Goal: Task Accomplishment & Management: Complete application form

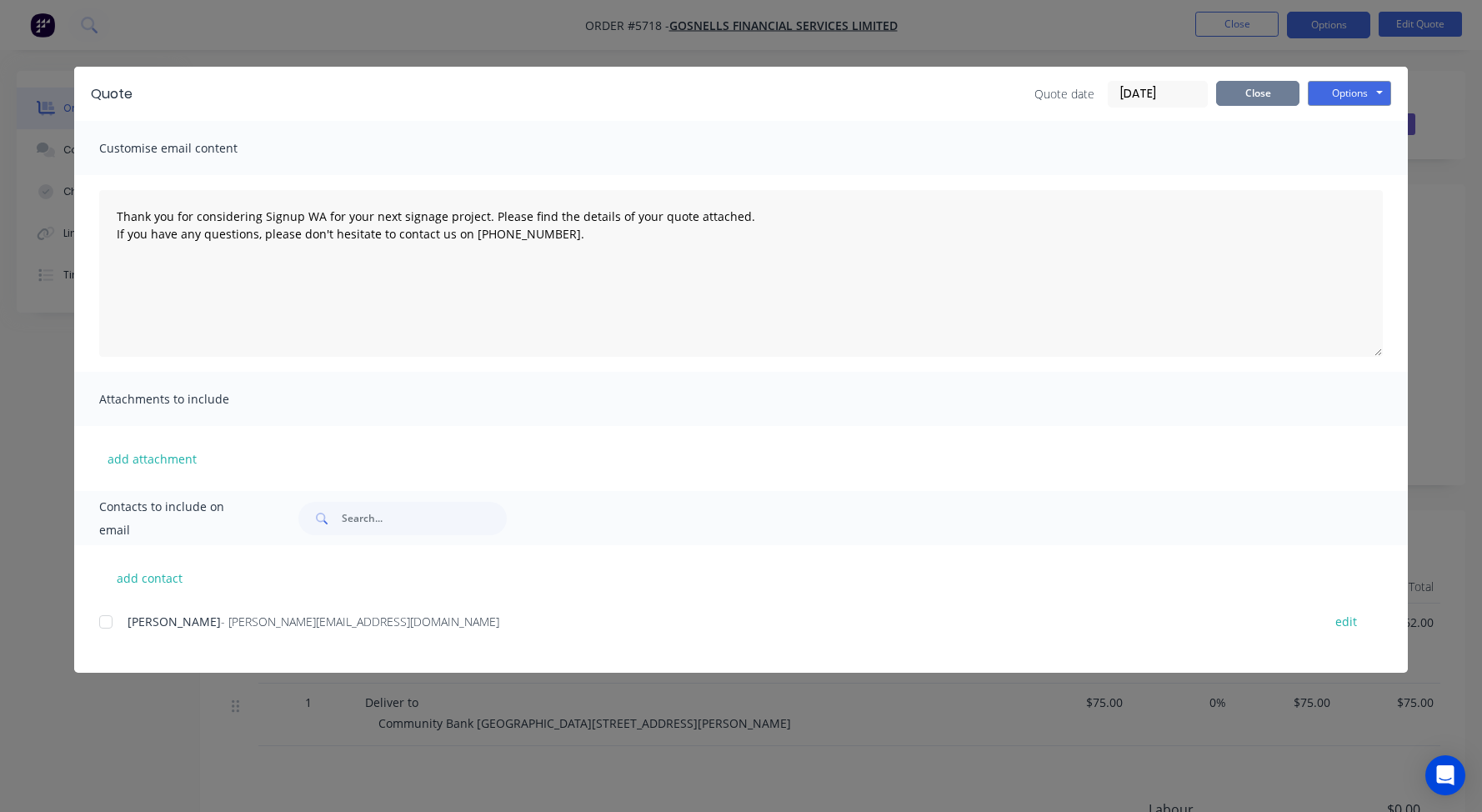
click at [1255, 93] on button "Close" at bounding box center [1258, 93] width 83 height 25
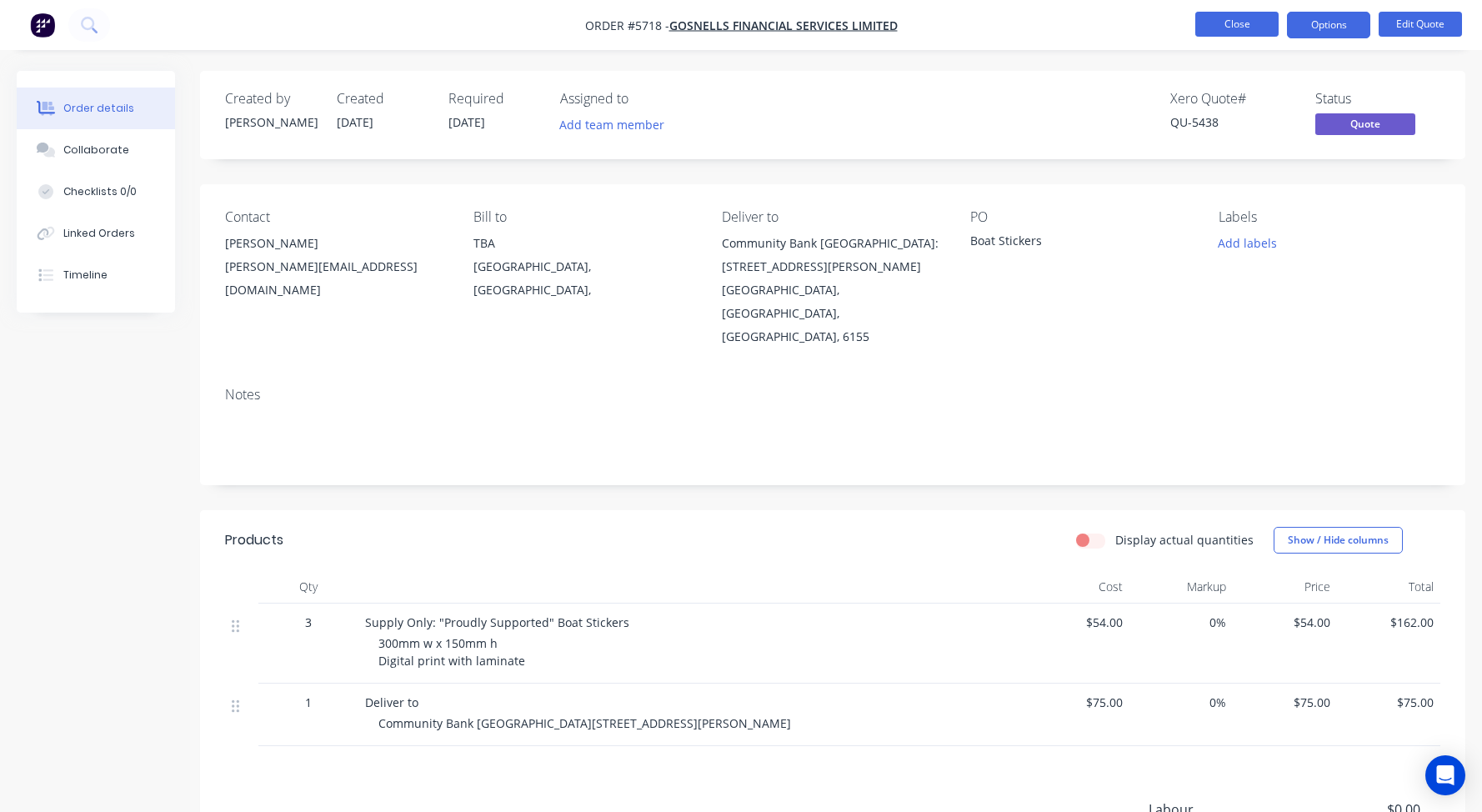
click at [1236, 27] on button "Close" at bounding box center [1236, 24] width 83 height 25
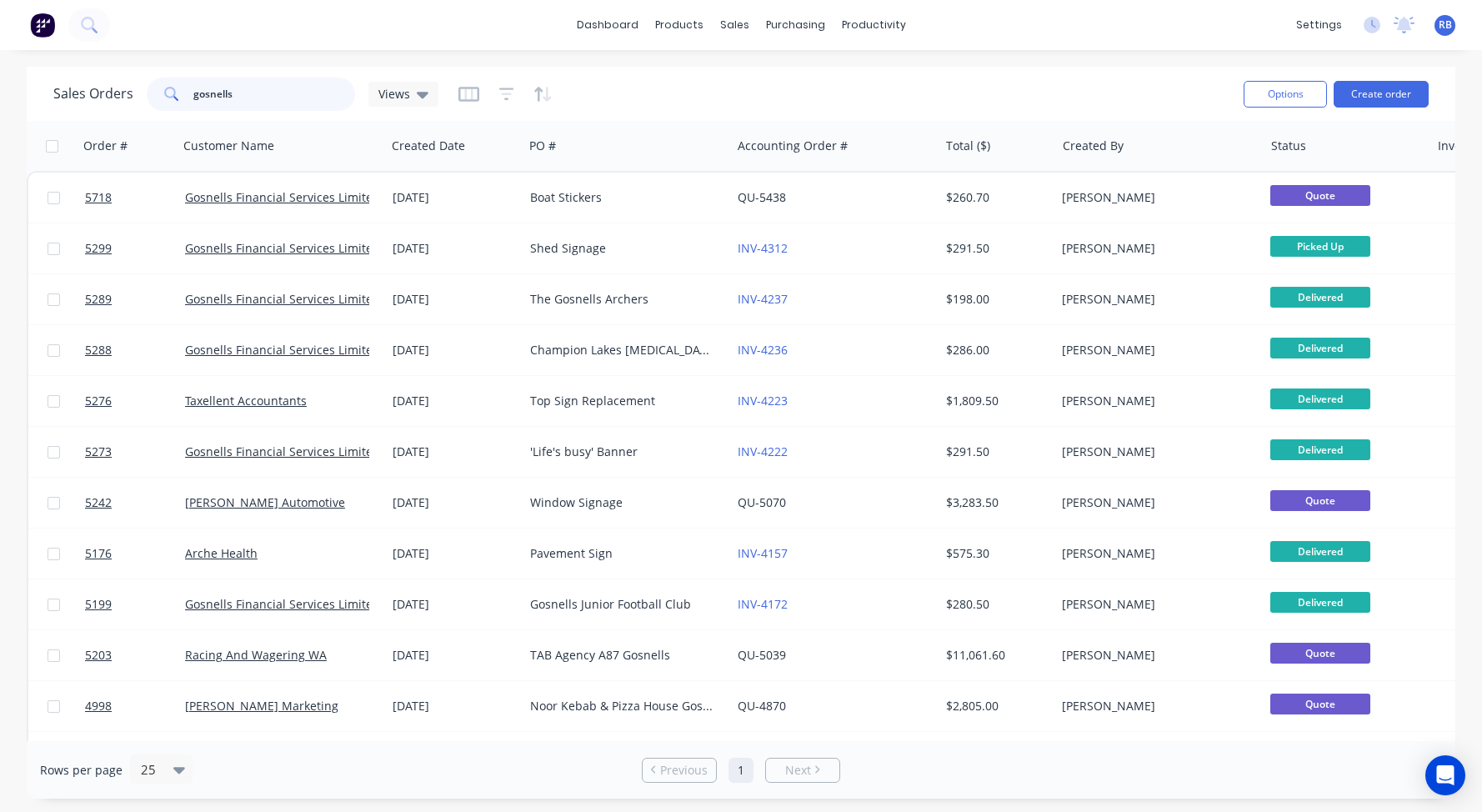
drag, startPoint x: 263, startPoint y: 102, endPoint x: 72, endPoint y: 81, distance: 192.2
click at [72, 81] on div "Sales Orders gosnells Views" at bounding box center [246, 93] width 385 height 33
type input "flooring"
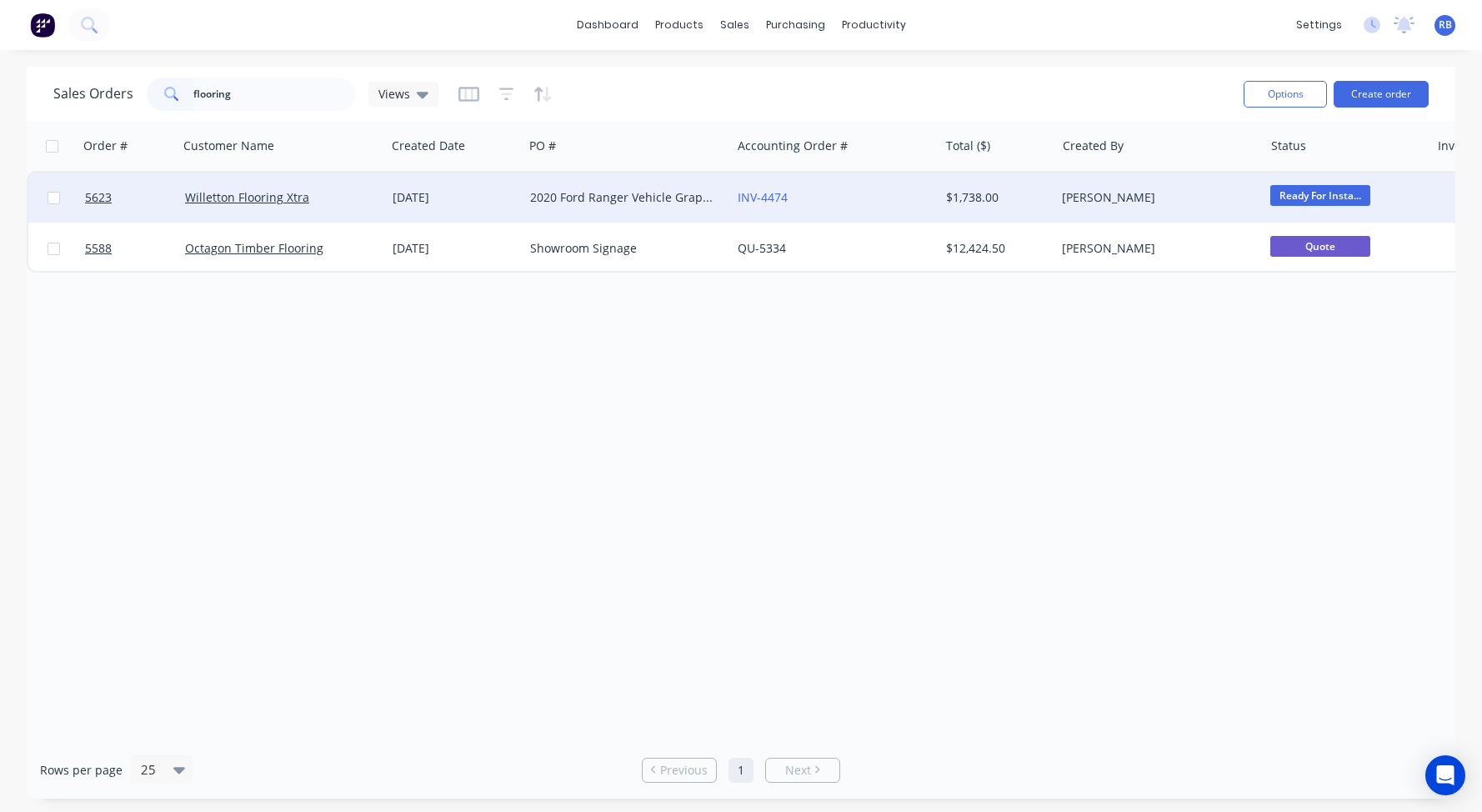
click at [320, 202] on div "Willetton Flooring Xtra" at bounding box center [278, 197] width 185 height 16
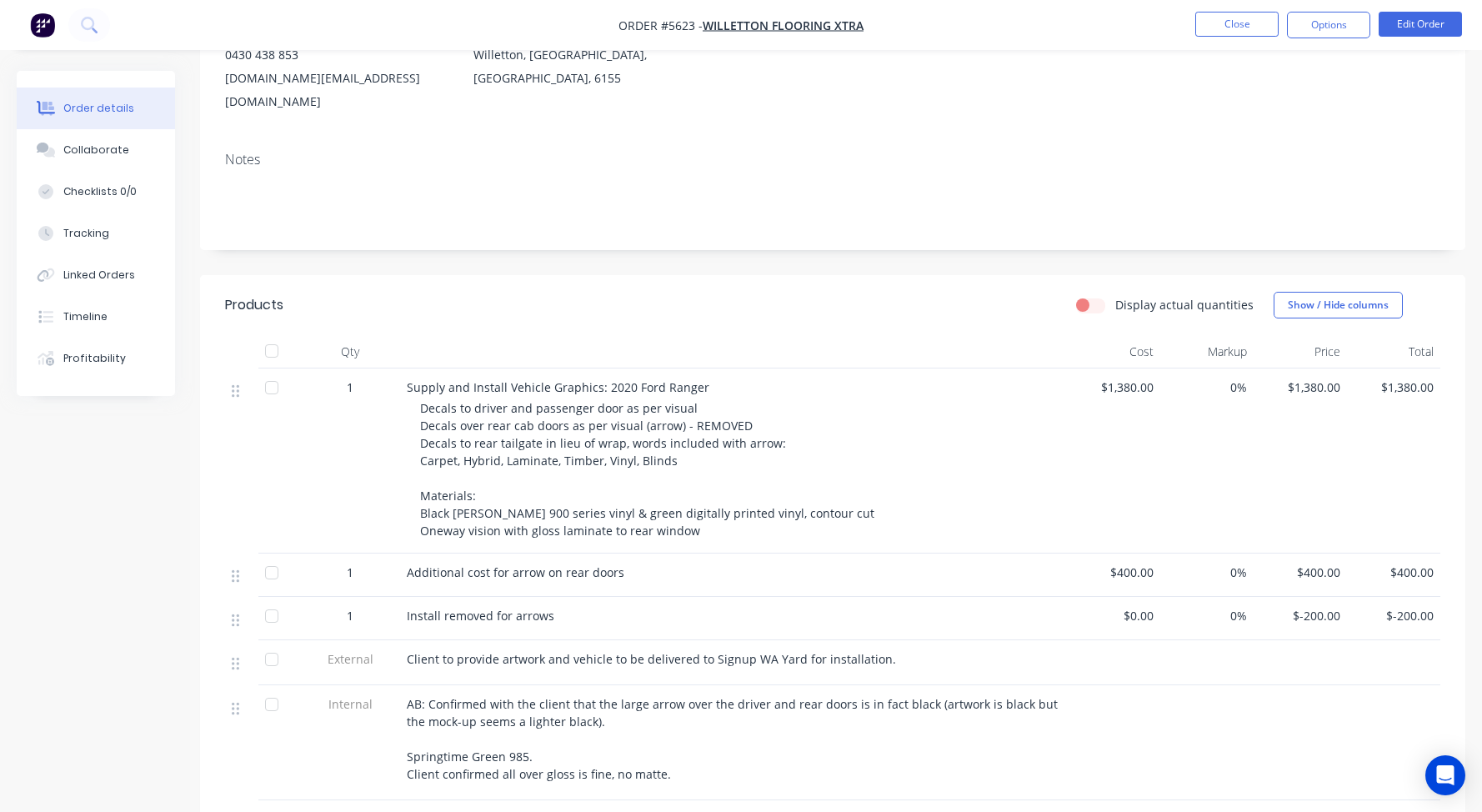
scroll to position [230, 0]
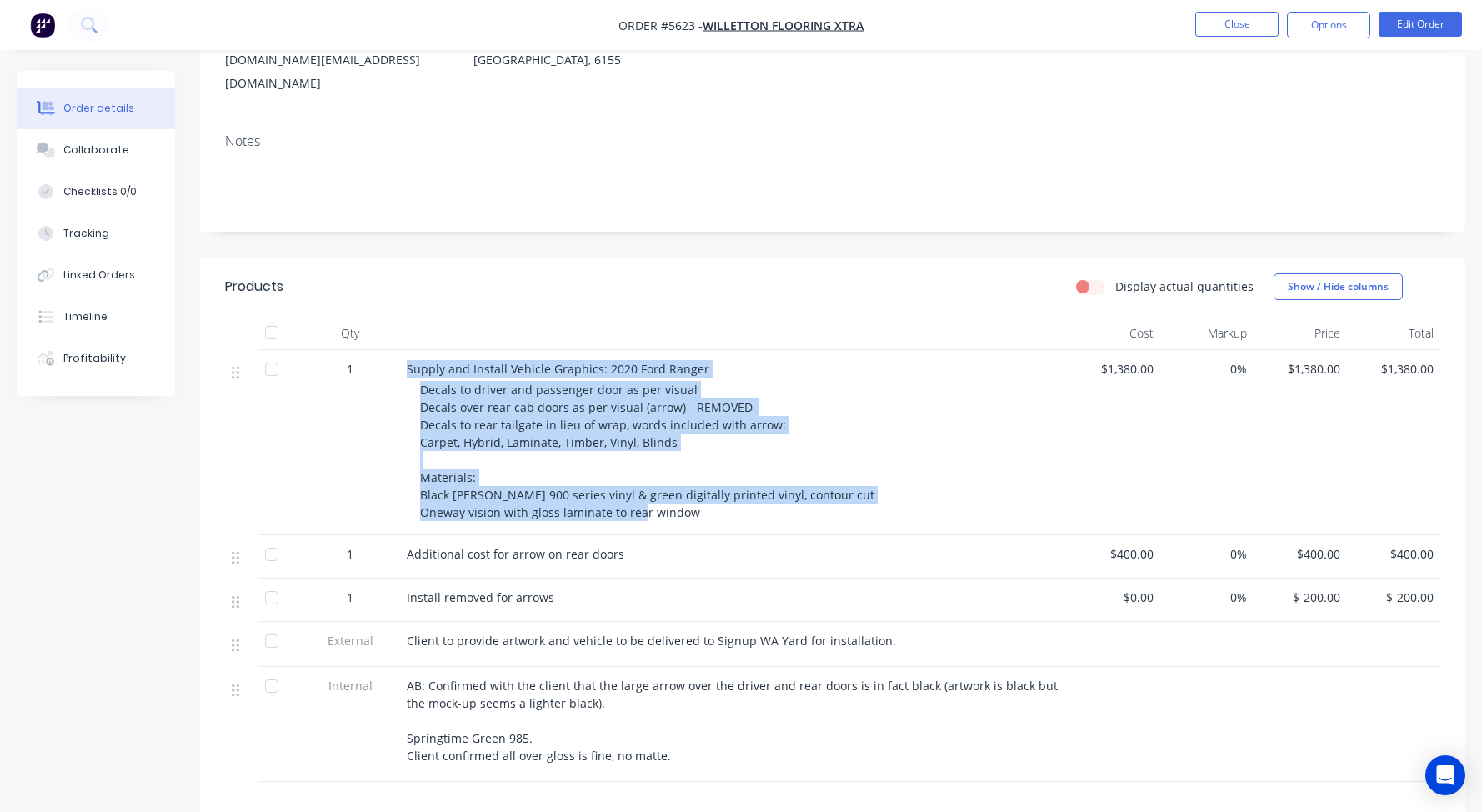
drag, startPoint x: 403, startPoint y: 346, endPoint x: 723, endPoint y: 498, distance: 354.3
click at [723, 498] on div "Supply and Install Vehicle Graphics: 2020 Ford Ranger Decals to driver and pass…" at bounding box center [733, 443] width 666 height 185
copy div "Supply and Install Vehicle Graphics: 2020 Ford Ranger Decals to driver and pass…"
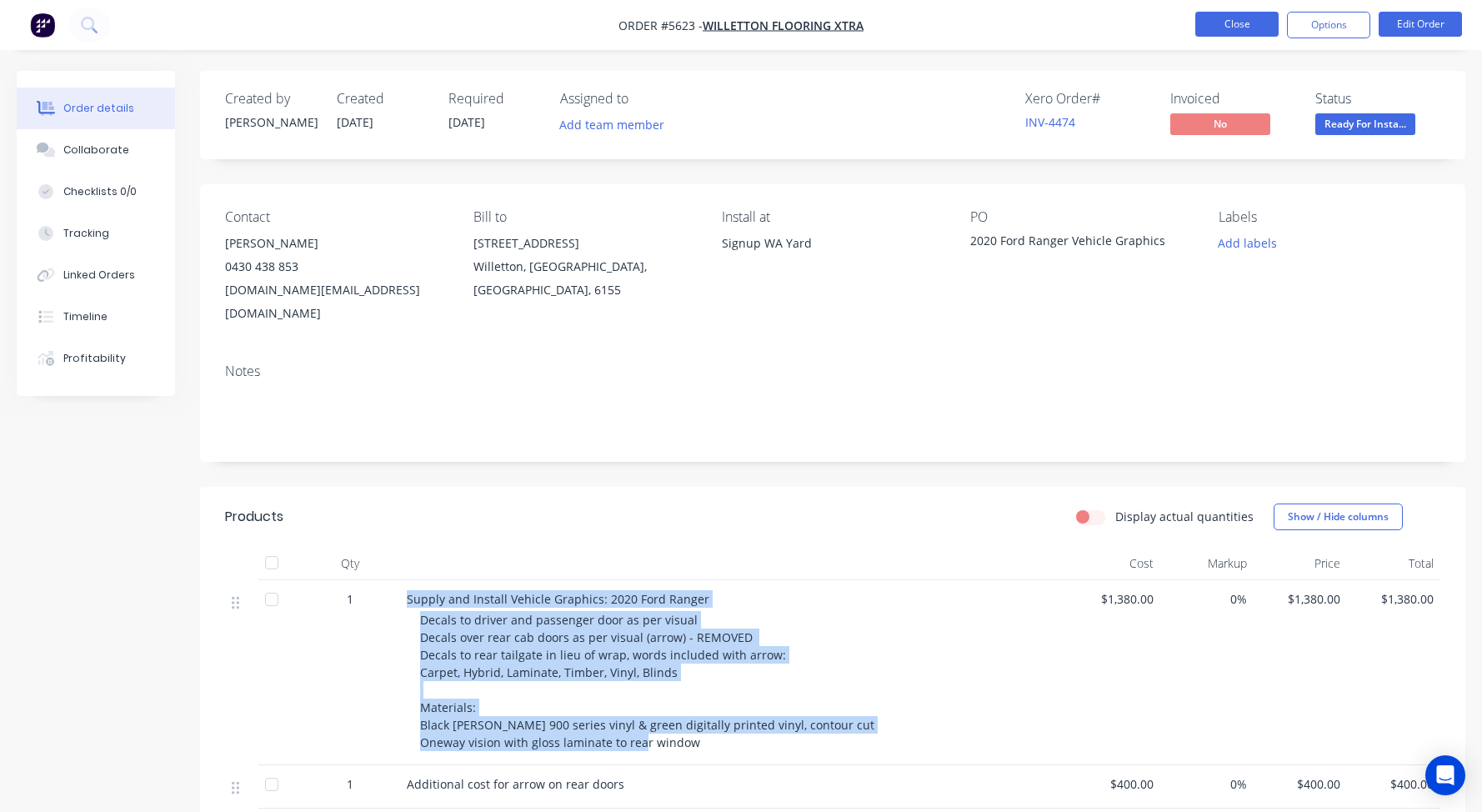
scroll to position [0, 0]
click at [1223, 18] on button "Close" at bounding box center [1236, 24] width 83 height 25
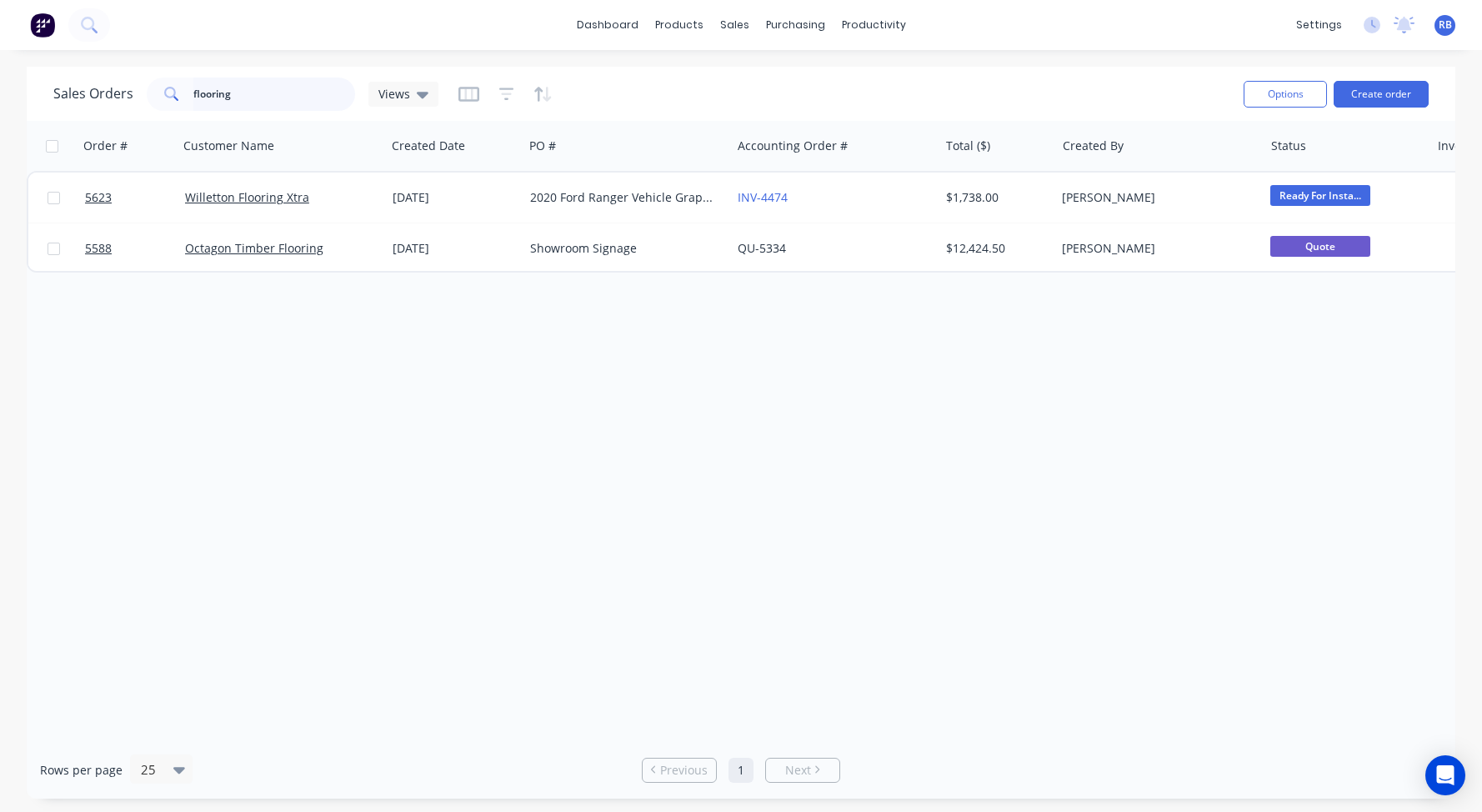
drag, startPoint x: 248, startPoint y: 93, endPoint x: 95, endPoint y: 93, distance: 153.0
click at [95, 93] on div "Sales Orders flooring Views" at bounding box center [246, 93] width 385 height 33
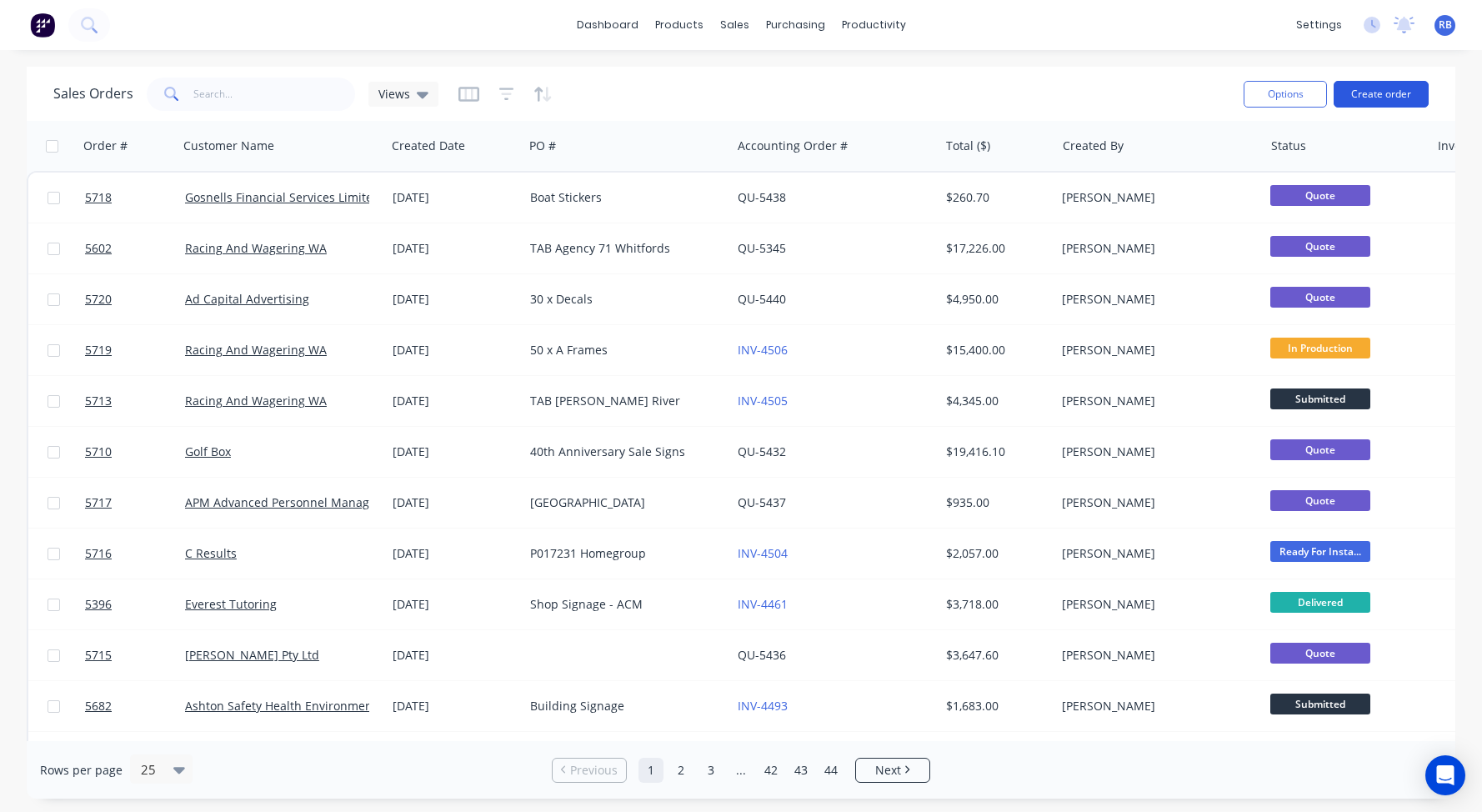
click at [1395, 98] on button "Create order" at bounding box center [1381, 93] width 95 height 27
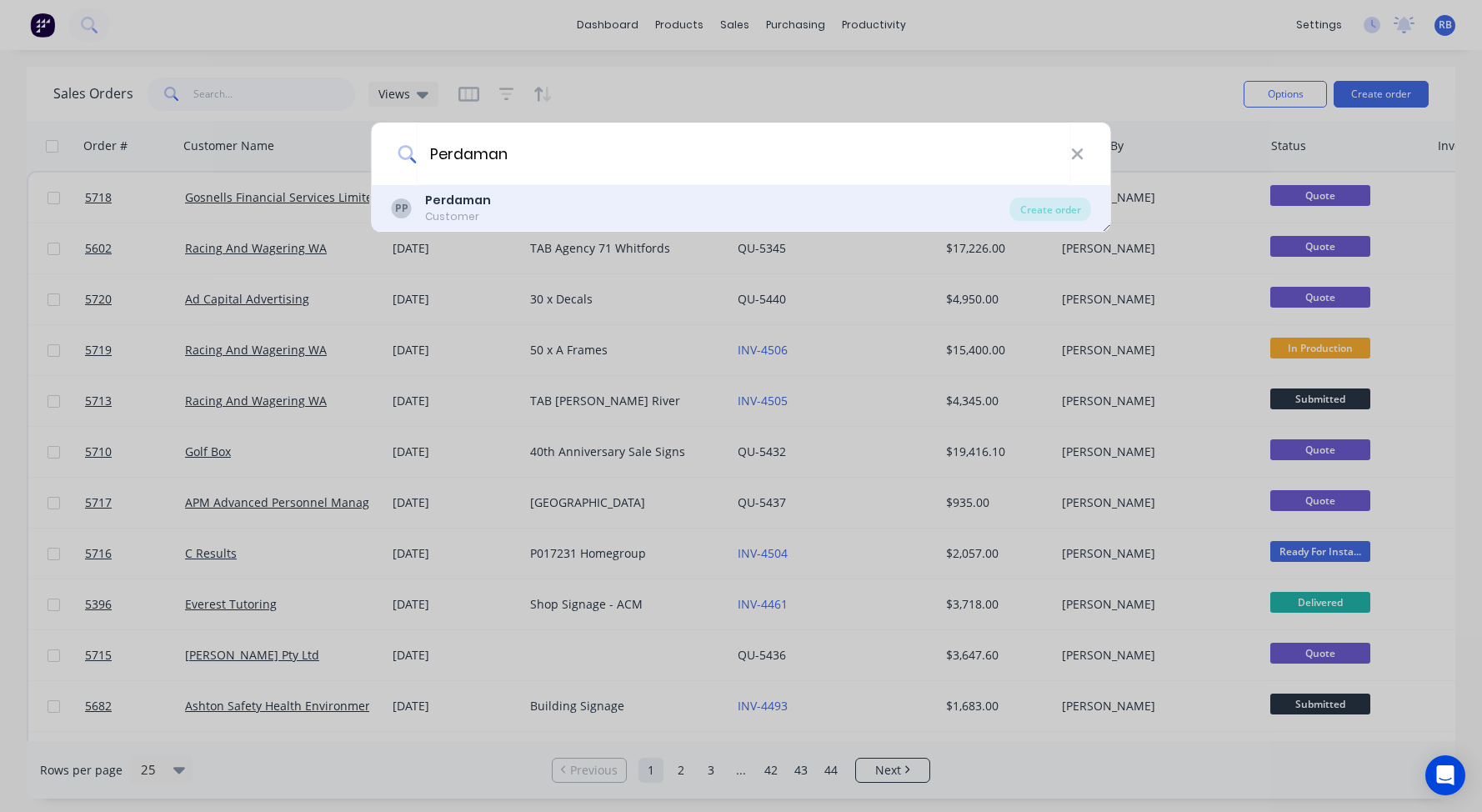
type input "Perdaman"
click at [441, 209] on div "Perdaman" at bounding box center [457, 200] width 66 height 17
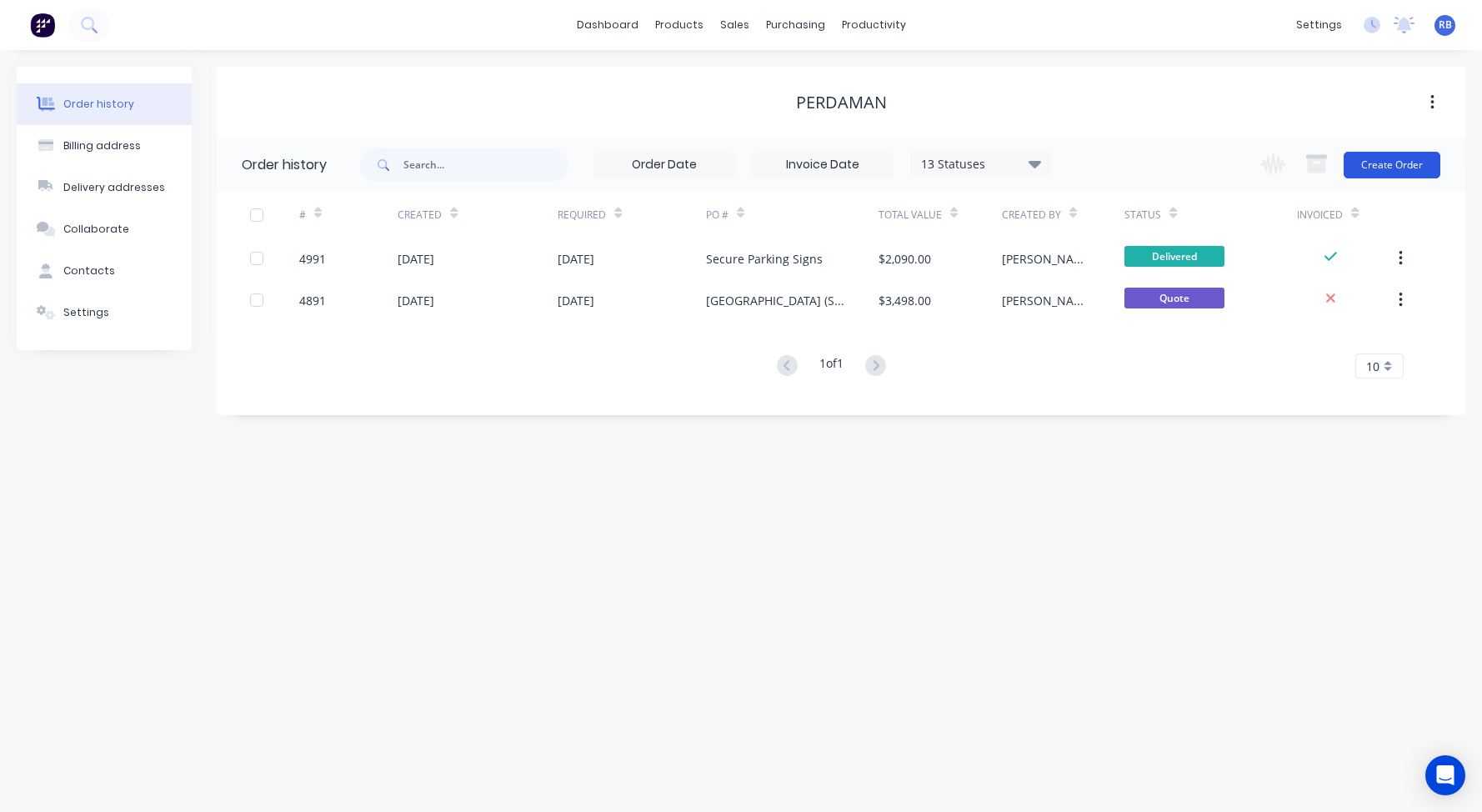
click at [1395, 170] on button "Create Order" at bounding box center [1391, 164] width 97 height 27
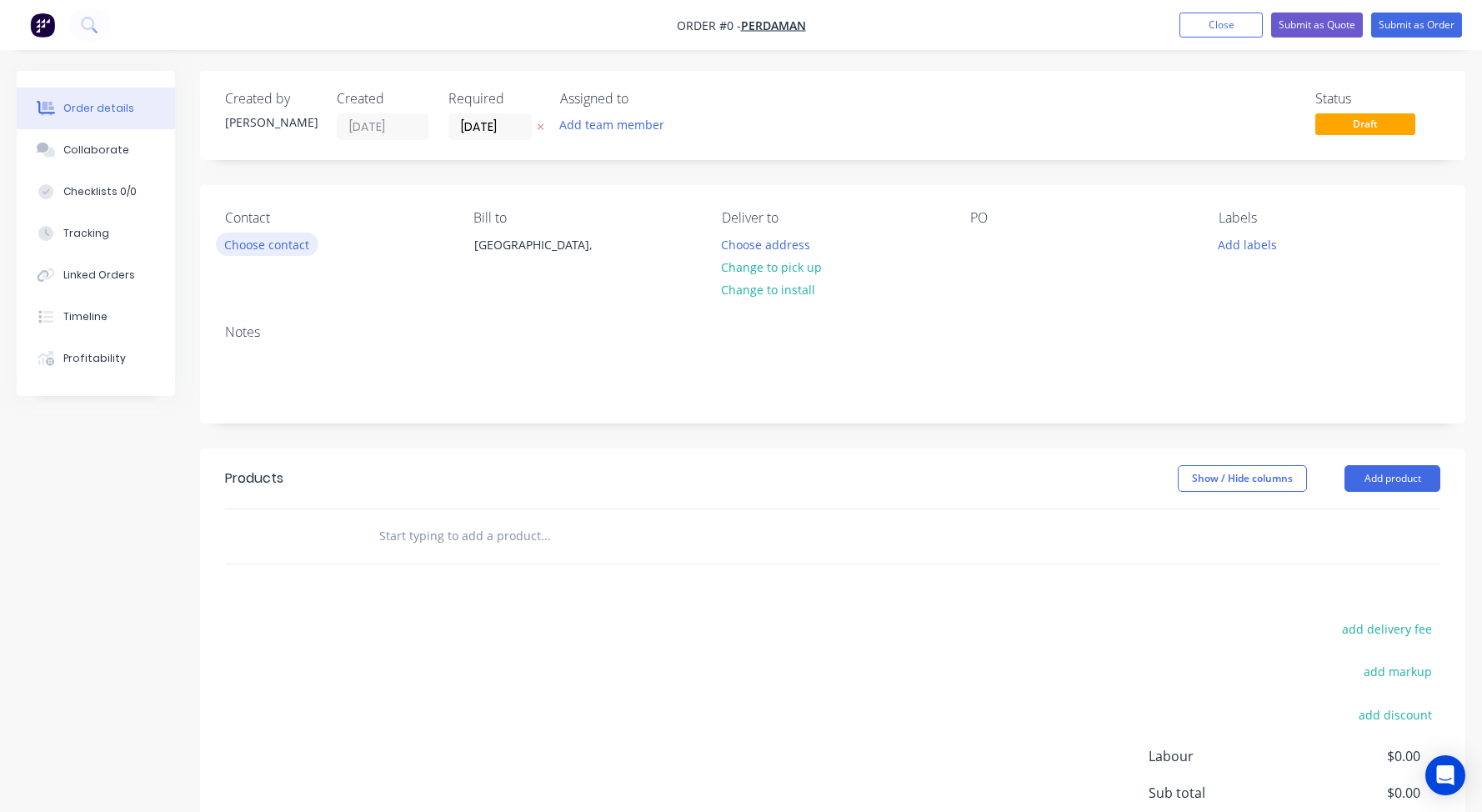
click at [247, 249] on button "Choose contact" at bounding box center [267, 243] width 103 height 22
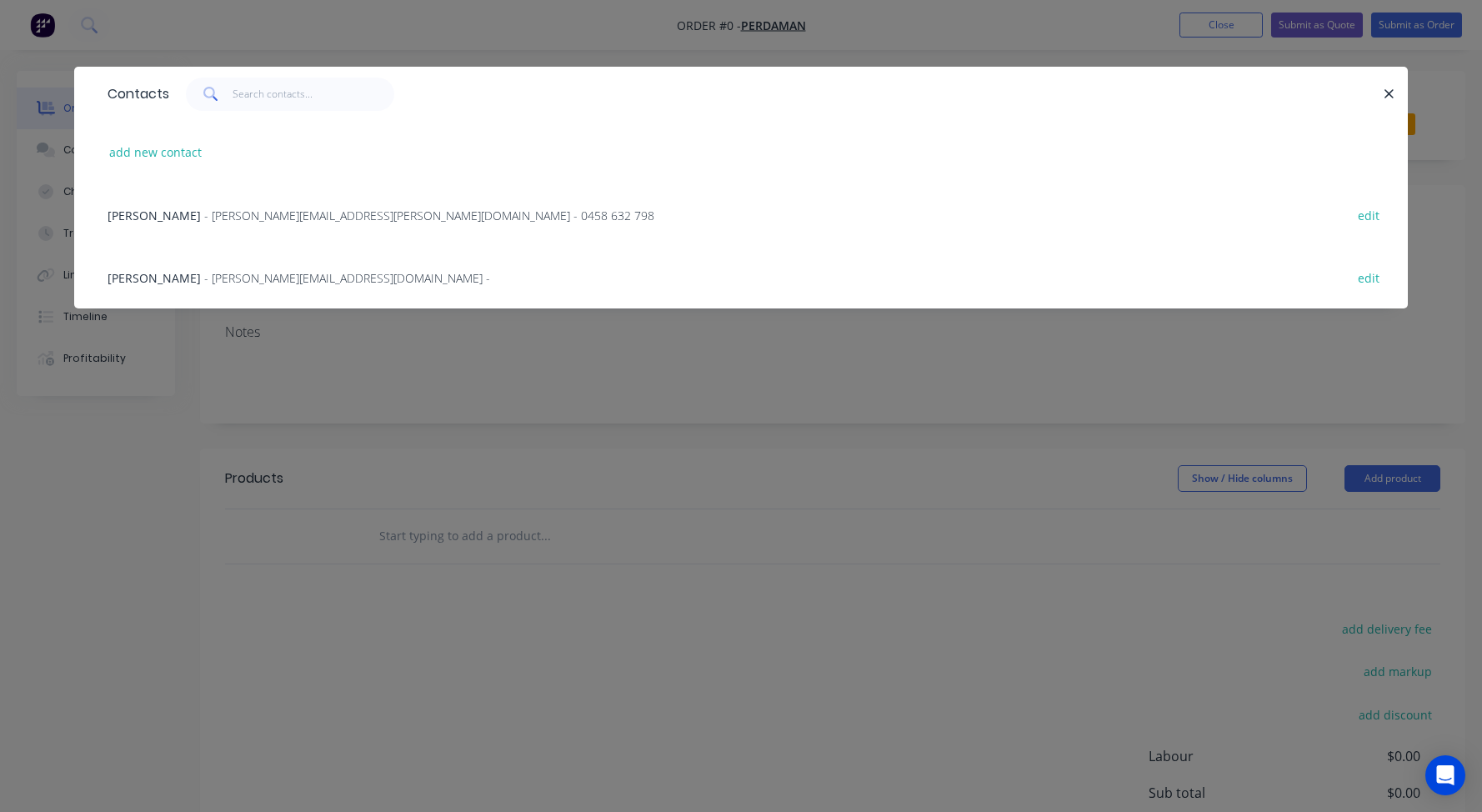
click at [154, 216] on span "[PERSON_NAME]" at bounding box center [154, 215] width 93 height 15
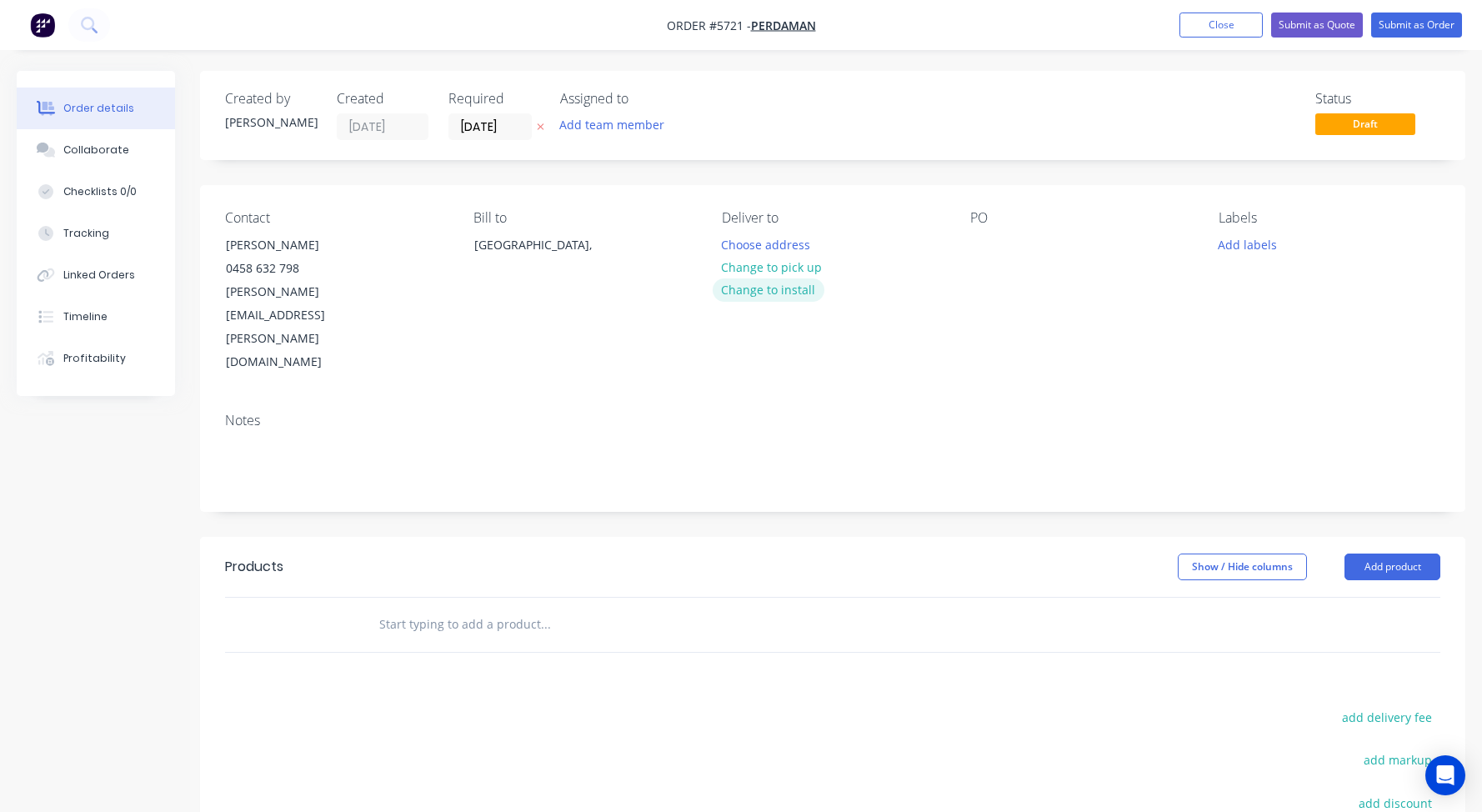
click at [774, 287] on button "Change to install" at bounding box center [768, 290] width 111 height 22
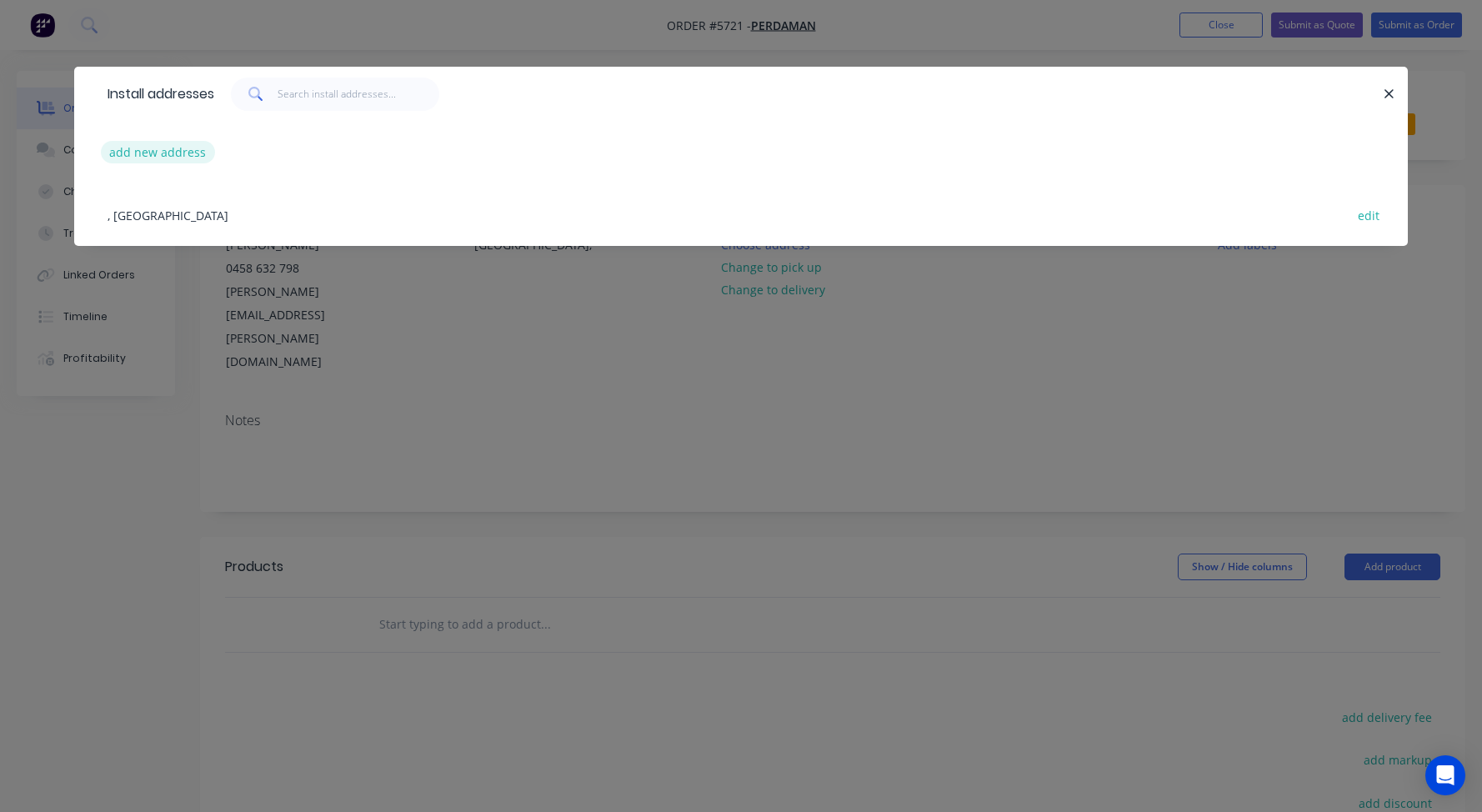
click at [145, 146] on button "add new address" at bounding box center [158, 152] width 114 height 22
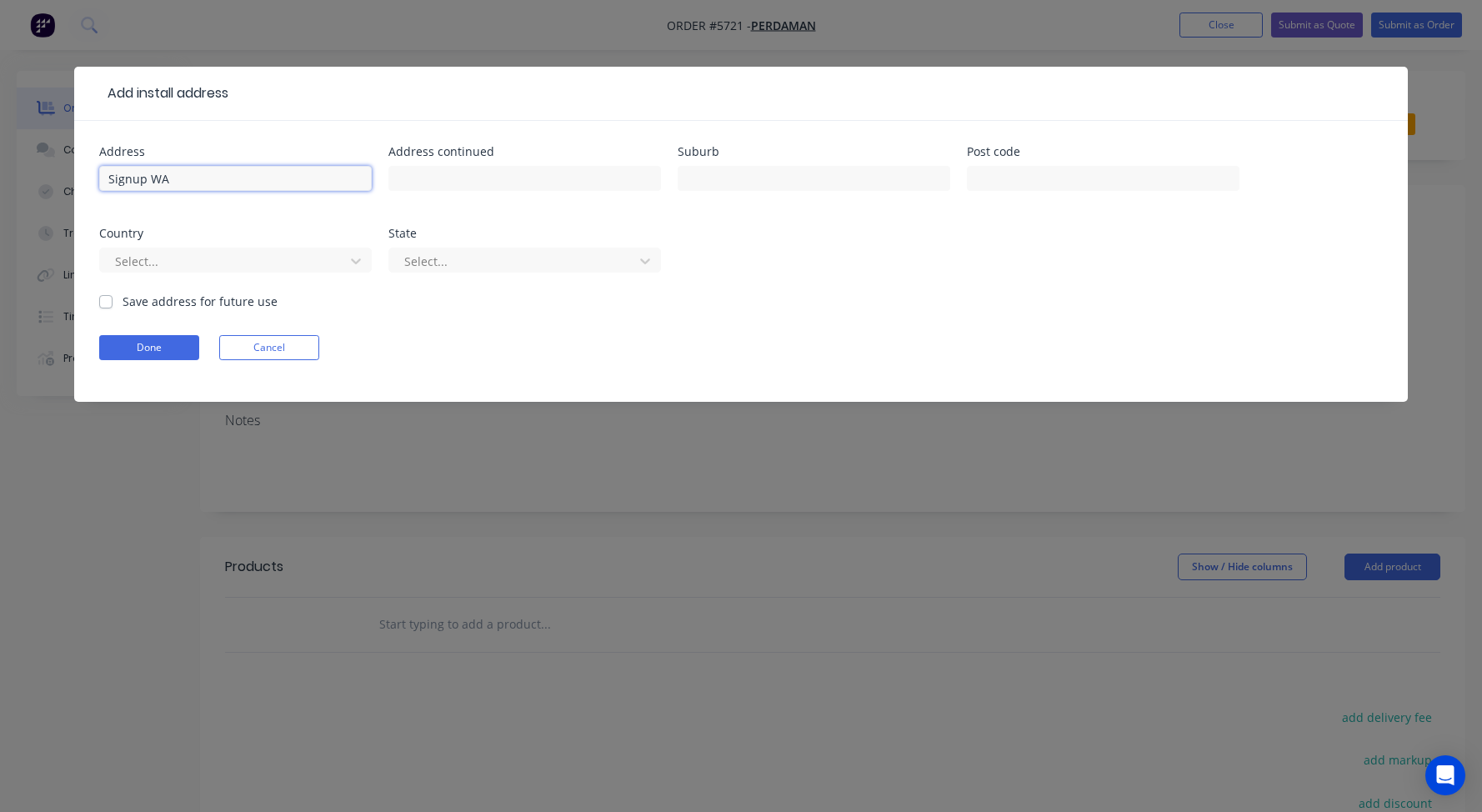
type input "Signup WA"
click at [123, 301] on label "Save address for future use" at bounding box center [200, 302] width 155 height 17
click at [107, 301] on input "Save address for future use" at bounding box center [106, 301] width 14 height 15
checkbox input "true"
click at [134, 353] on button "Done" at bounding box center [149, 347] width 100 height 25
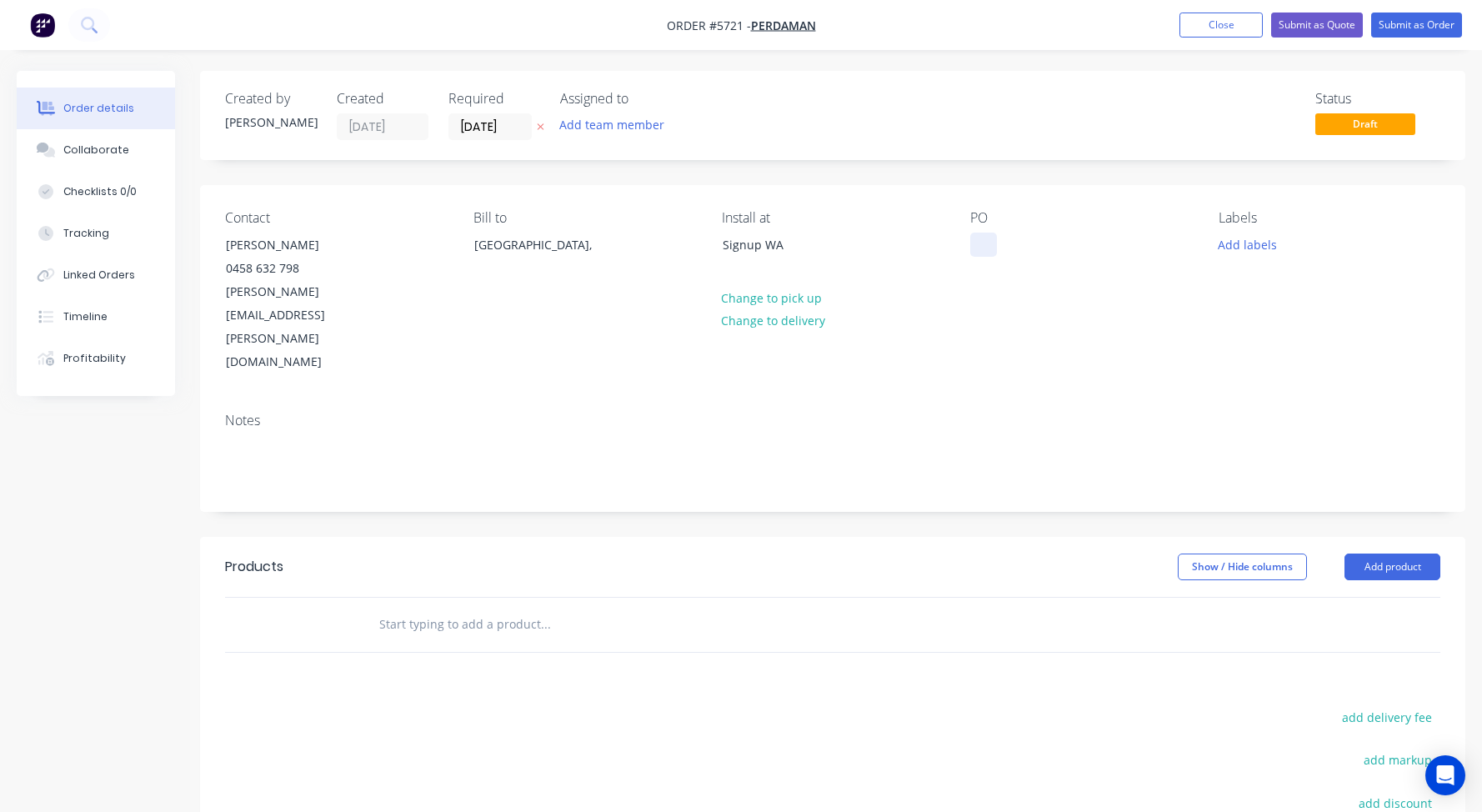
click at [981, 248] on div at bounding box center [983, 244] width 27 height 24
click at [415, 607] on input "text" at bounding box center [545, 624] width 333 height 33
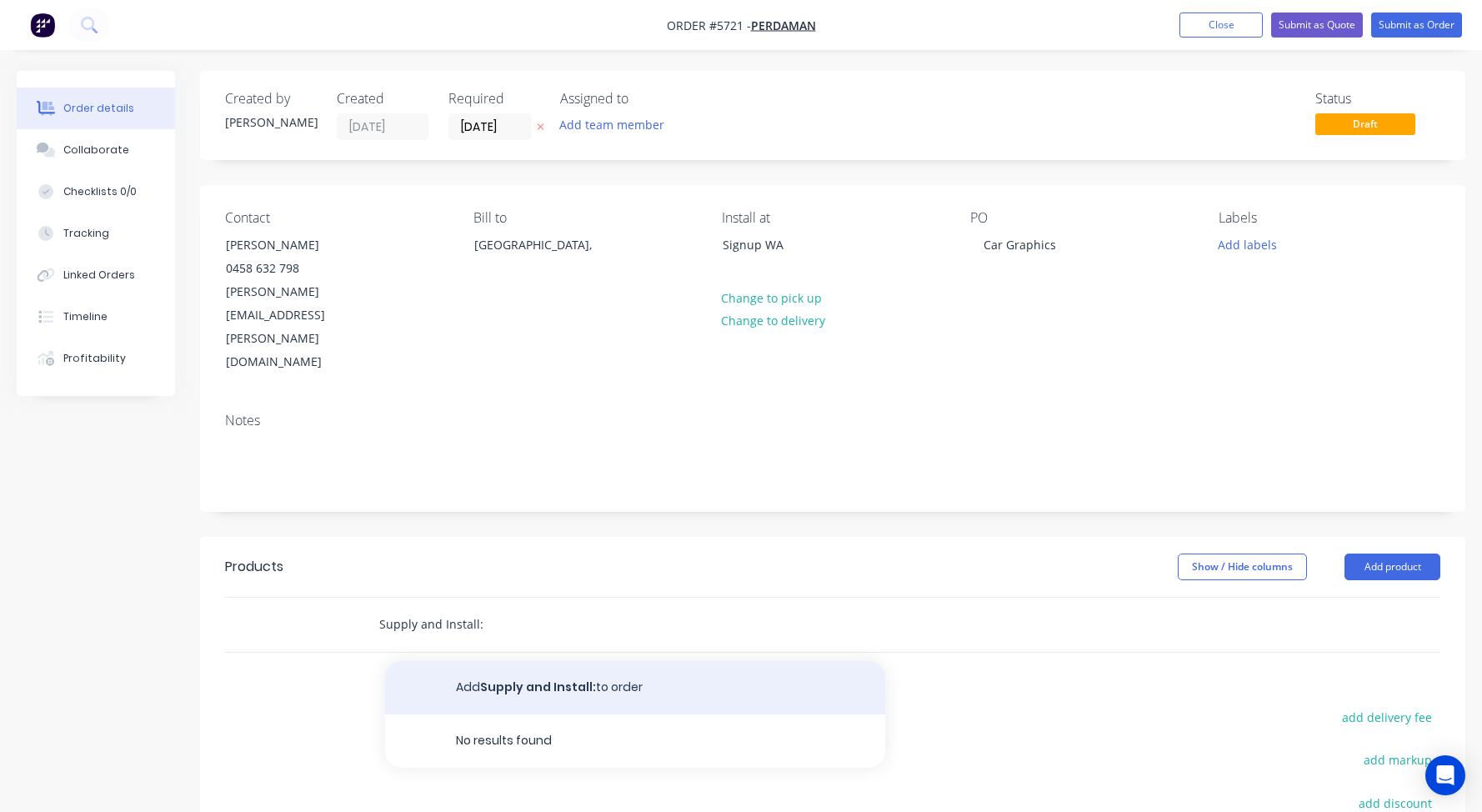
type input "Supply and Install:"
click at [474, 661] on button "Add Supply and Install: to order" at bounding box center [636, 688] width 500 height 53
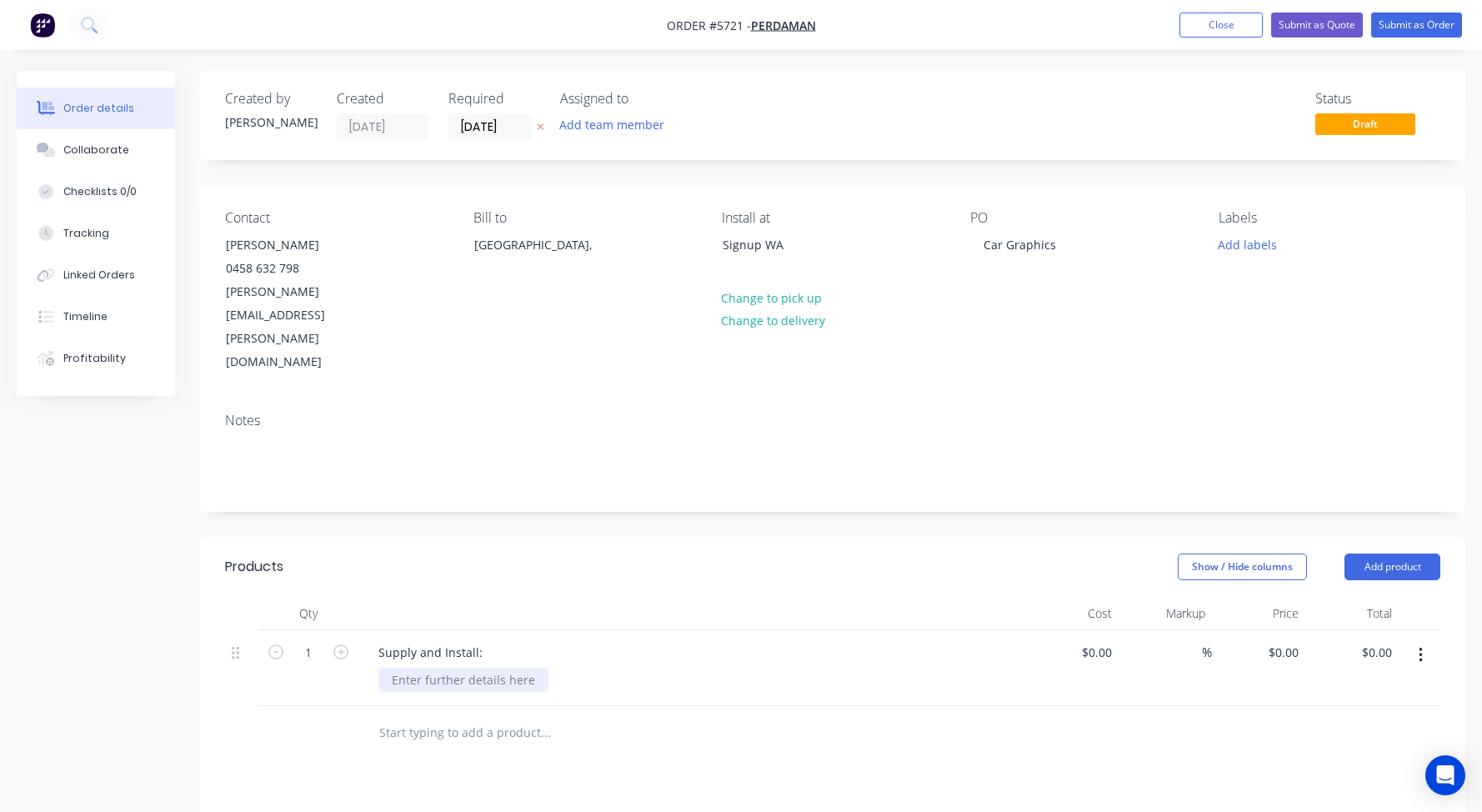
click at [424, 667] on div at bounding box center [463, 679] width 170 height 24
paste div
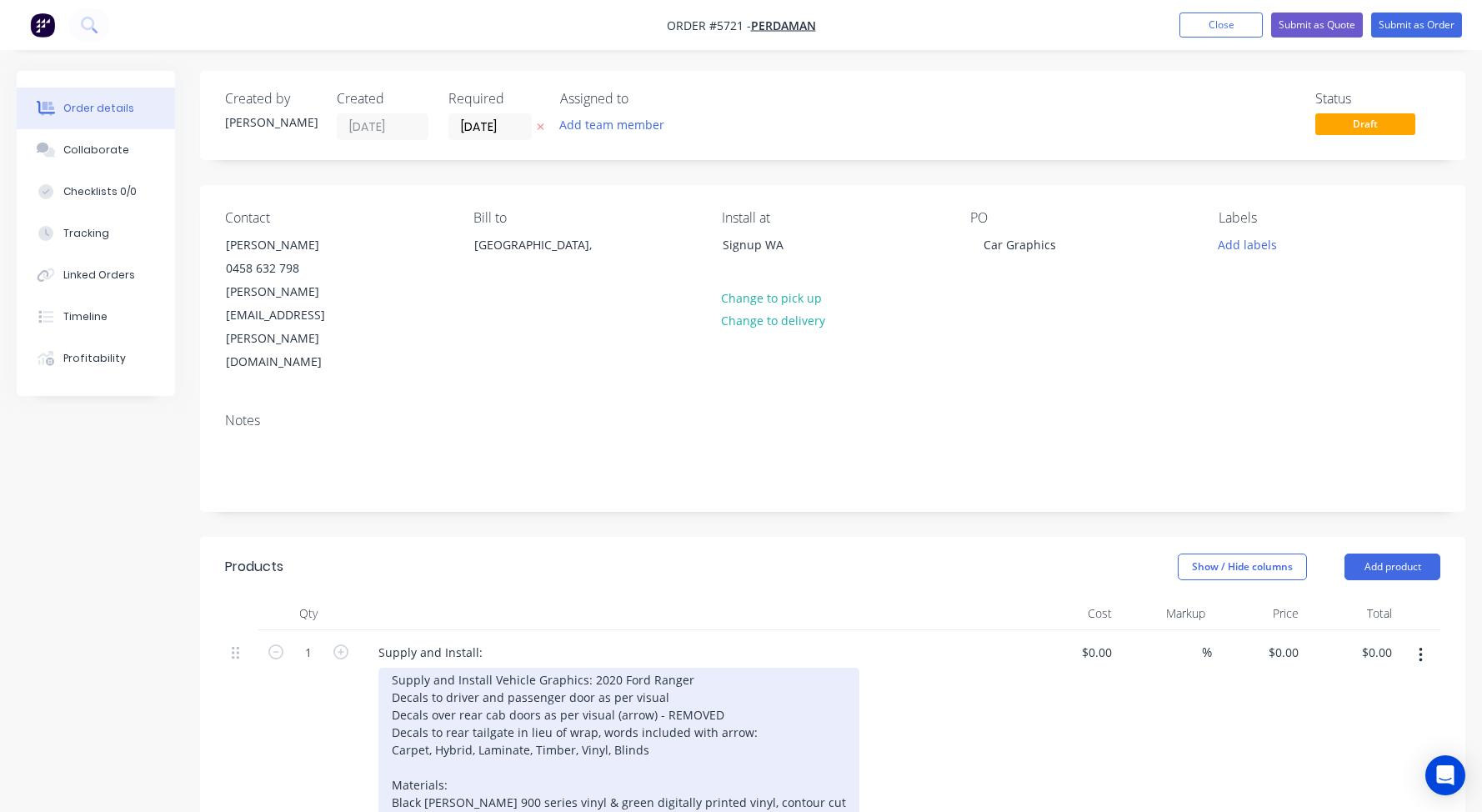
click at [541, 667] on div "Supply and Install Vehicle Graphics: 2020 Ford Ranger Decals to driver and pass…" at bounding box center [618, 749] width 481 height 164
click at [732, 667] on div "Supply and Install Vehicle Graphics: 2020 Ford Ranger Decals to driver and pass…" at bounding box center [618, 749] width 481 height 164
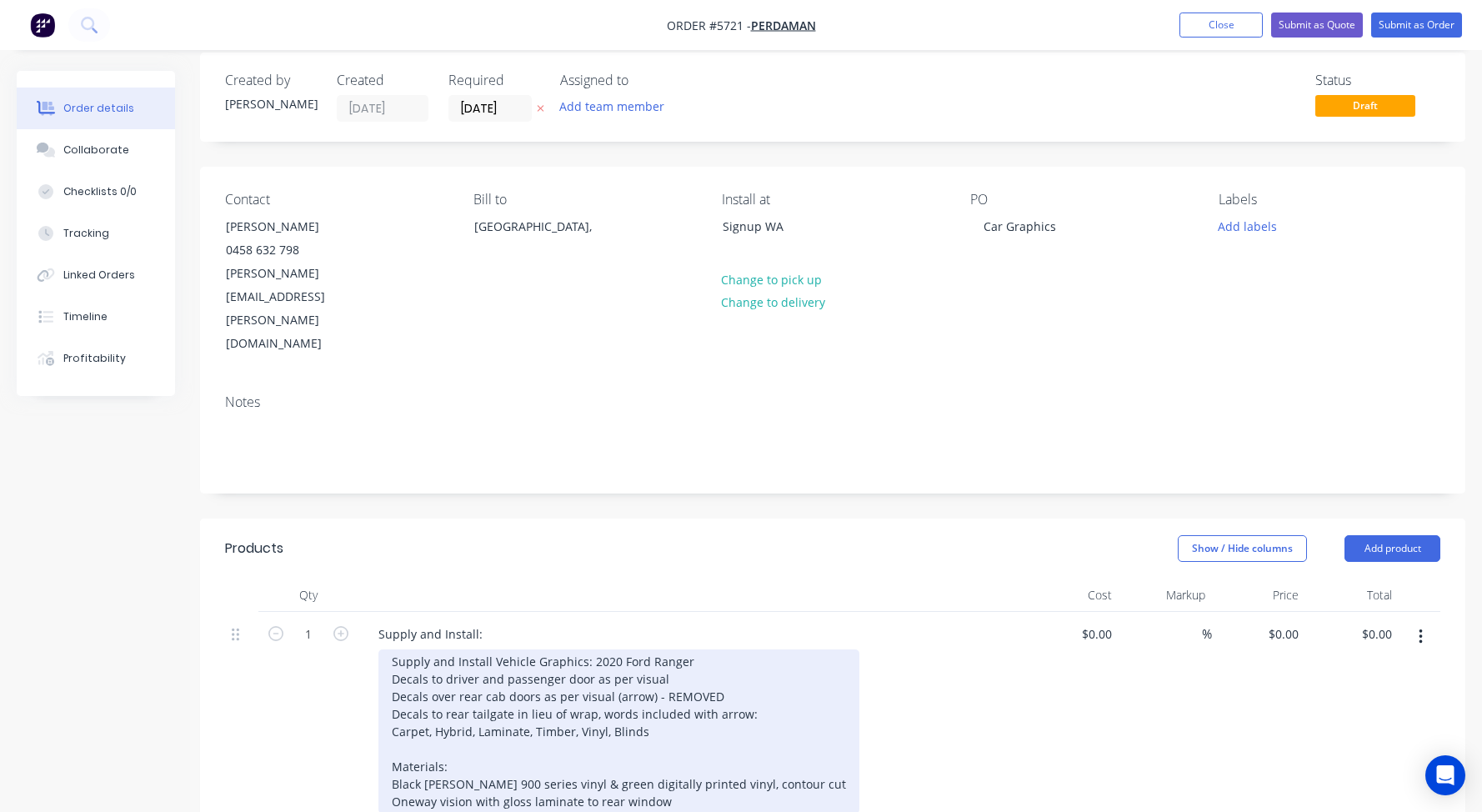
scroll to position [21, 0]
drag, startPoint x: 421, startPoint y: 710, endPoint x: 349, endPoint y: 710, distance: 72.0
click at [349, 710] on div "1 Supply and Install: Supply and Install Vehicle Graphics: 2020 Ford Ranger Dec…" at bounding box center [833, 717] width 1216 height 216
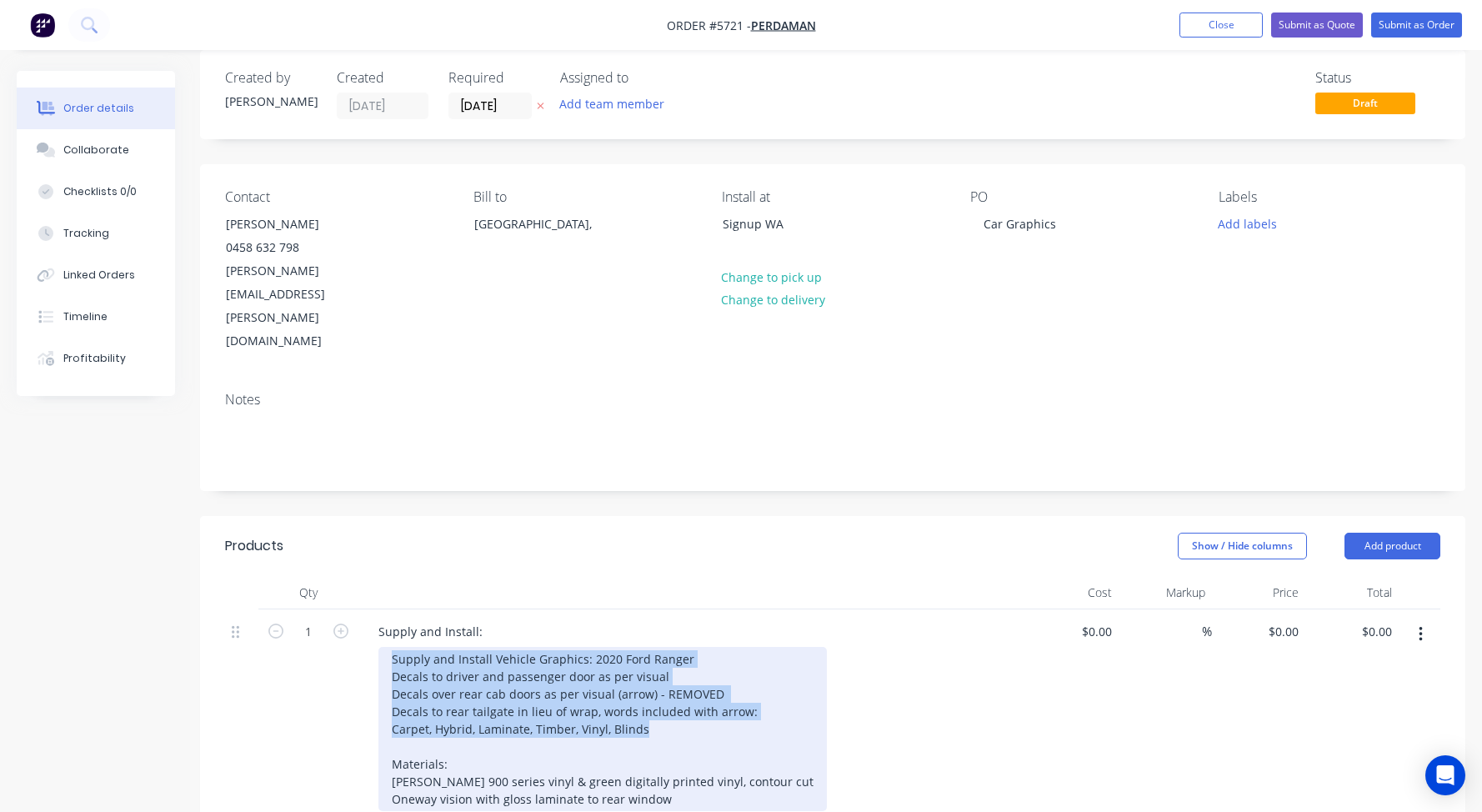
drag, startPoint x: 614, startPoint y: 660, endPoint x: 345, endPoint y: 570, distance: 283.7
click at [346, 609] on div "1 Supply and Install: Supply and Install Vehicle Graphics: 2020 Ford Ranger Dec…" at bounding box center [833, 717] width 1216 height 216
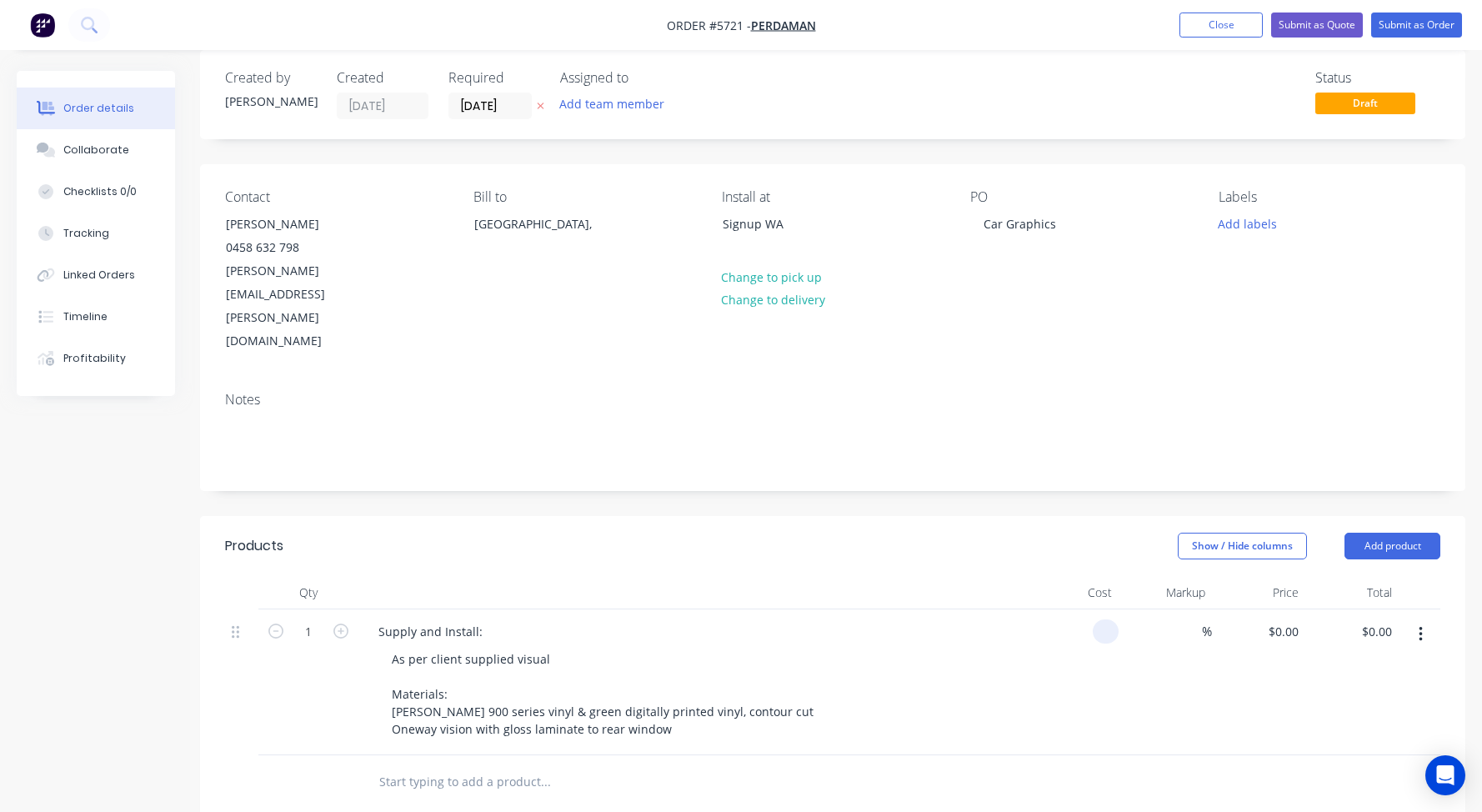
click at [1104, 619] on input at bounding box center [1109, 631] width 19 height 24
type input "$1,780.00"
click at [936, 619] on div "Supply and Install:" at bounding box center [691, 631] width 654 height 24
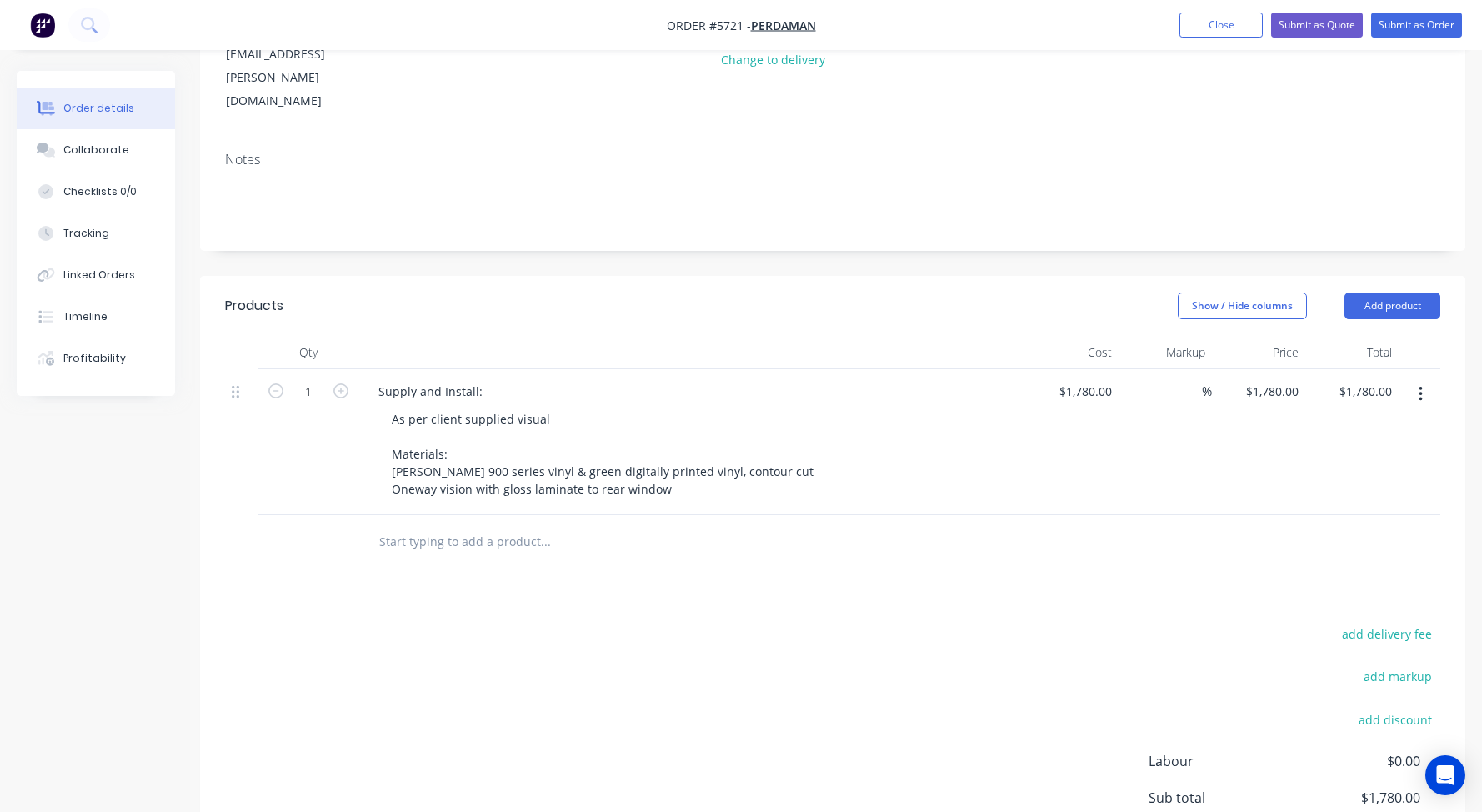
scroll to position [197, 0]
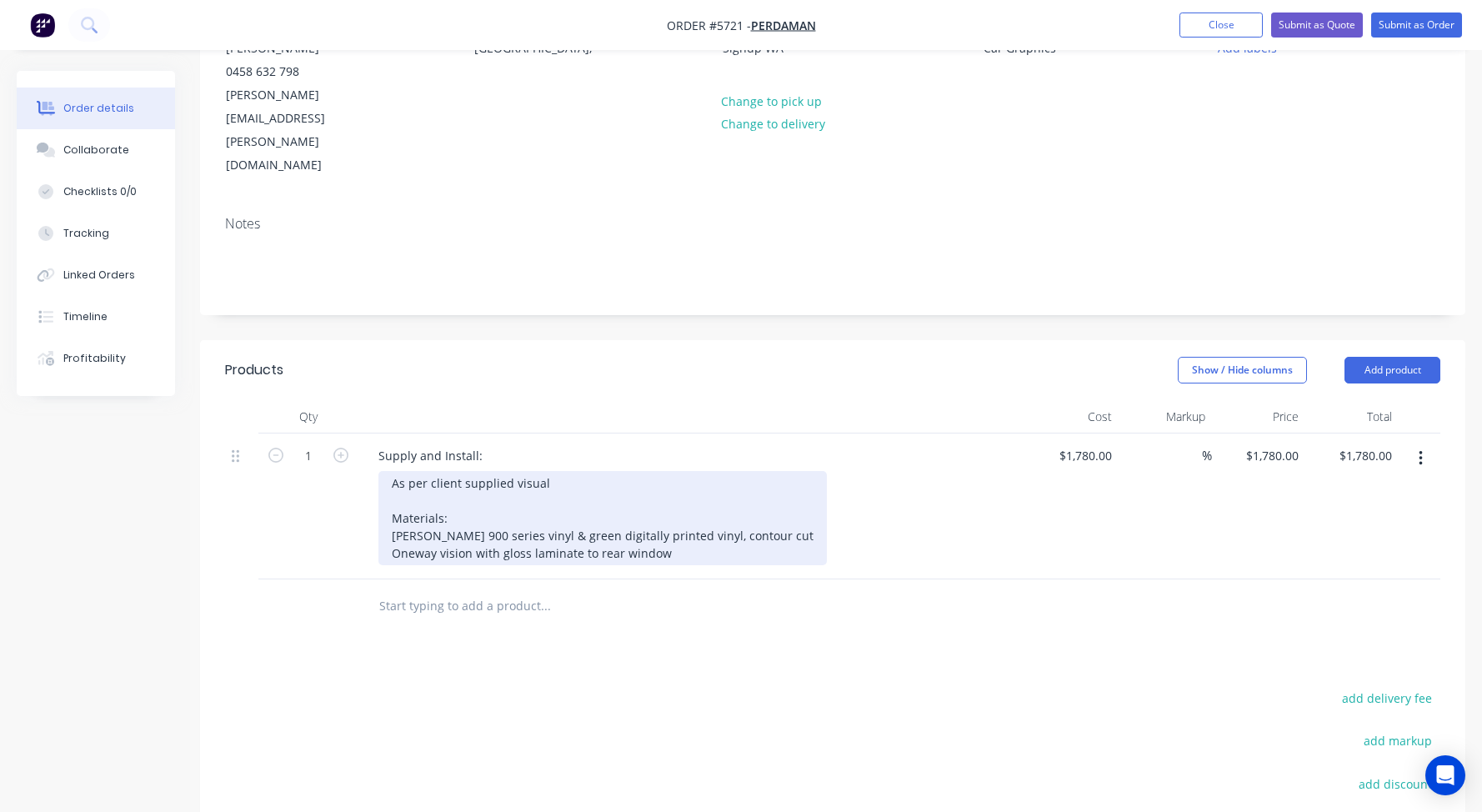
click at [423, 471] on div "As per client supplied visual Materials: [PERSON_NAME] 900 series vinyl & green…" at bounding box center [602, 518] width 448 height 94
click at [583, 471] on div "As per client supplied visual Materials: [PERSON_NAME] 900 series vinyl & green…" at bounding box center [602, 518] width 448 height 94
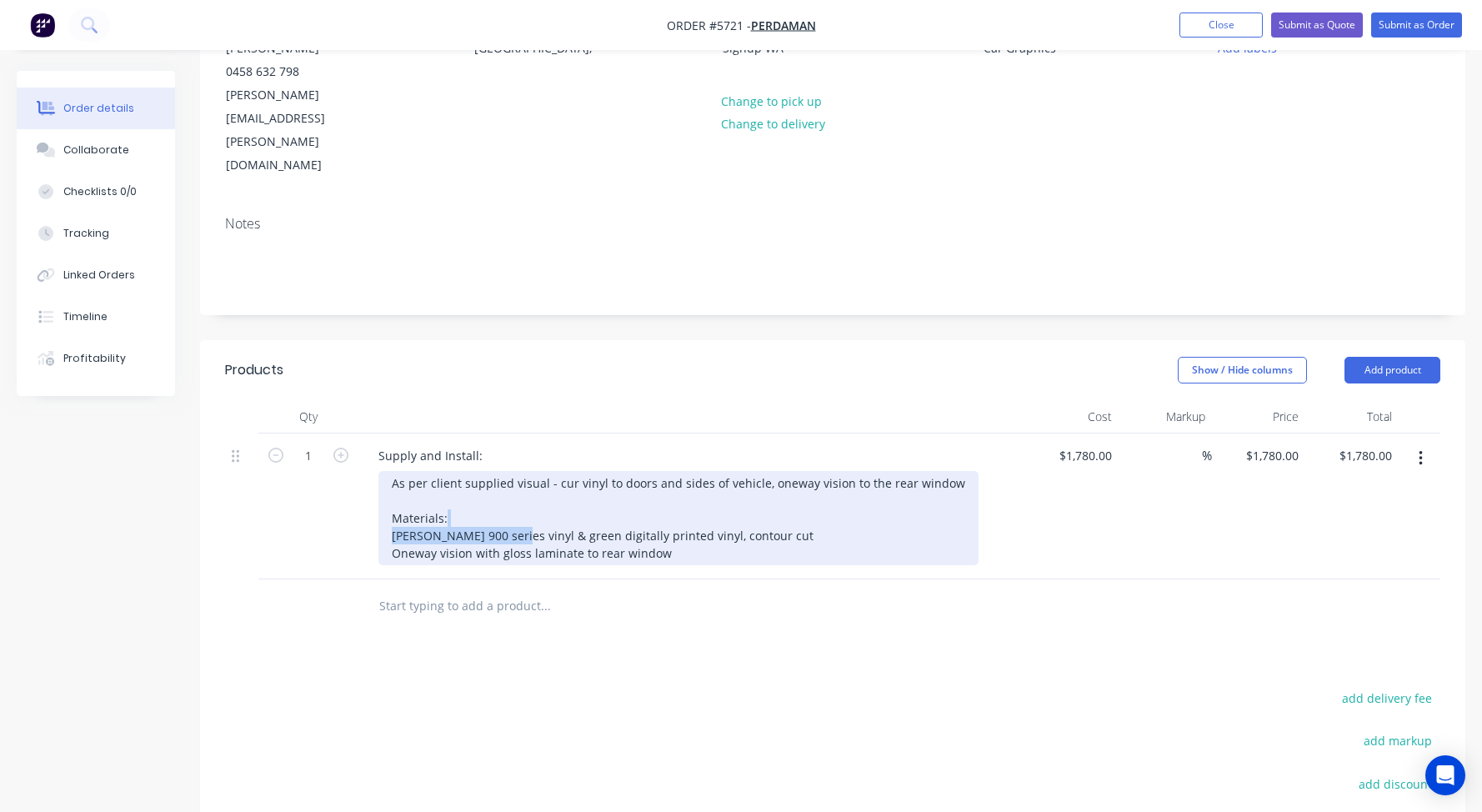
drag, startPoint x: 509, startPoint y: 465, endPoint x: 739, endPoint y: 451, distance: 230.4
click at [739, 471] on div "As per client supplied visual - cur vinyl to doors and sides of vehicle, oneway…" at bounding box center [678, 518] width 601 height 94
click at [396, 471] on div "As per client supplied visual - cur vinyl to doors and sides of vehicle, oneway…" at bounding box center [678, 518] width 601 height 94
drag, startPoint x: 757, startPoint y: 467, endPoint x: 371, endPoint y: 466, distance: 386.0
click at [371, 466] on div "Supply and Install: As per client supplied visual - cur vinyl to doors and side…" at bounding box center [691, 506] width 666 height 146
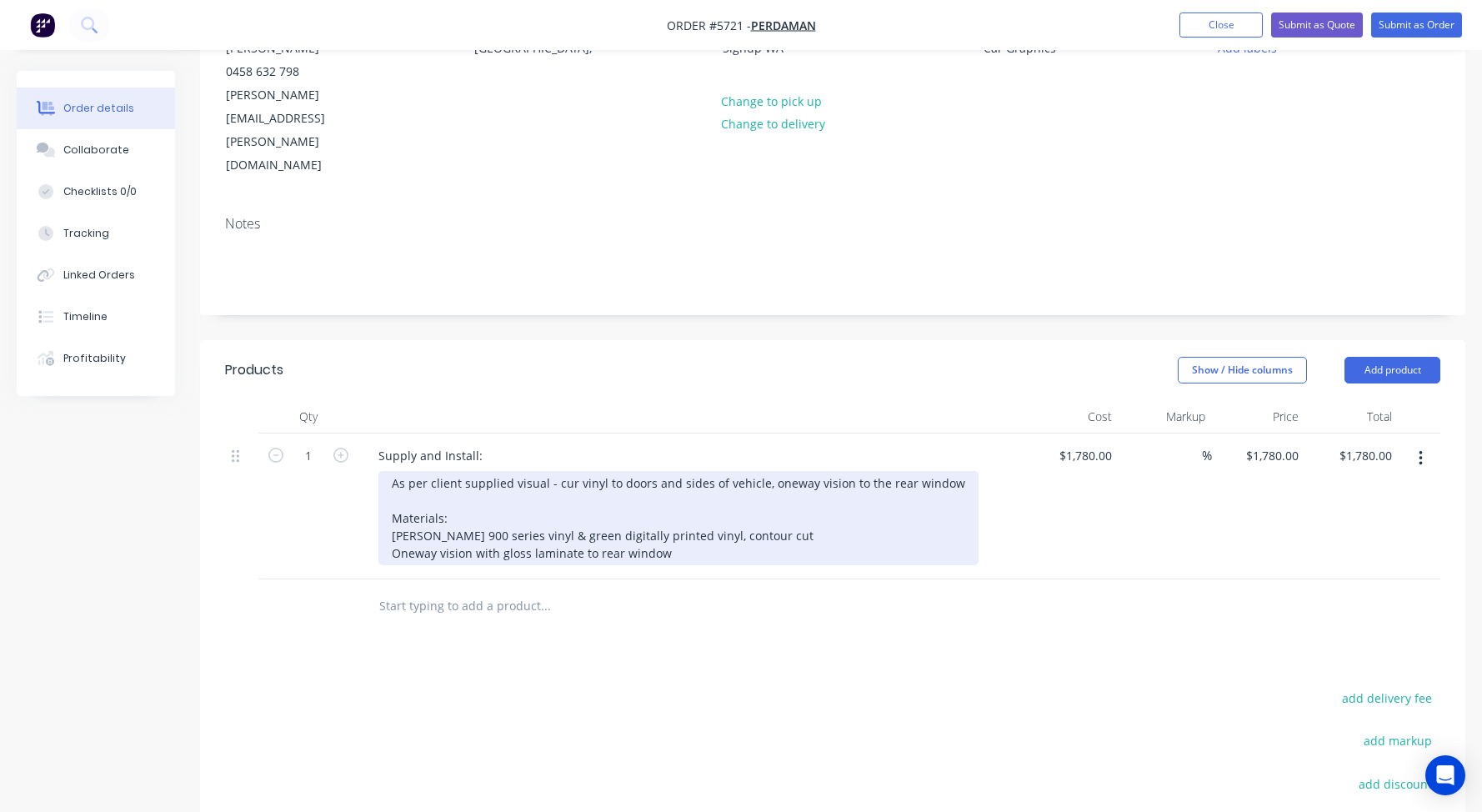
click at [451, 471] on div "As per client supplied visual - cur vinyl to doors and sides of vehicle, oneway…" at bounding box center [678, 518] width 601 height 94
drag, startPoint x: 555, startPoint y: 480, endPoint x: 284, endPoint y: 493, distance: 271.3
click at [284, 493] on div "1 Supply and Install: As per client supplied visual - cur vinyl to doors and si…" at bounding box center [833, 506] width 1216 height 146
click at [575, 476] on div "As per client supplied visual - cur vinyl to doors and sides of vehicle, oneway…" at bounding box center [678, 518] width 601 height 94
drag, startPoint x: 555, startPoint y: 481, endPoint x: 318, endPoint y: 481, distance: 237.0
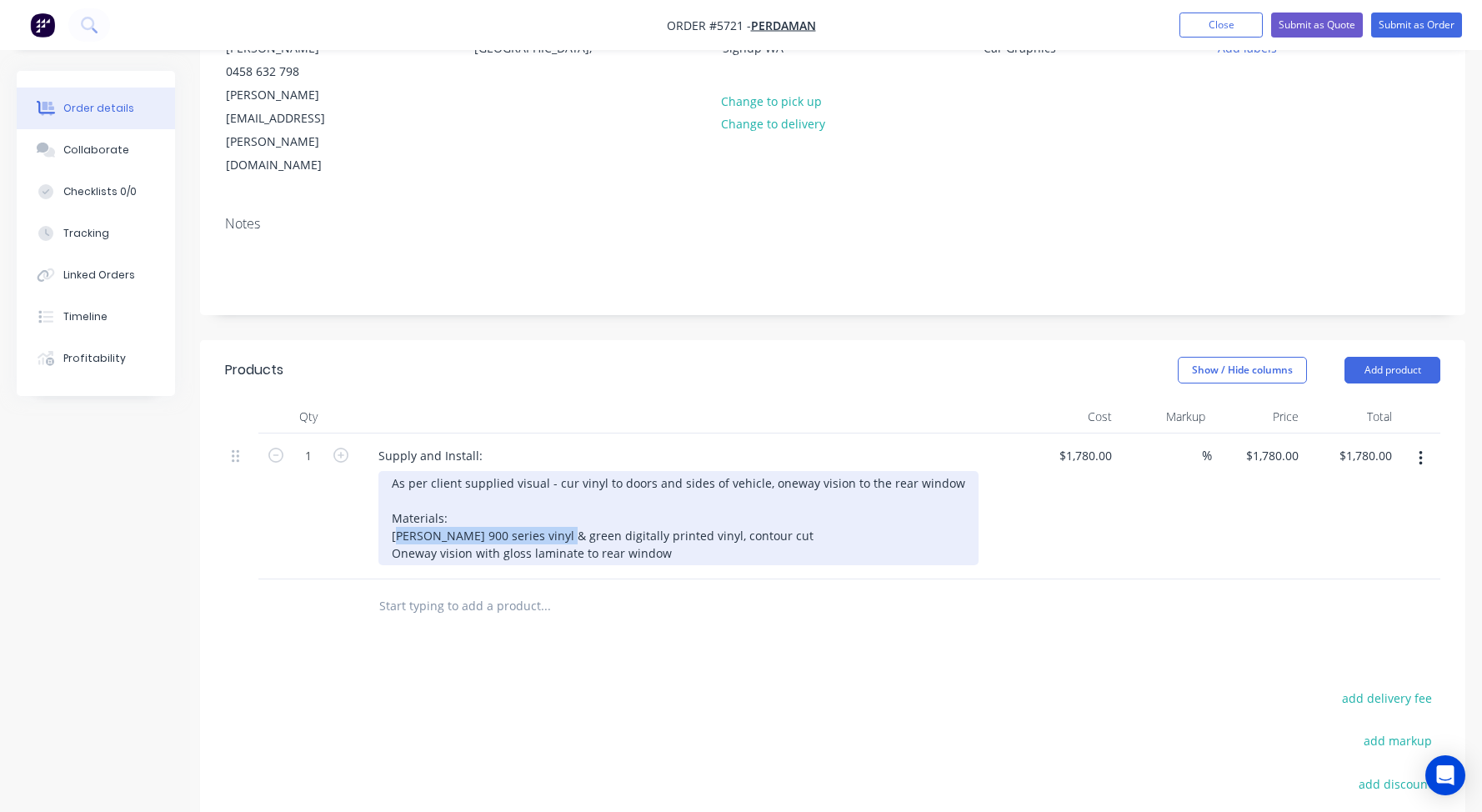
click at [318, 481] on div "1 Supply and Install: As per client supplied visual - cur vinyl to doors and si…" at bounding box center [833, 506] width 1216 height 146
click at [609, 479] on div "As per client supplied visual - cur vinyl to doors and sides of vehicle, oneway…" at bounding box center [678, 518] width 601 height 94
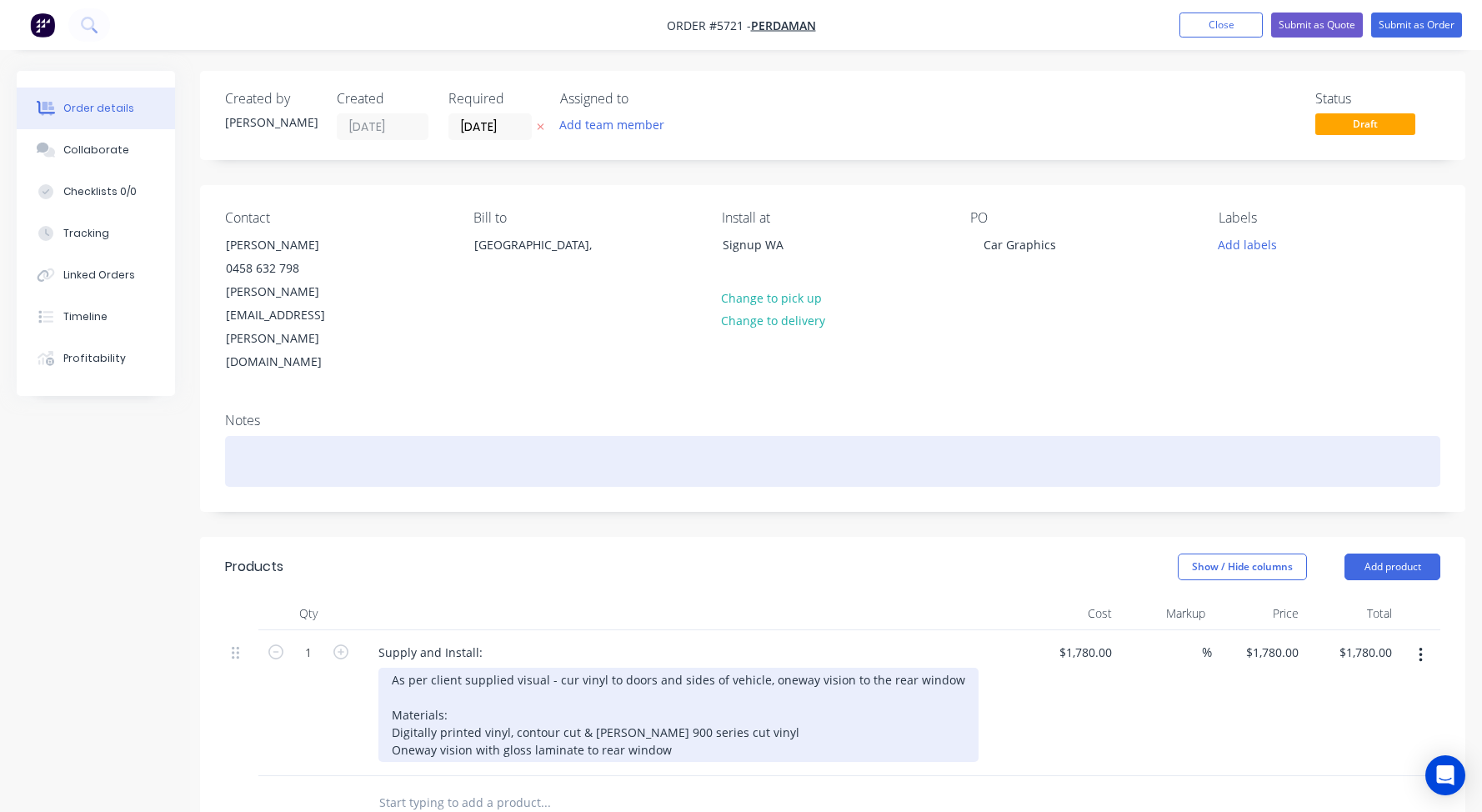
scroll to position [0, 0]
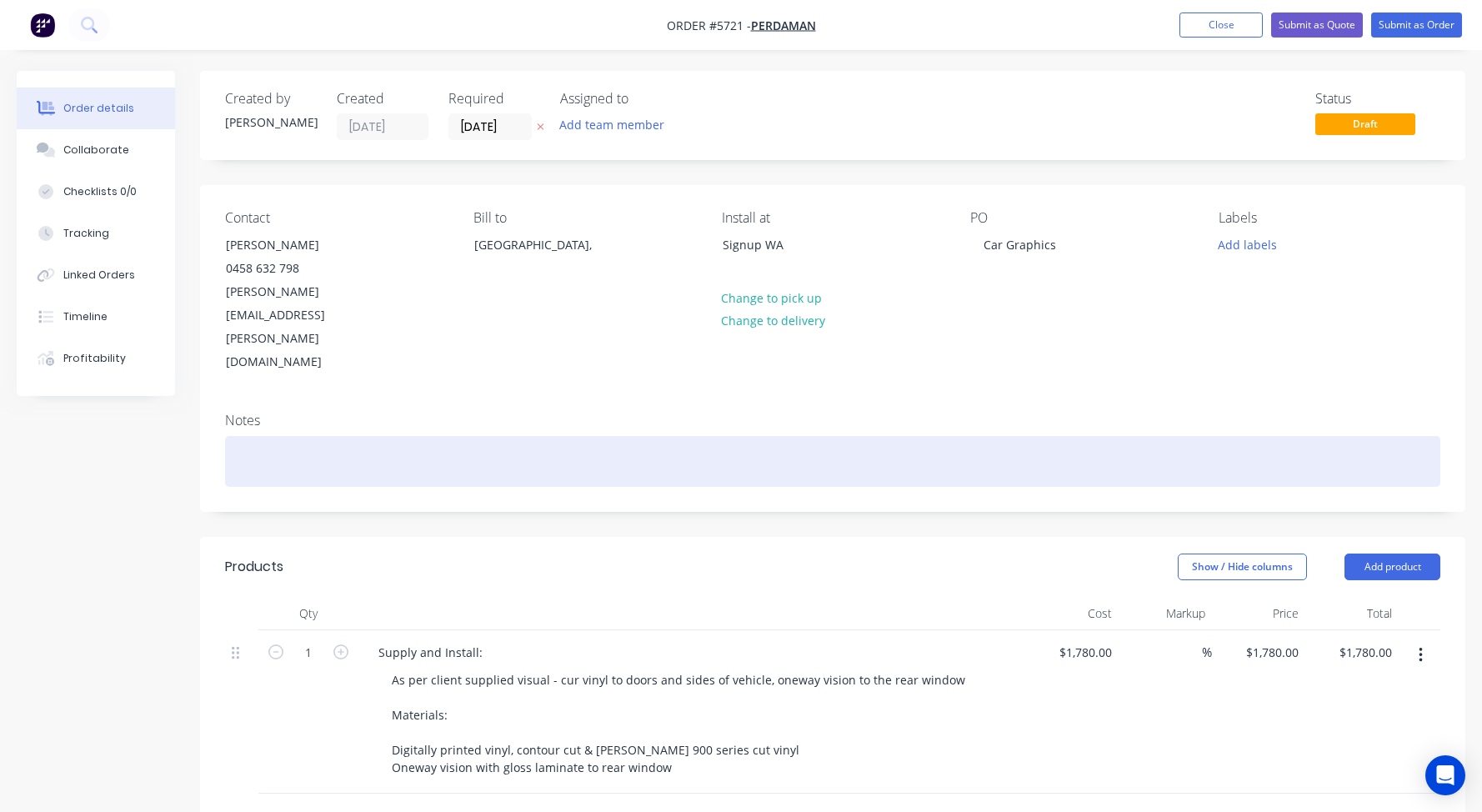
click at [345, 436] on div at bounding box center [833, 461] width 1216 height 51
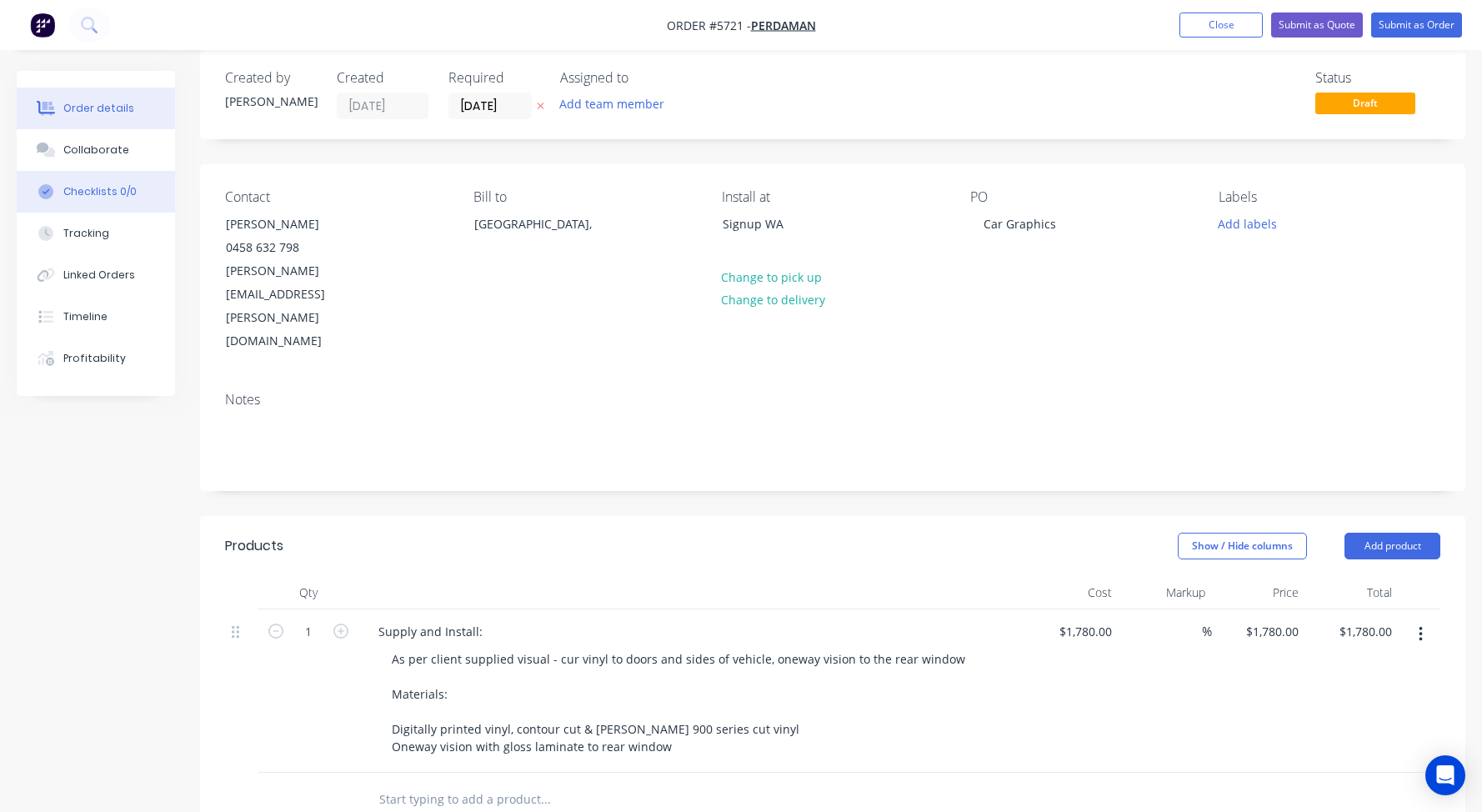
scroll to position [42, 0]
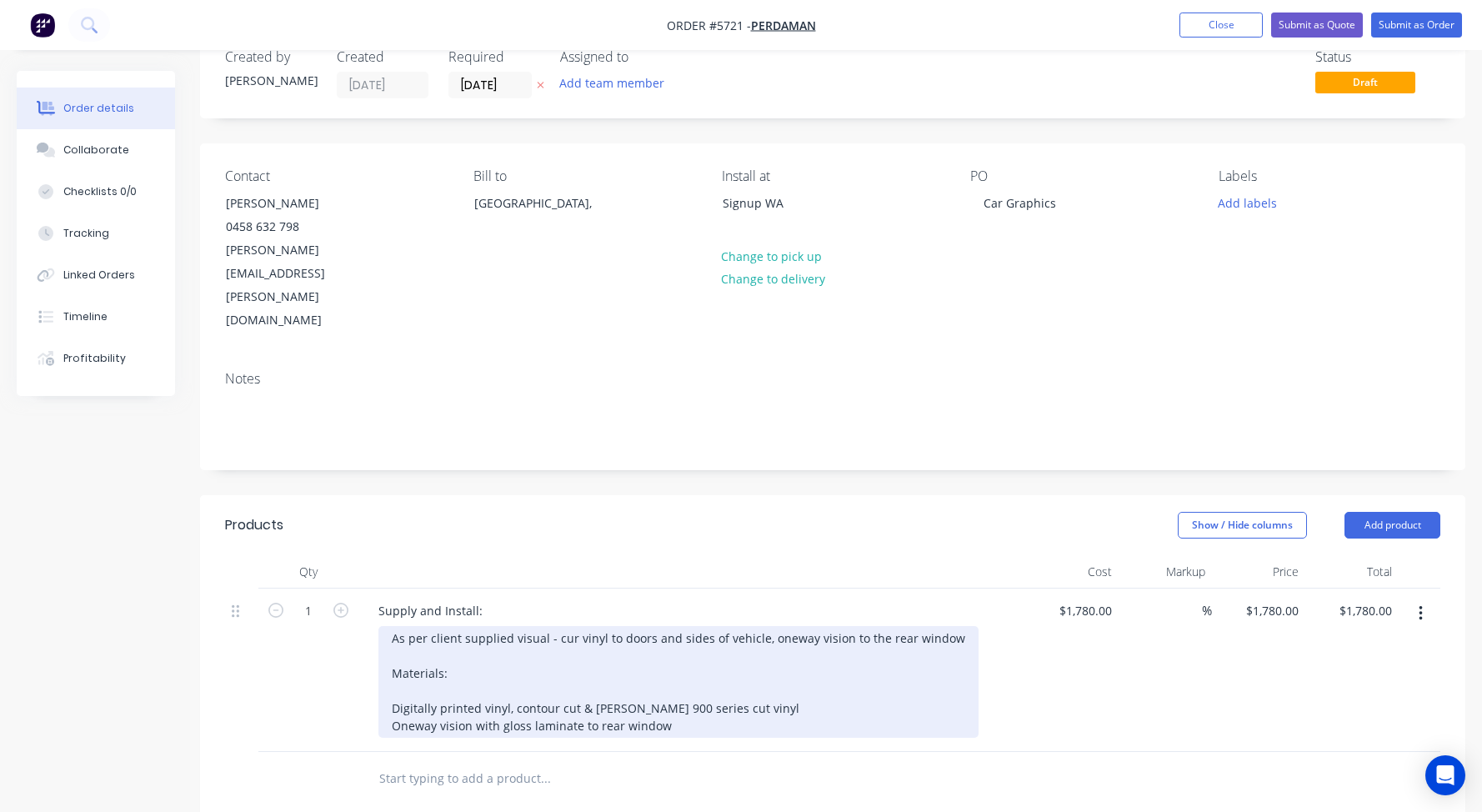
click at [421, 628] on div "As per client supplied visual - cur vinyl to doors and sides of vehicle, oneway…" at bounding box center [678, 682] width 601 height 111
drag, startPoint x: 951, startPoint y: 567, endPoint x: 765, endPoint y: 569, distance: 186.0
click at [765, 626] on div "As per client supplied visual - cur vinyl to doors and sides of vehicle, oneway…" at bounding box center [678, 682] width 601 height 111
click at [555, 626] on div "As per client supplied visual - cur vinyl to doors and sides of vehicle, Materi…" at bounding box center [597, 682] width 438 height 111
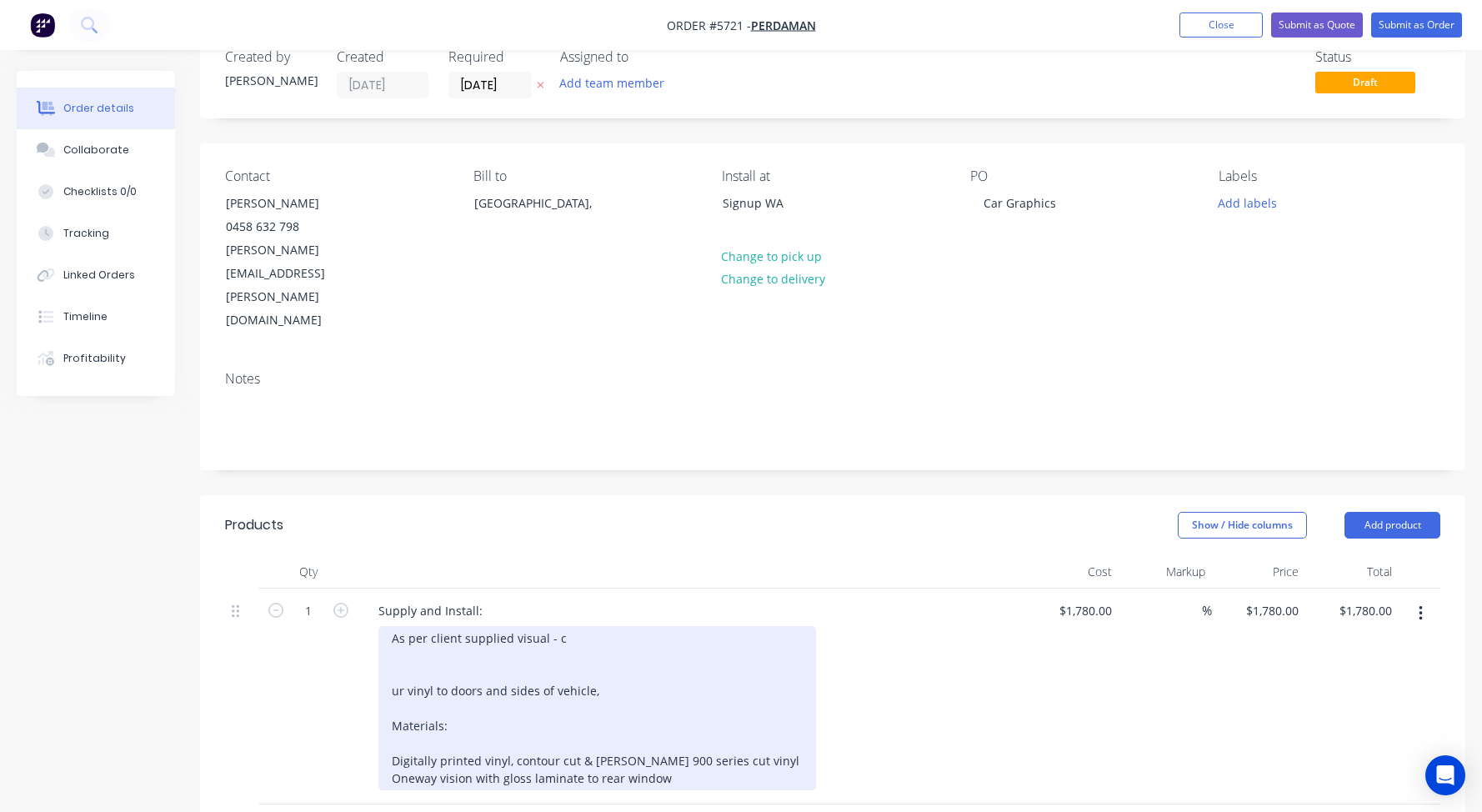
click at [605, 626] on div "As per client supplied visual - c ur vinyl to doors and sides of vehicle, Mater…" at bounding box center [597, 708] width 438 height 164
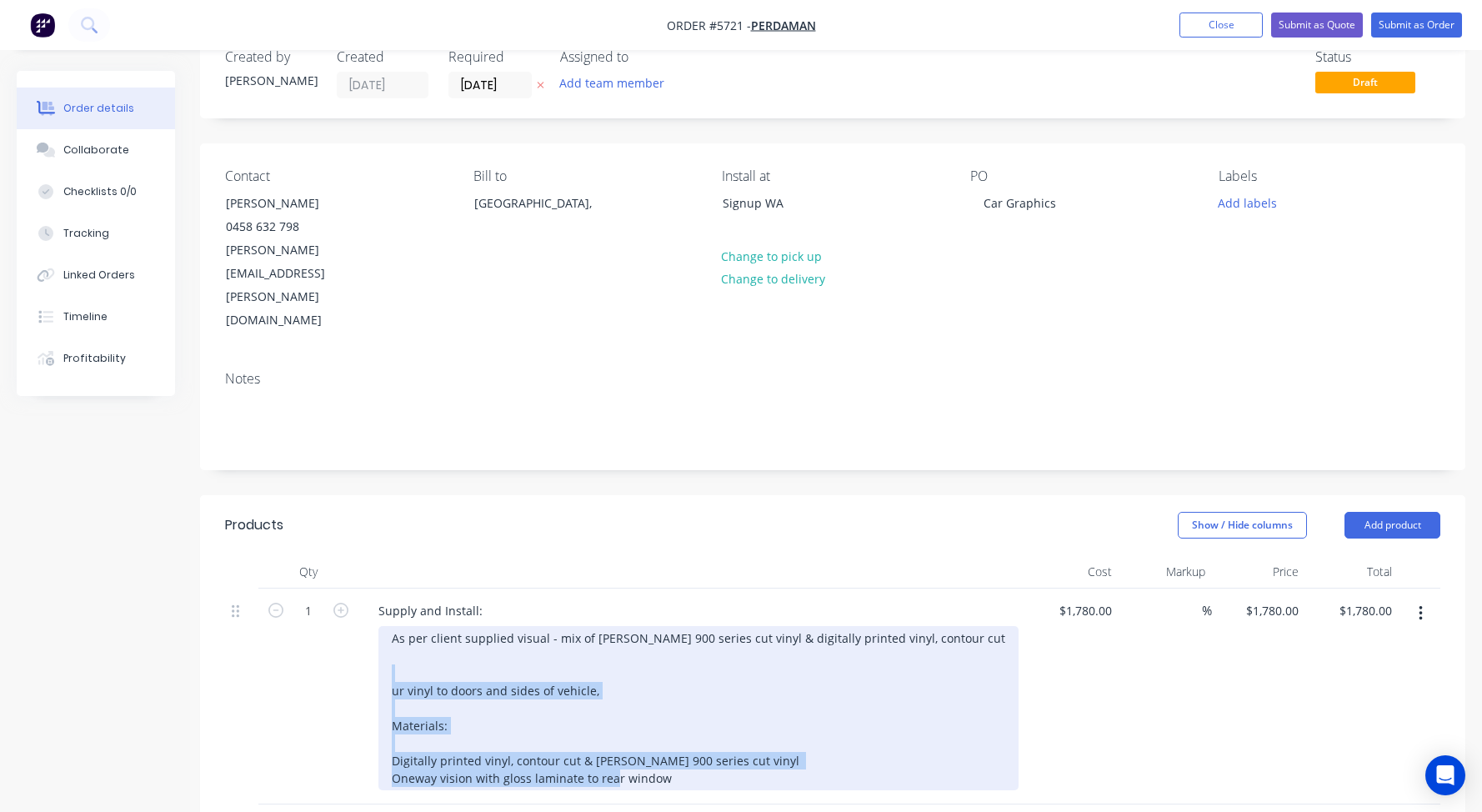
drag, startPoint x: 687, startPoint y: 712, endPoint x: 355, endPoint y: 594, distance: 352.3
click at [355, 594] on div "1 Supply and Install: As per client supplied visual - mix of [PERSON_NAME] 900 …" at bounding box center [833, 696] width 1216 height 216
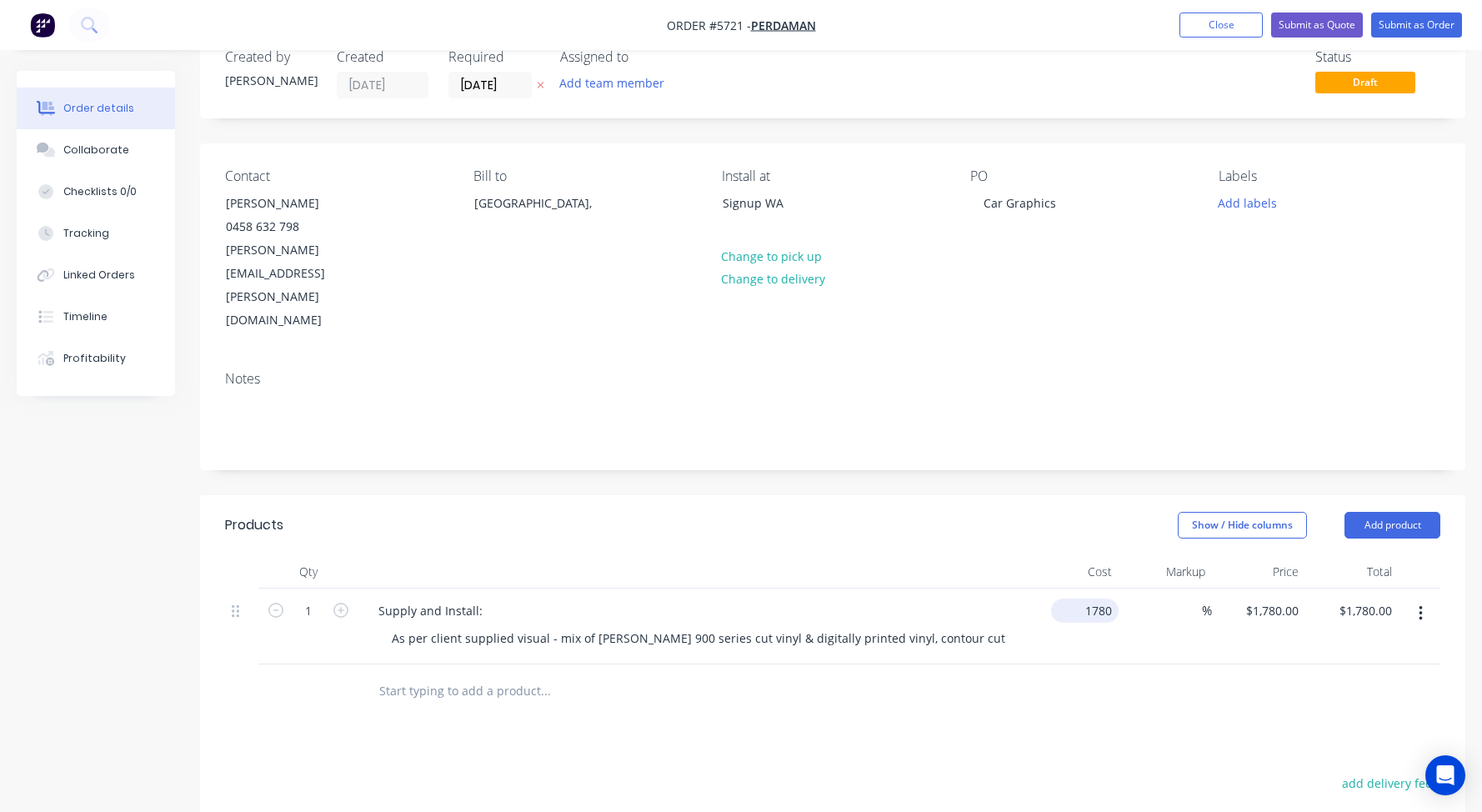
click at [1089, 599] on input "1780" at bounding box center [1088, 611] width 61 height 24
type input "$1,780.00"
click at [970, 663] on div "Products Show / Hide columns Add product Qty Cost Markup Price Total 1 Supply a…" at bounding box center [833, 807] width 1265 height 624
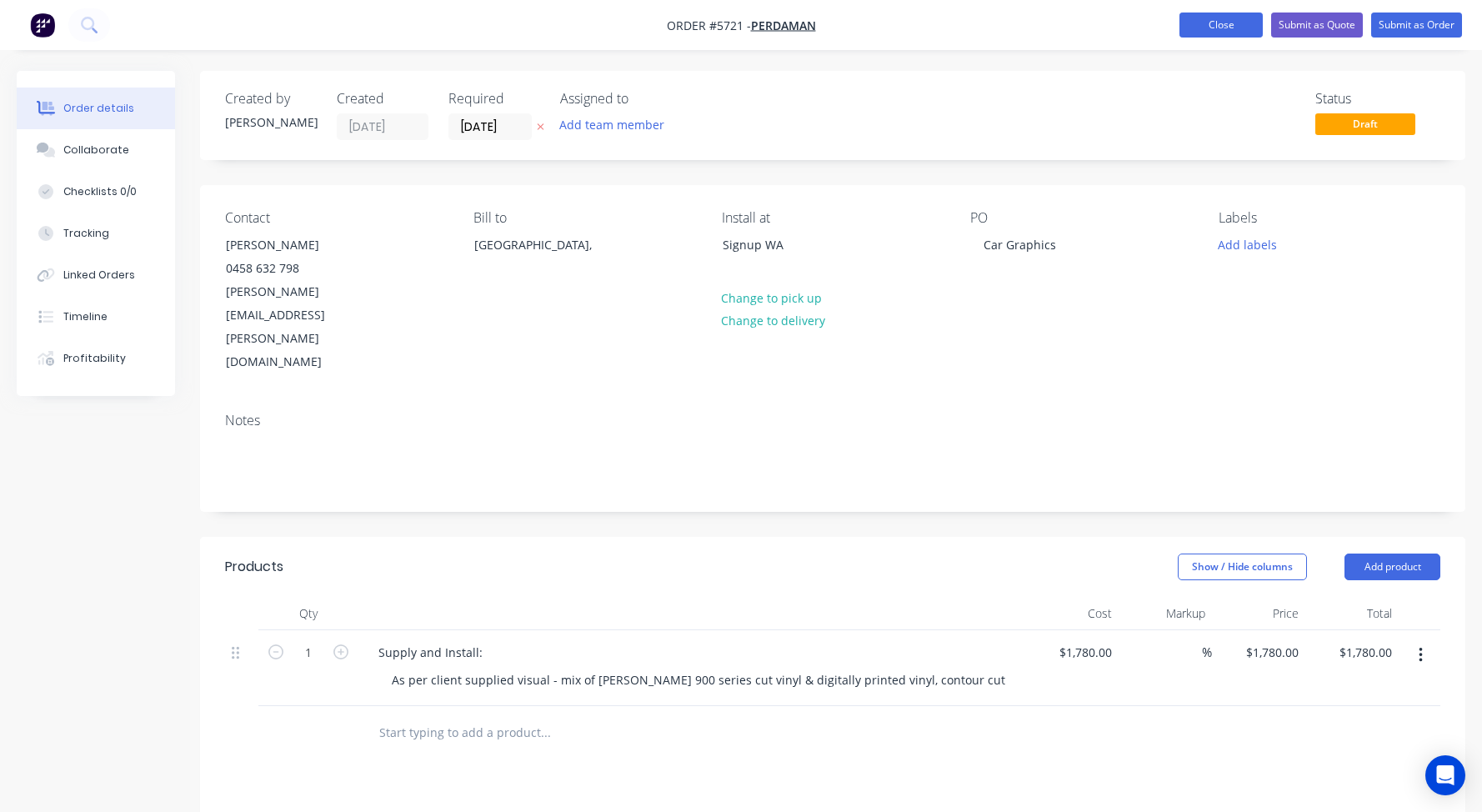
scroll to position [0, 0]
click at [1195, 22] on button "Close" at bounding box center [1221, 25] width 83 height 25
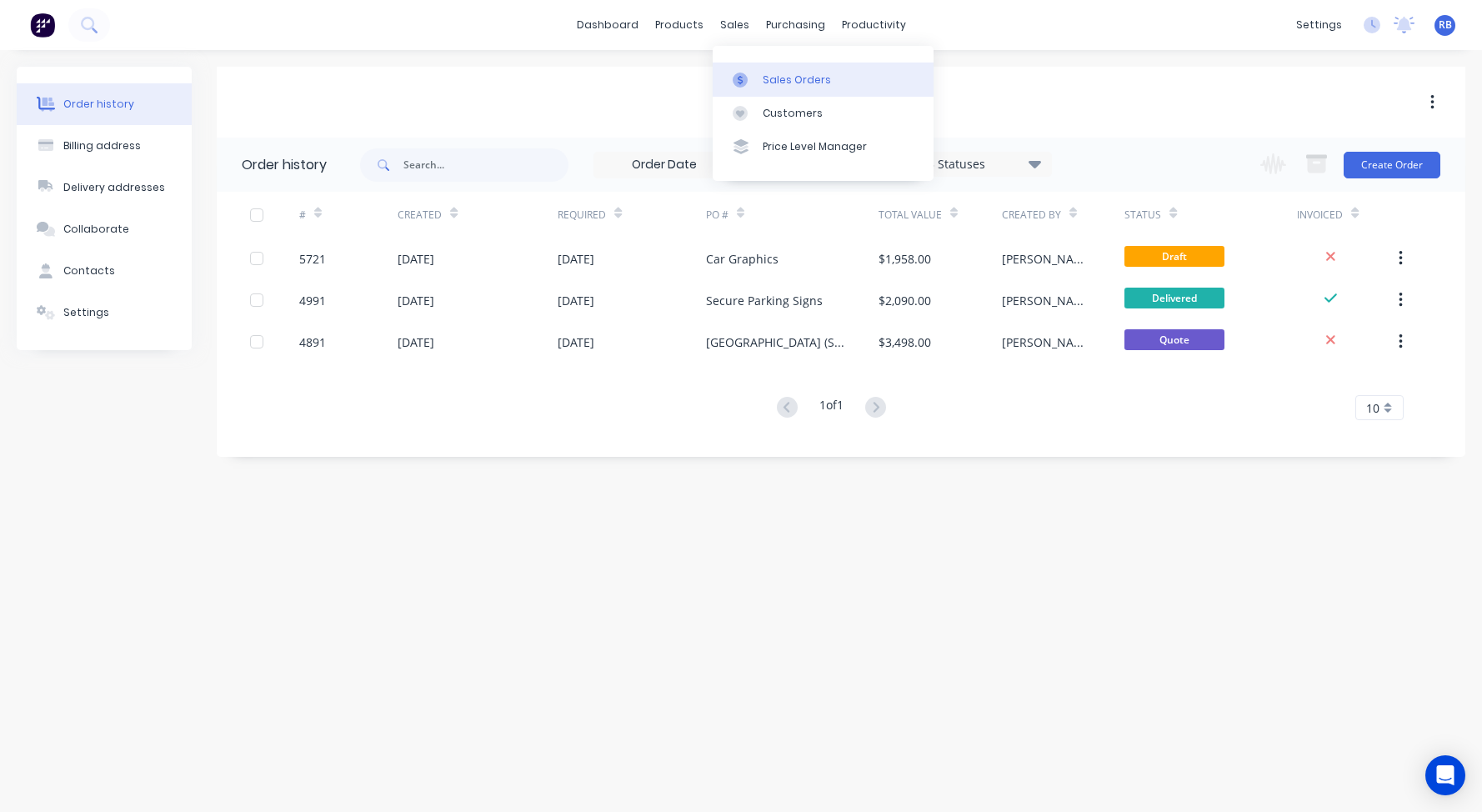
click at [785, 78] on div "Sales Orders" at bounding box center [797, 81] width 69 height 15
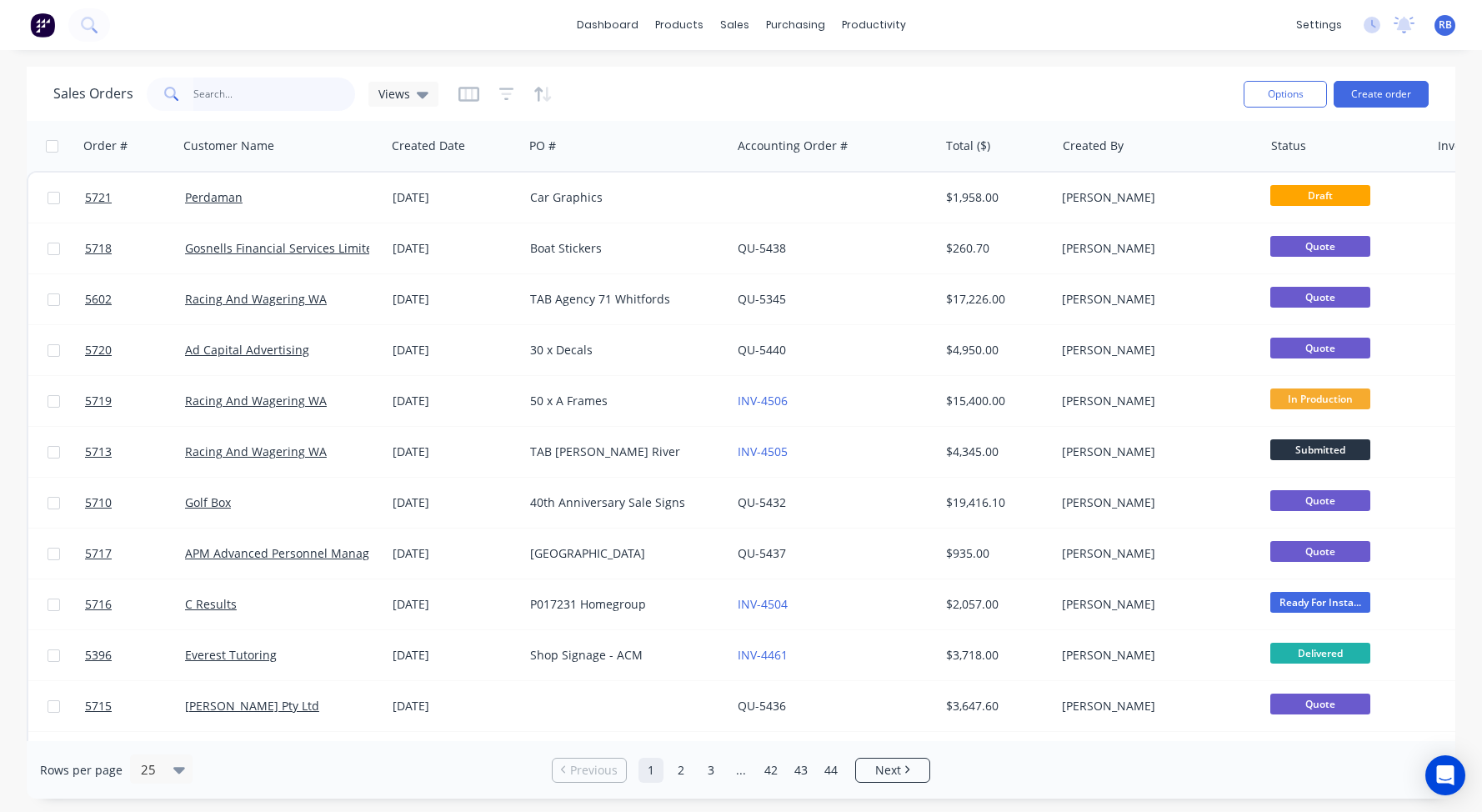
click at [248, 98] on input "text" at bounding box center [275, 93] width 163 height 33
type input "fridge"
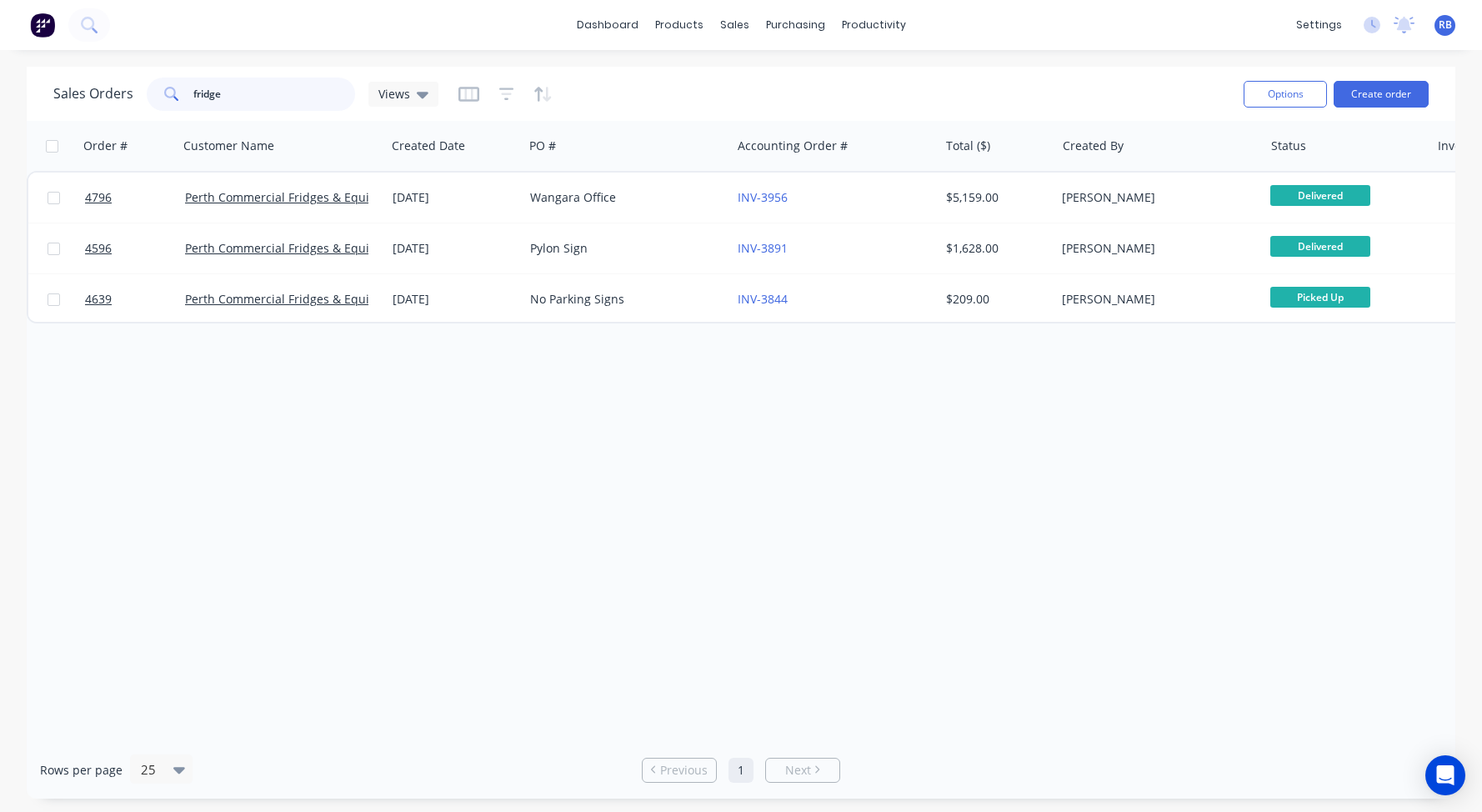
drag, startPoint x: 296, startPoint y: 99, endPoint x: 147, endPoint y: 99, distance: 149.0
click at [147, 99] on div "fridge" at bounding box center [250, 93] width 208 height 33
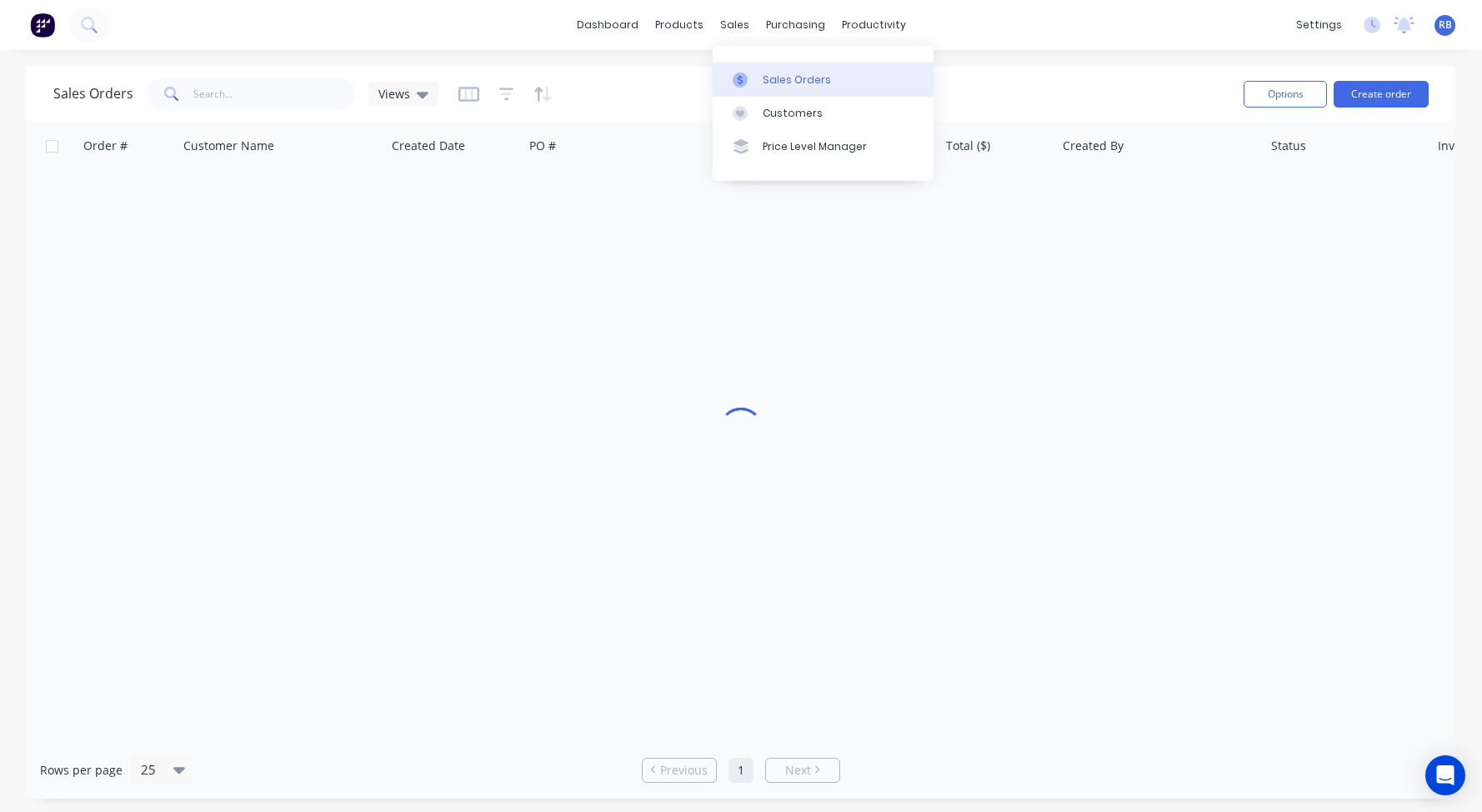
click at [777, 75] on div "Sales Orders" at bounding box center [797, 81] width 69 height 15
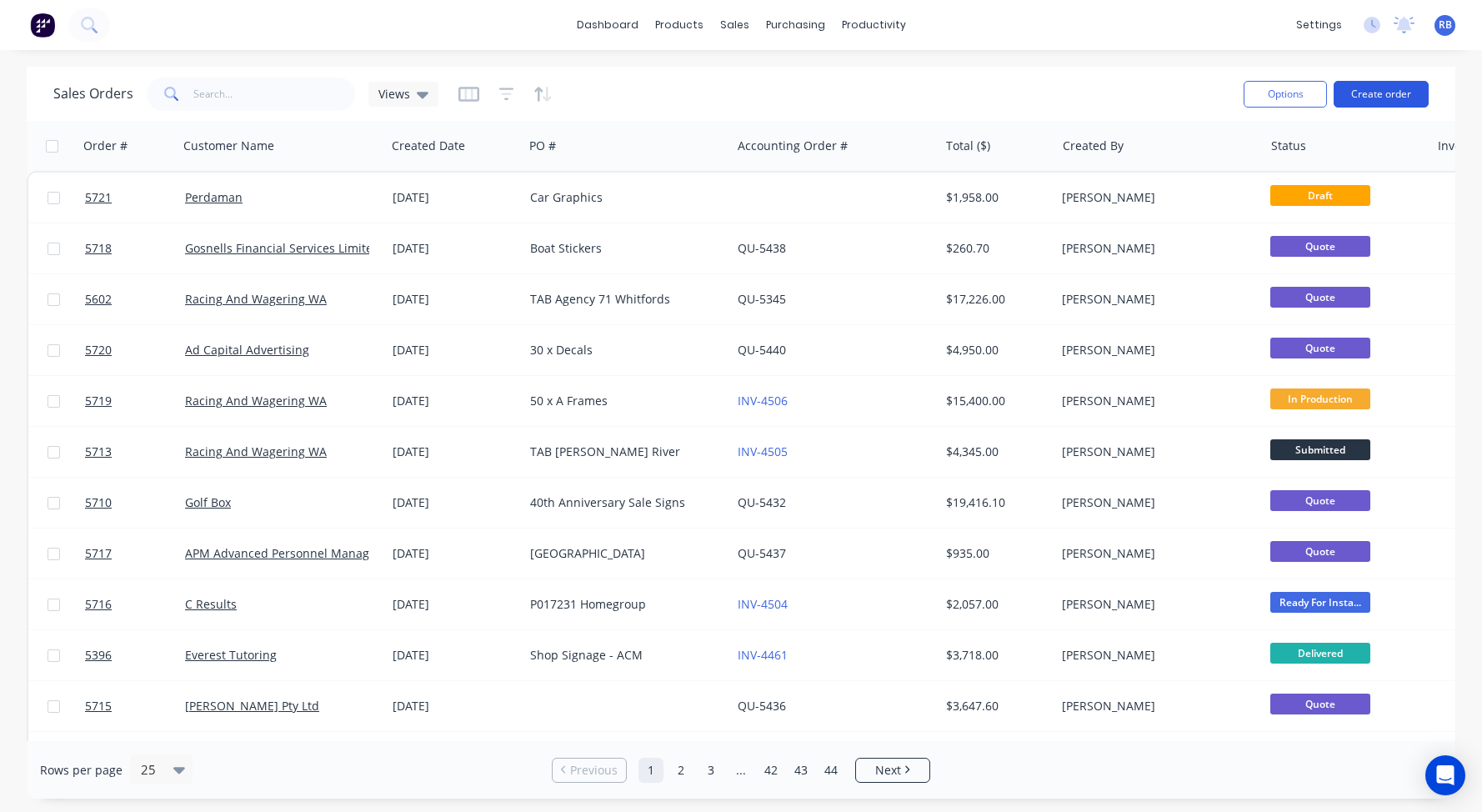
click at [1376, 87] on button "Create order" at bounding box center [1381, 93] width 95 height 27
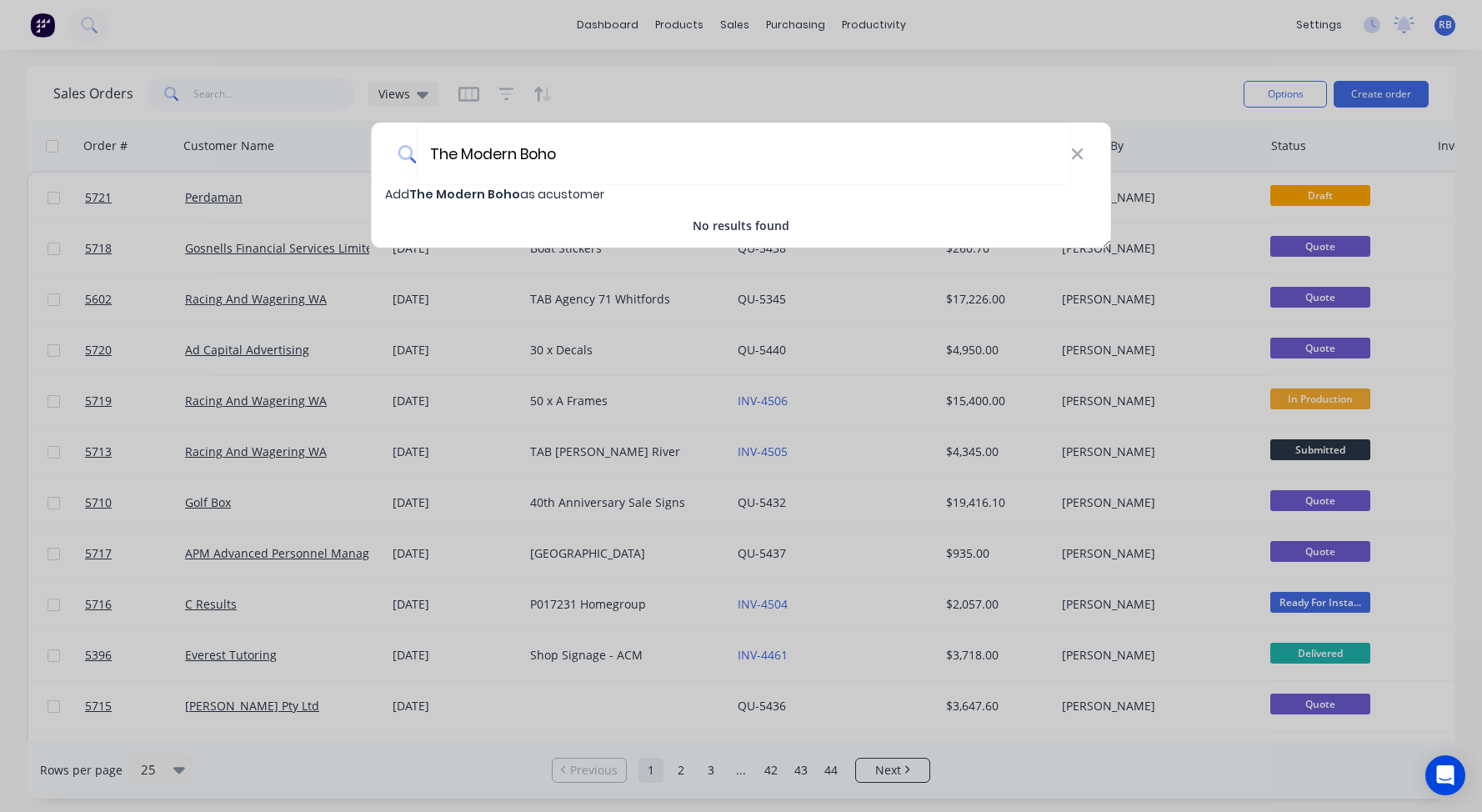
type input "The Modern Boho"
click at [479, 200] on span "The Modern Boho" at bounding box center [464, 194] width 111 height 16
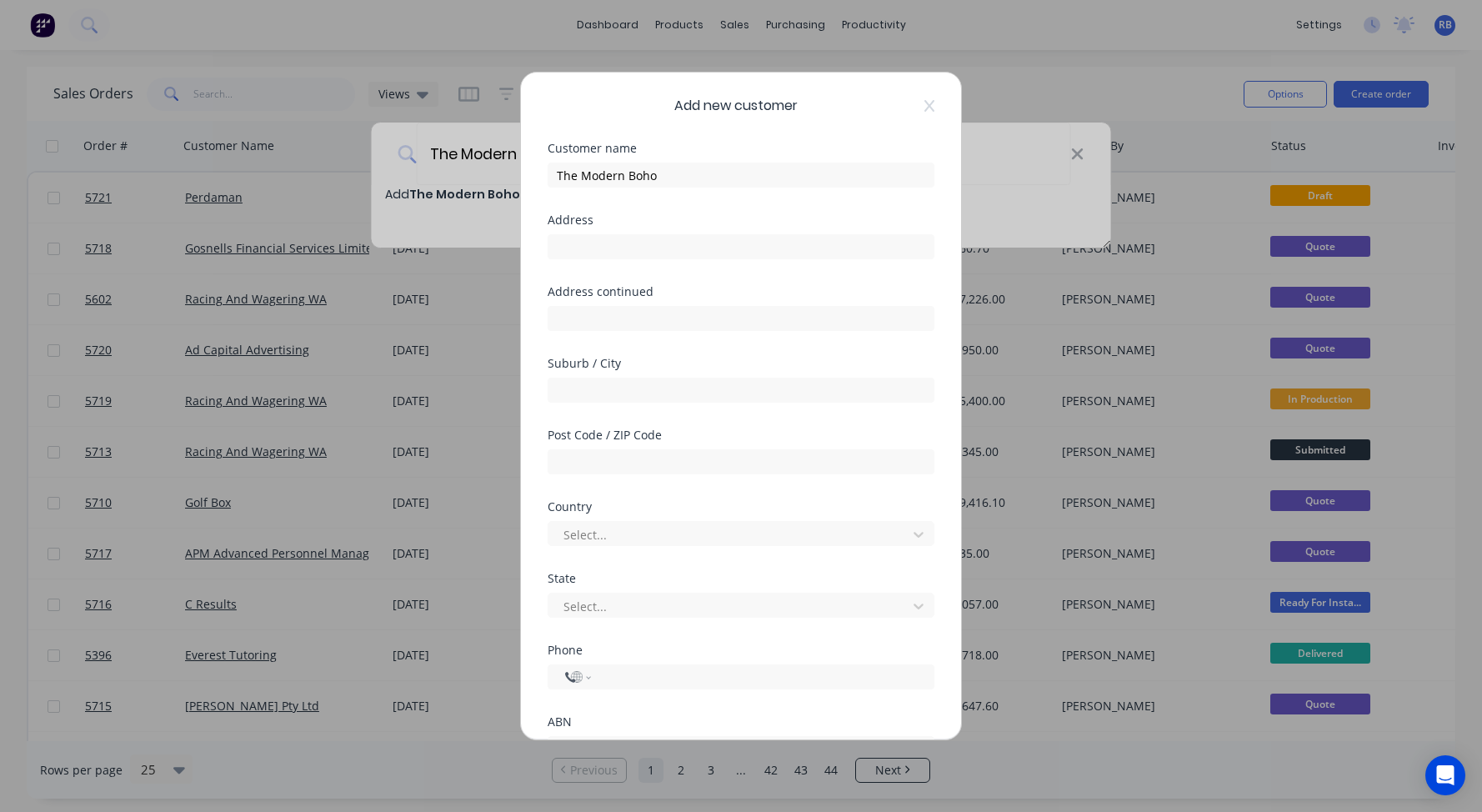
select select "AU"
type input "[GEOGRAPHIC_DATA]"
type input "Subiaco"
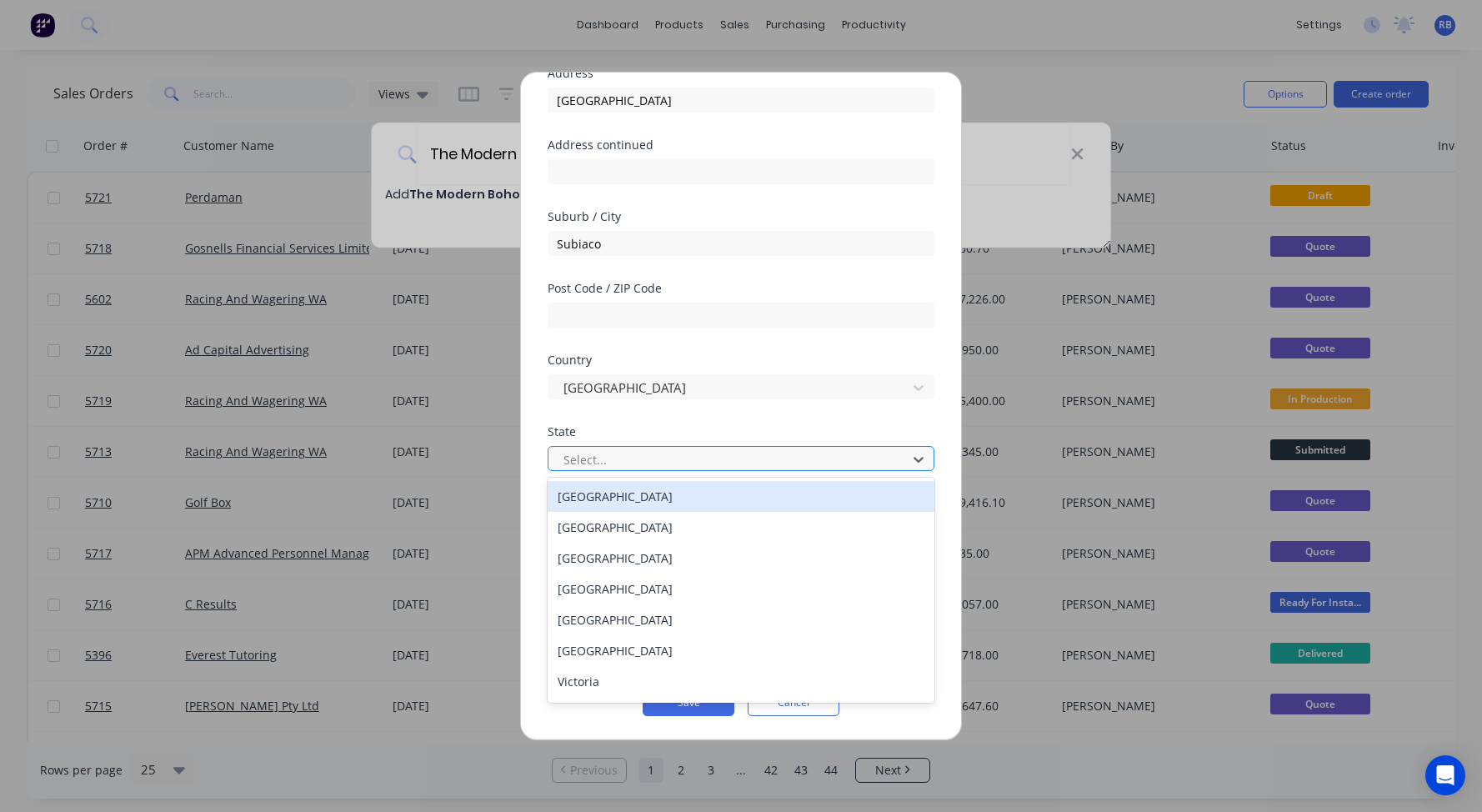
click at [599, 451] on div "Select..." at bounding box center [730, 459] width 333 height 17
type input "[PERSON_NAME]"
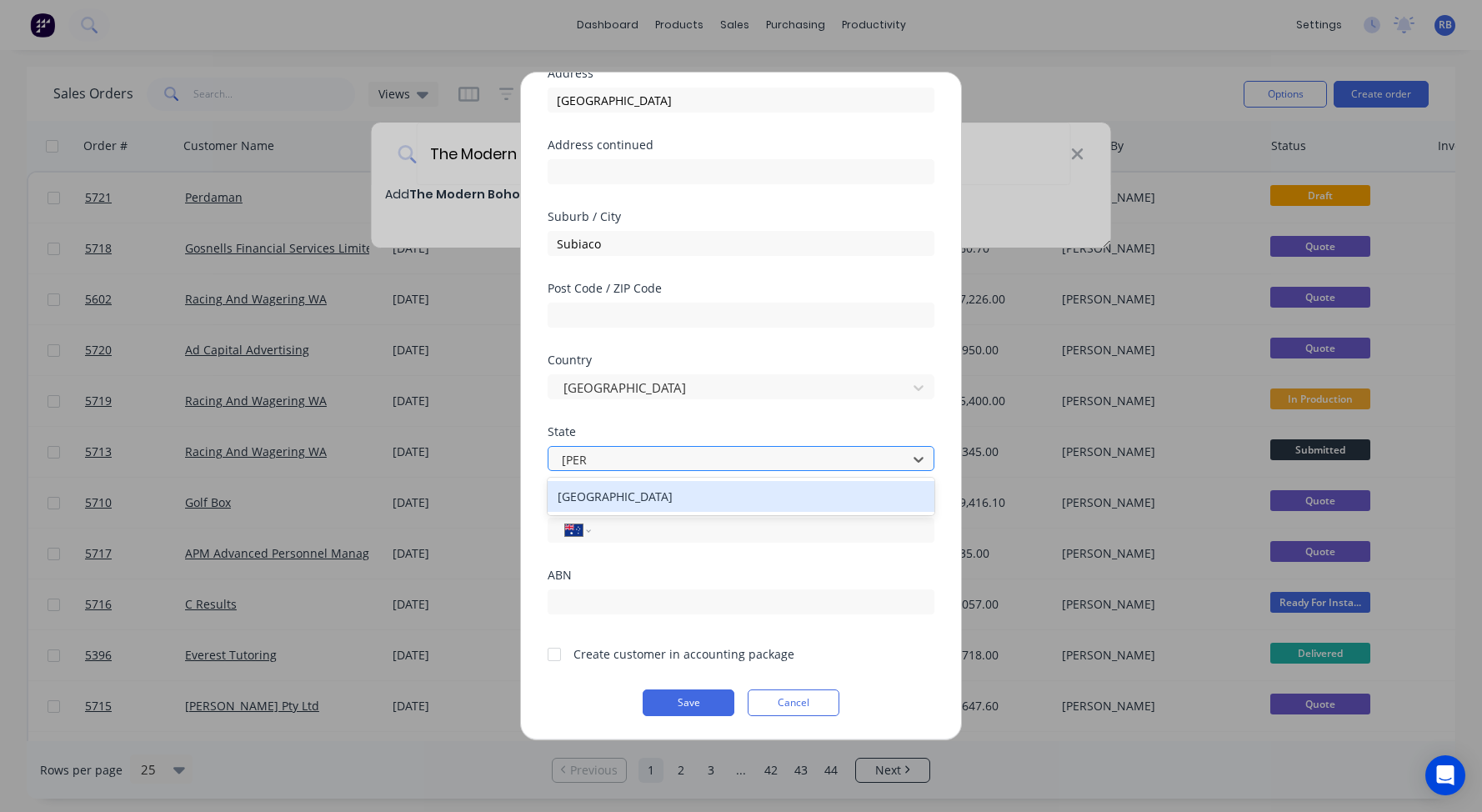
click at [608, 489] on div "[GEOGRAPHIC_DATA]" at bounding box center [740, 496] width 386 height 31
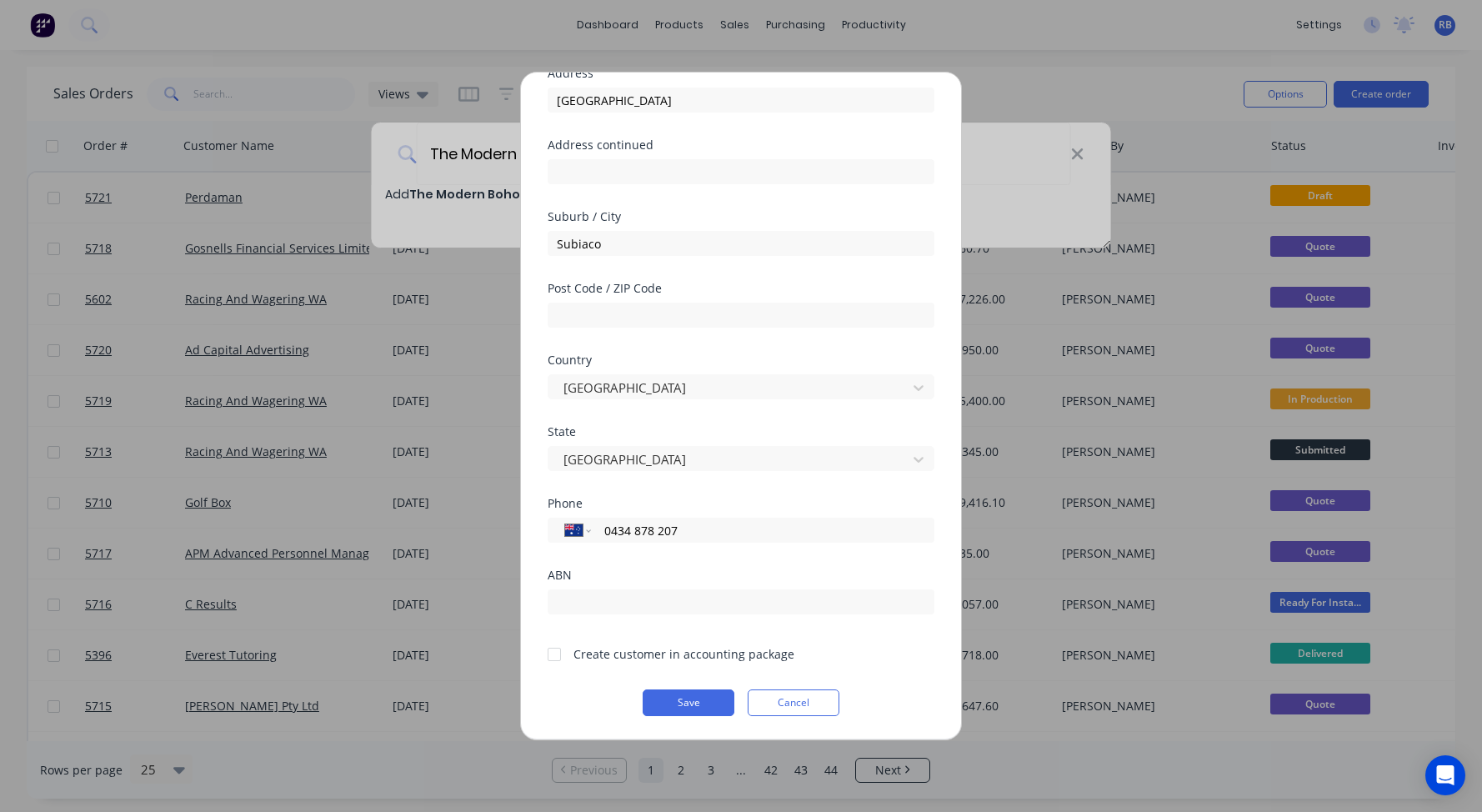
type input "0434 878 207"
click at [558, 654] on div at bounding box center [554, 654] width 33 height 33
click at [678, 702] on button "Save" at bounding box center [688, 702] width 92 height 27
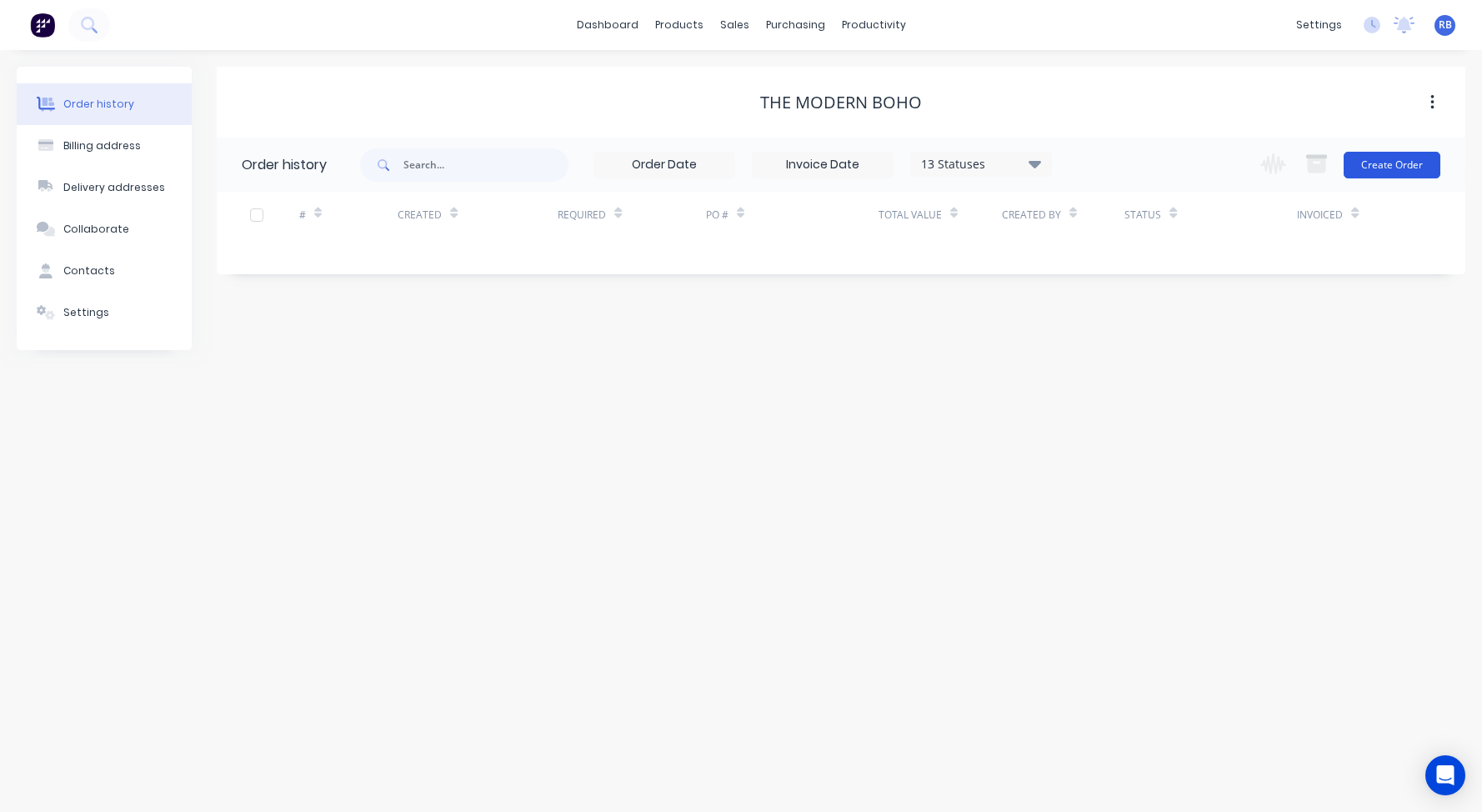
click at [1371, 164] on button "Create Order" at bounding box center [1391, 164] width 97 height 27
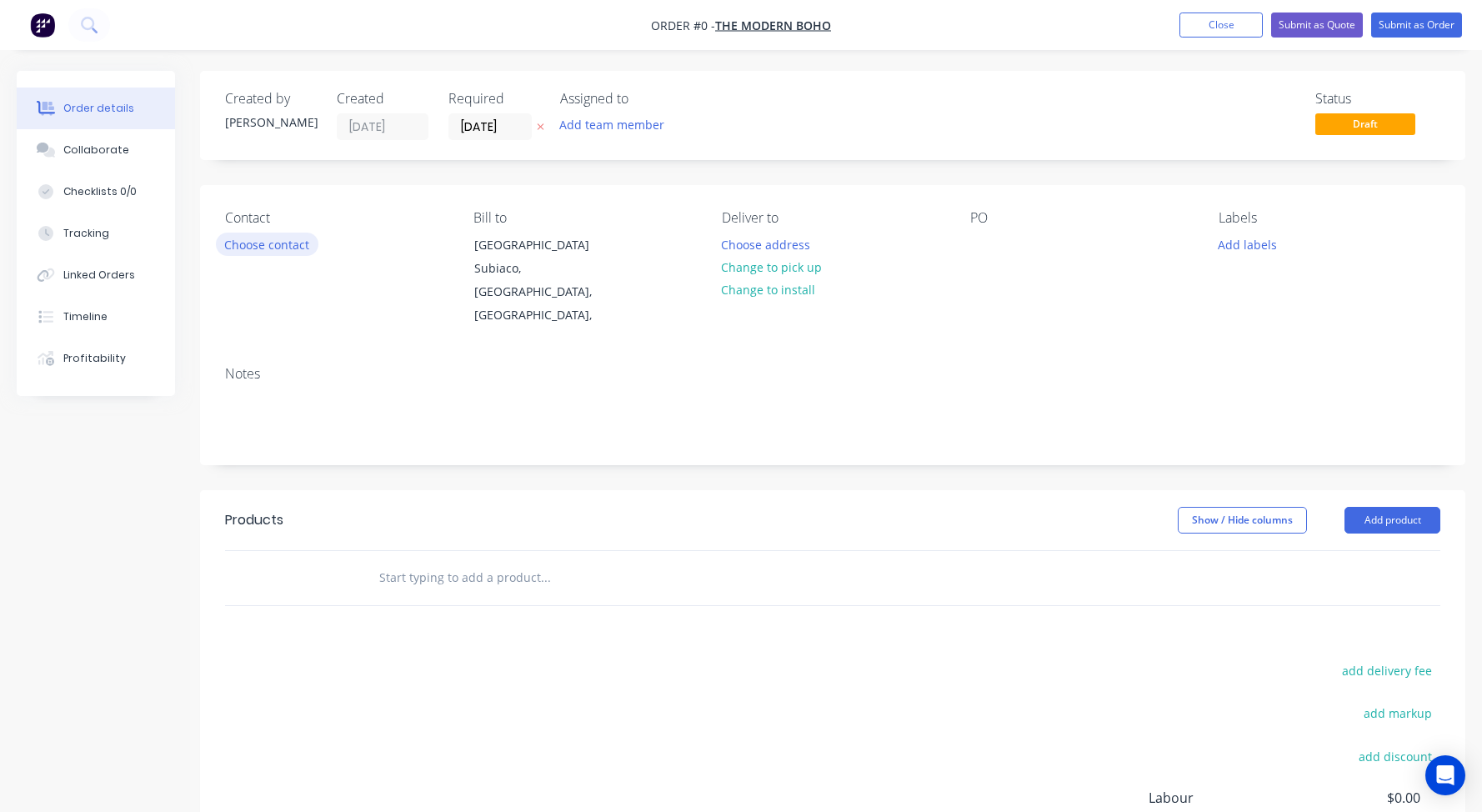
click at [244, 242] on button "Choose contact" at bounding box center [267, 243] width 103 height 22
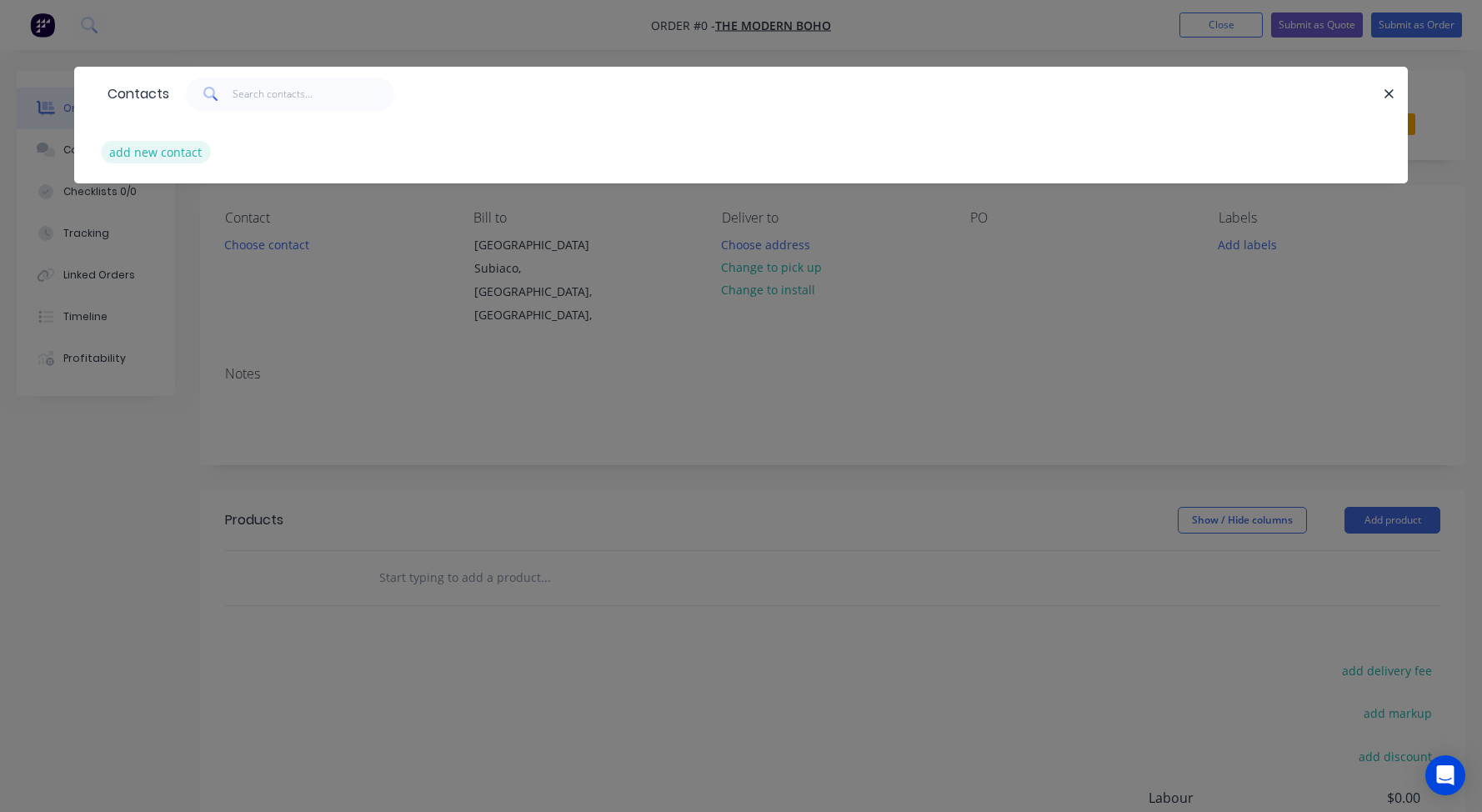
click at [162, 149] on button "add new contact" at bounding box center [156, 152] width 110 height 22
select select "AU"
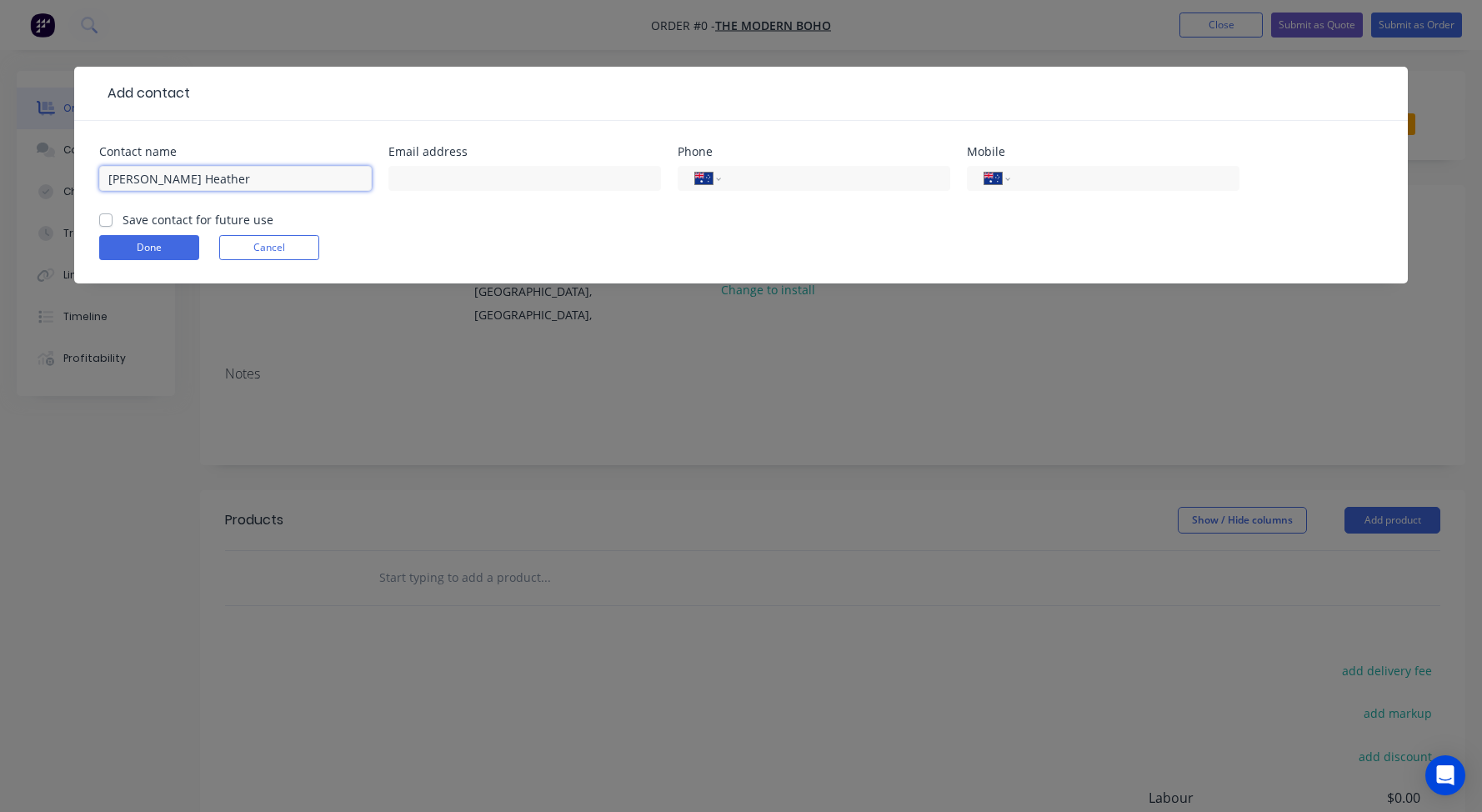
drag, startPoint x: 221, startPoint y: 175, endPoint x: 147, endPoint y: 175, distance: 74.0
click at [147, 175] on input "[PERSON_NAME] Heather" at bounding box center [236, 178] width 272 height 25
click at [200, 180] on input "Jacindaeather" at bounding box center [236, 178] width 272 height 25
type input "[PERSON_NAME]"
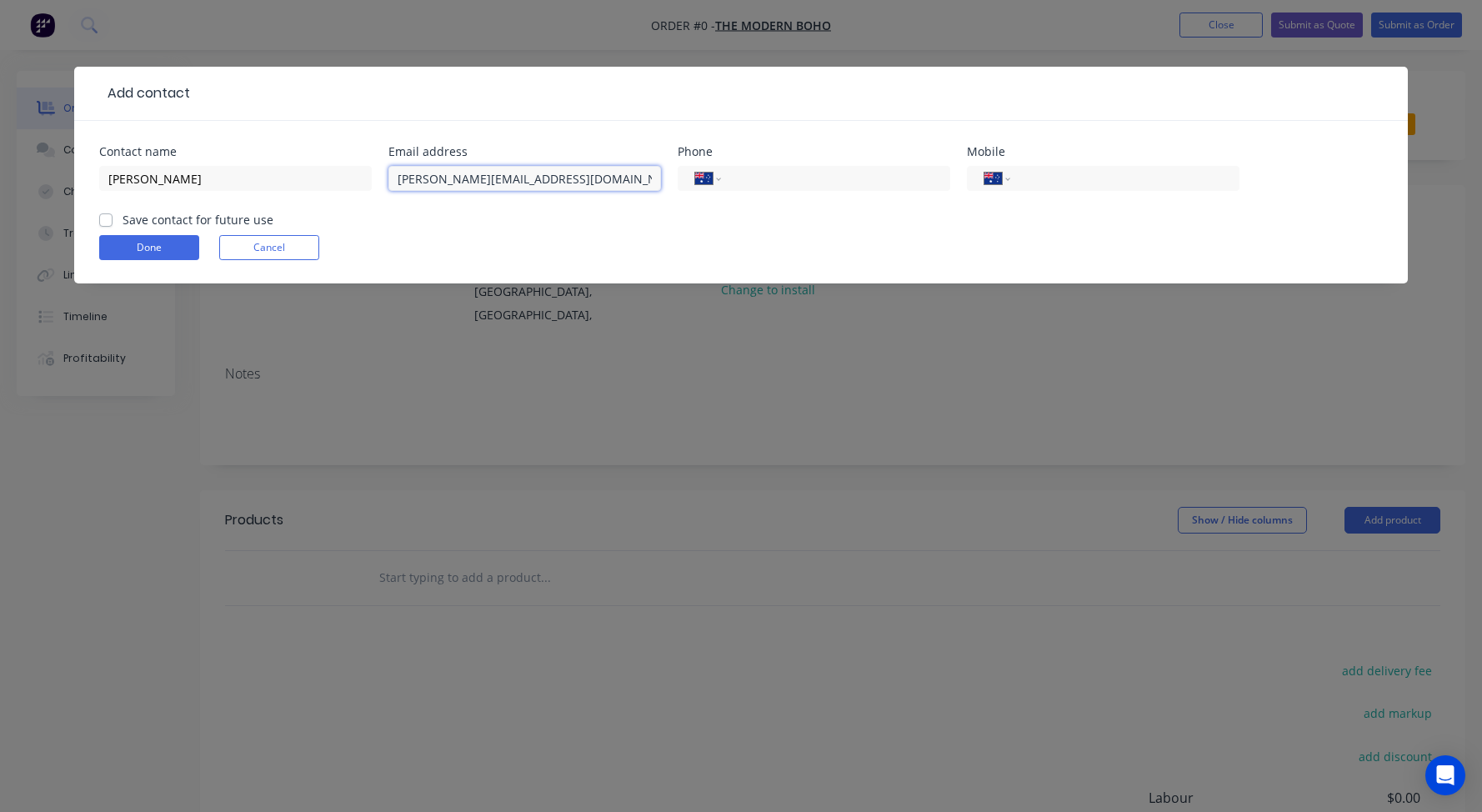
type input "[PERSON_NAME][EMAIL_ADDRESS][DOMAIN_NAME]"
click at [1046, 184] on input "tel" at bounding box center [1122, 179] width 200 height 19
type input "0434 878 207"
click at [123, 219] on label "Save contact for future use" at bounding box center [198, 219] width 151 height 17
click at [103, 219] on input "Save contact for future use" at bounding box center [106, 218] width 14 height 15
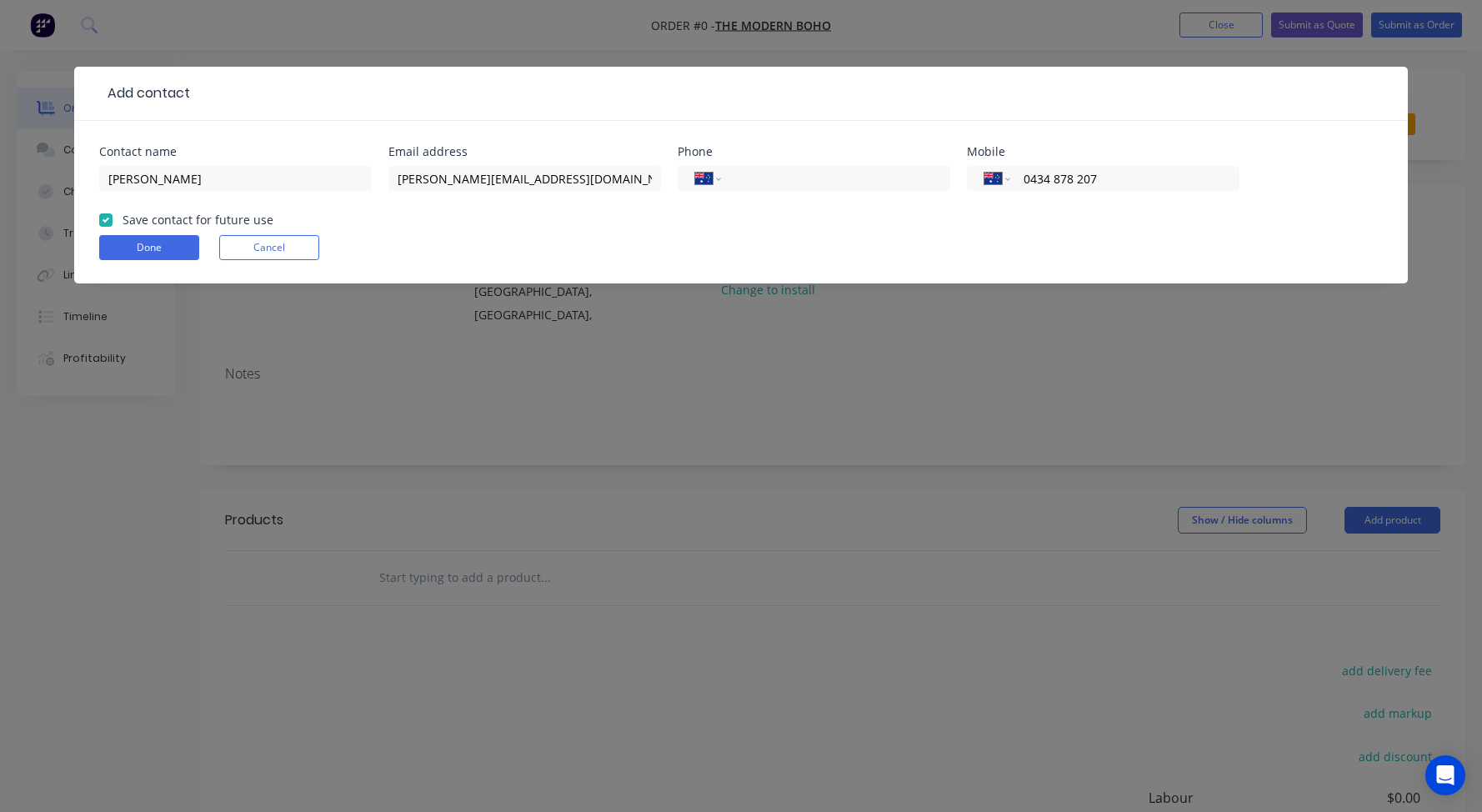
checkbox input "true"
click at [134, 244] on button "Done" at bounding box center [149, 247] width 100 height 25
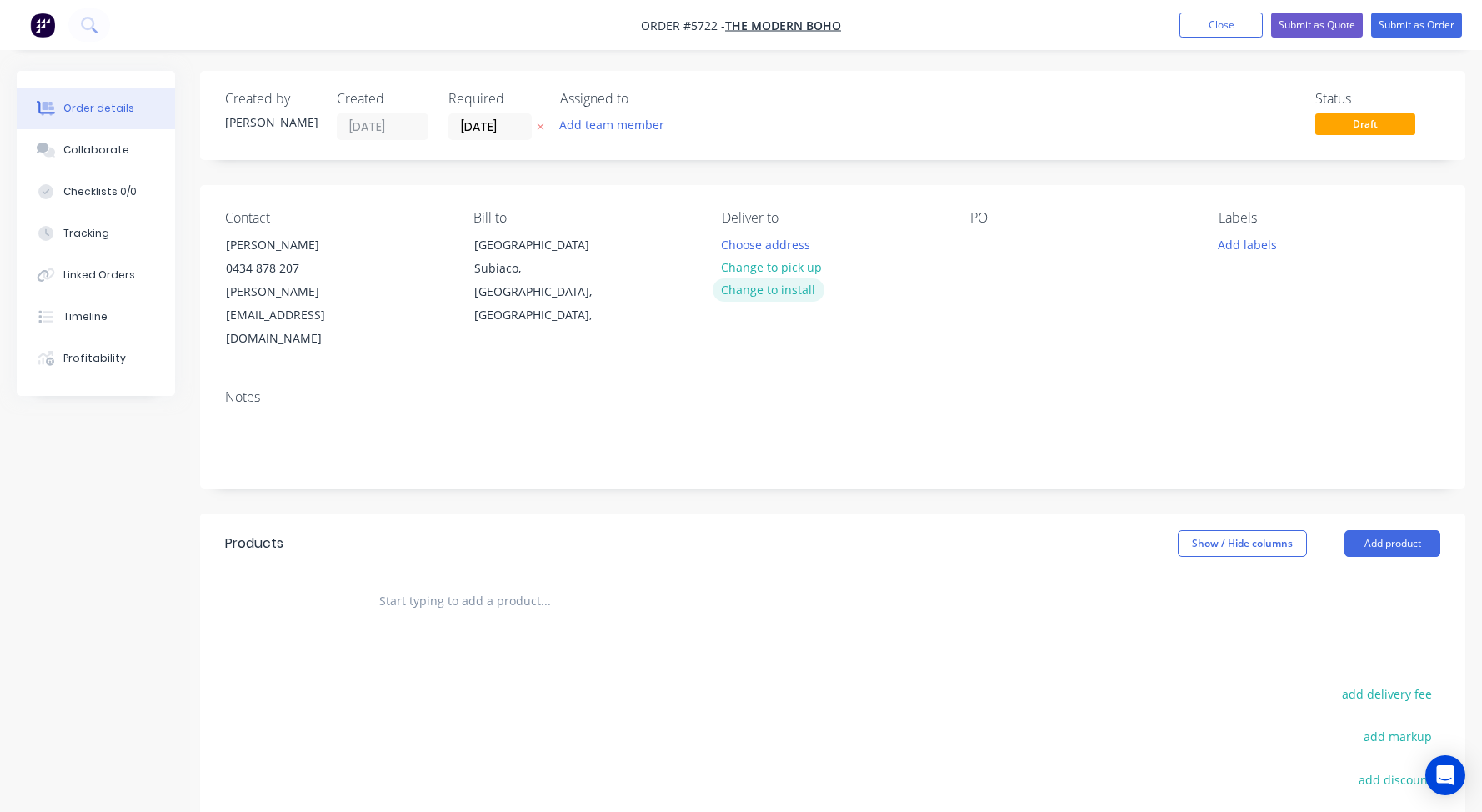
click at [747, 290] on button "Change to install" at bounding box center [768, 290] width 111 height 22
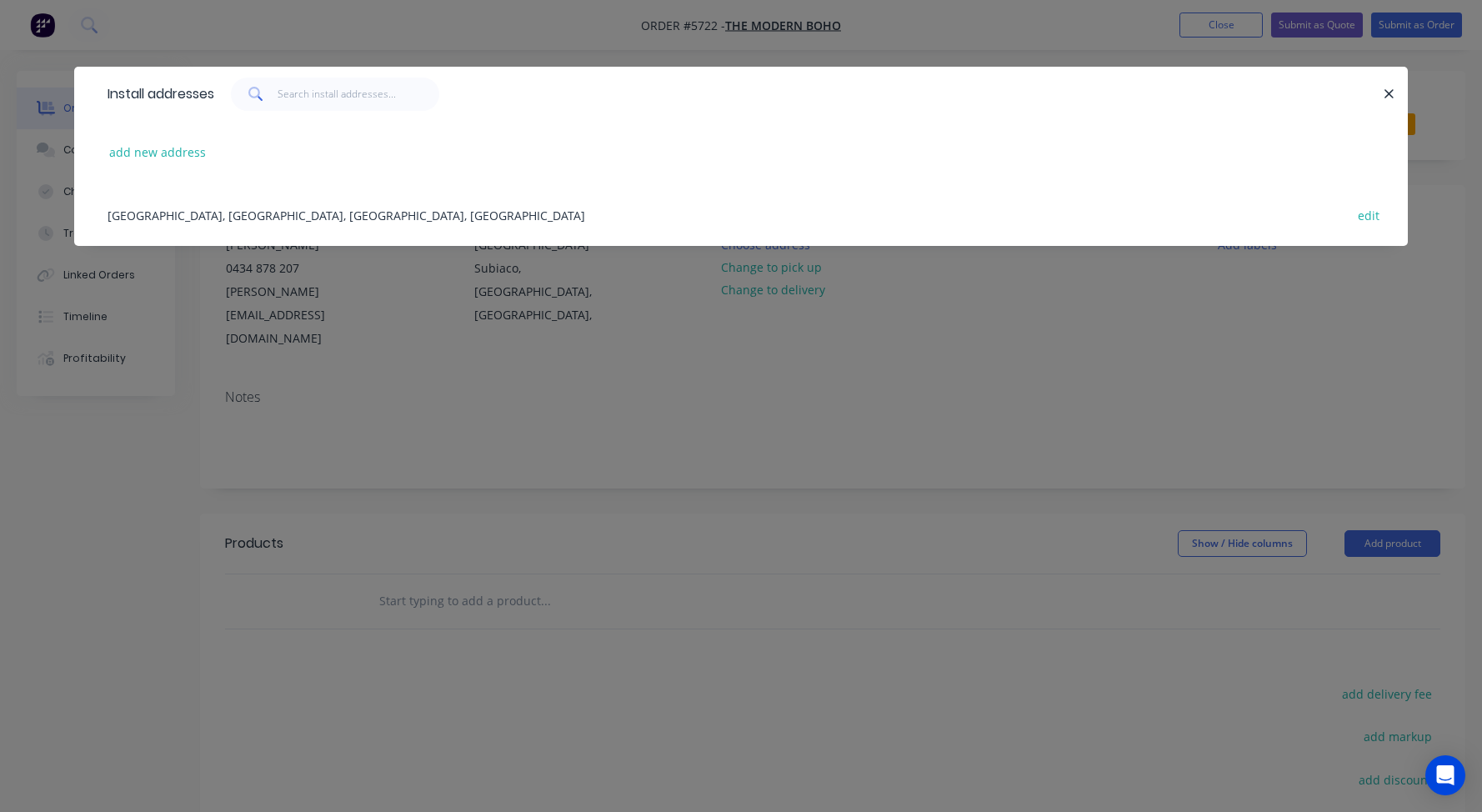
click at [241, 218] on div "[GEOGRAPHIC_DATA], [GEOGRAPHIC_DATA], [GEOGRAPHIC_DATA], [GEOGRAPHIC_DATA] edit" at bounding box center [741, 214] width 1283 height 63
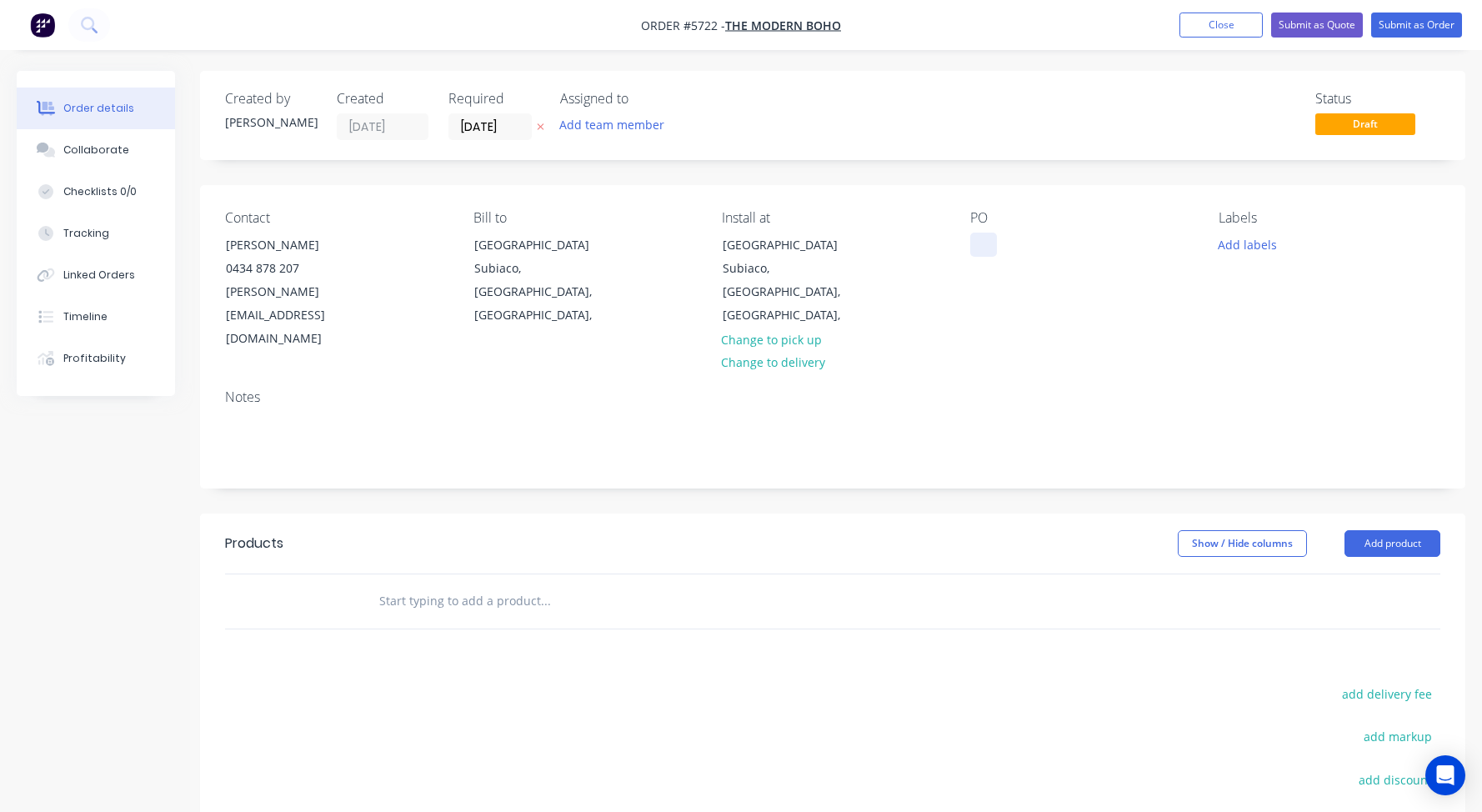
click at [980, 243] on div at bounding box center [983, 244] width 27 height 24
click at [434, 584] on input "text" at bounding box center [545, 600] width 333 height 33
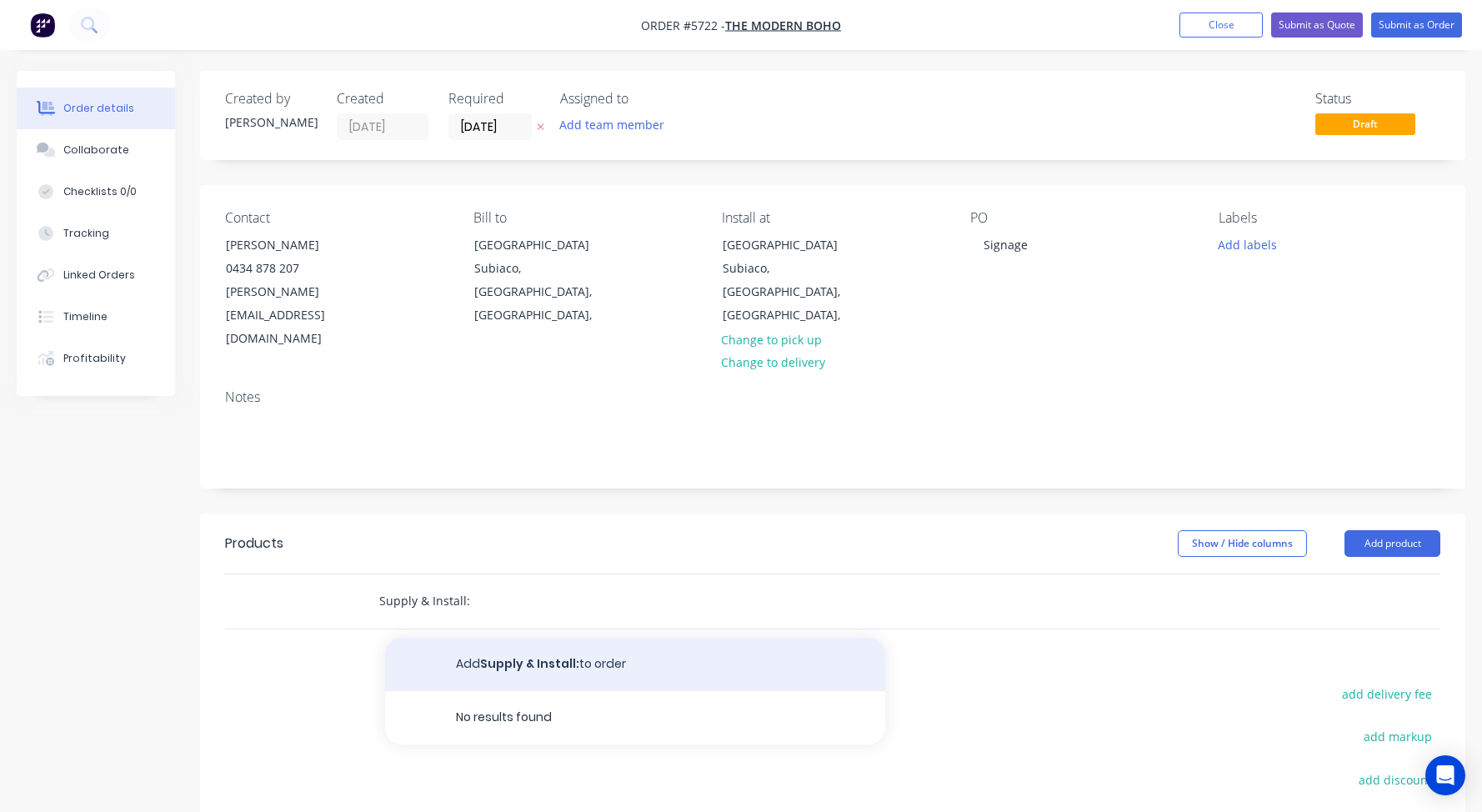
type input "Supply & Install:"
click at [499, 637] on button "Add Supply & Install: to order" at bounding box center [636, 664] width 500 height 53
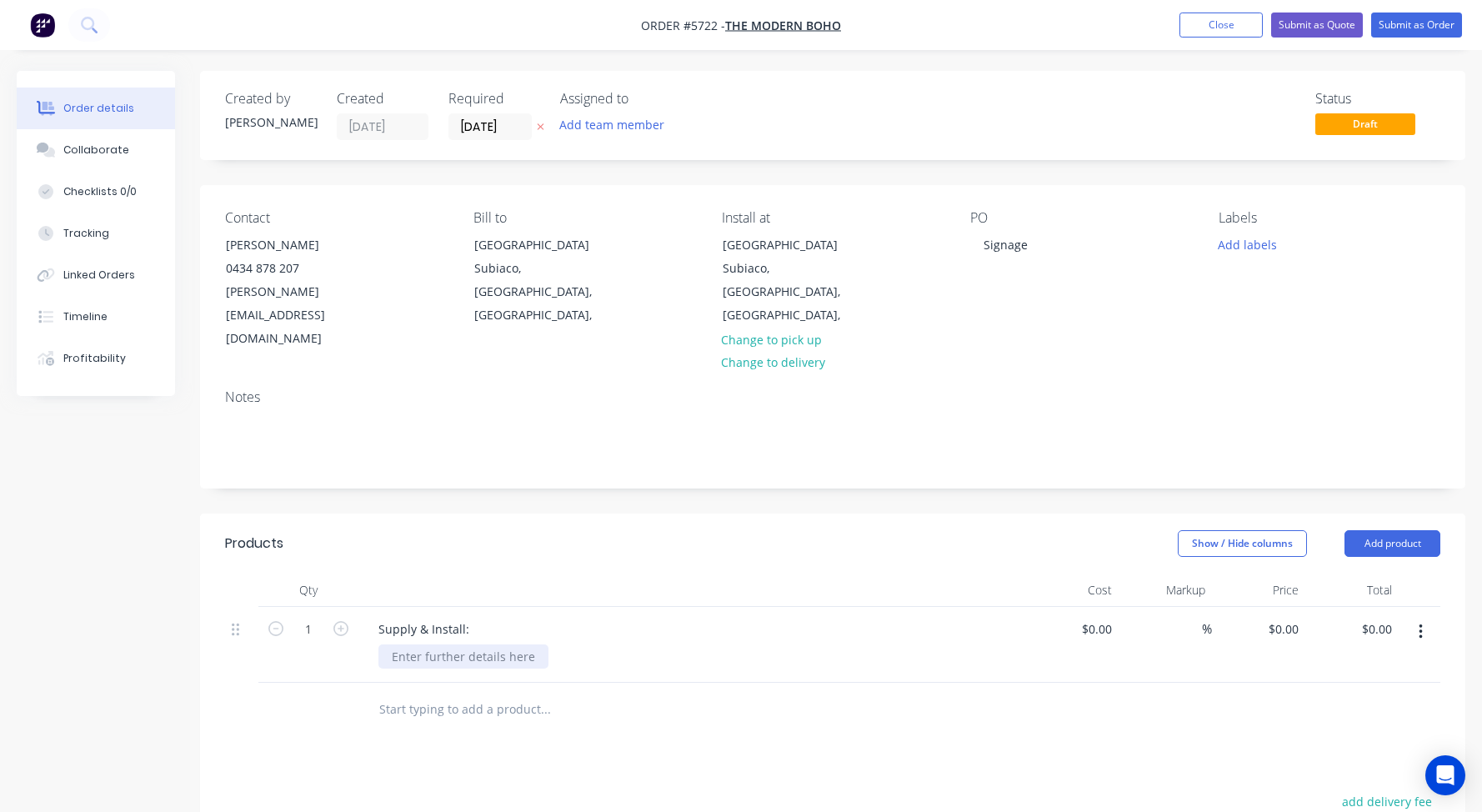
click at [449, 644] on div at bounding box center [463, 656] width 170 height 24
click at [470, 617] on div "Supply & Install:" at bounding box center [423, 629] width 117 height 24
click at [409, 644] on div at bounding box center [463, 656] width 170 height 24
click at [409, 644] on div "300mm face" at bounding box center [426, 656] width 95 height 24
click at [469, 644] on div "250mm face" at bounding box center [426, 656] width 95 height 24
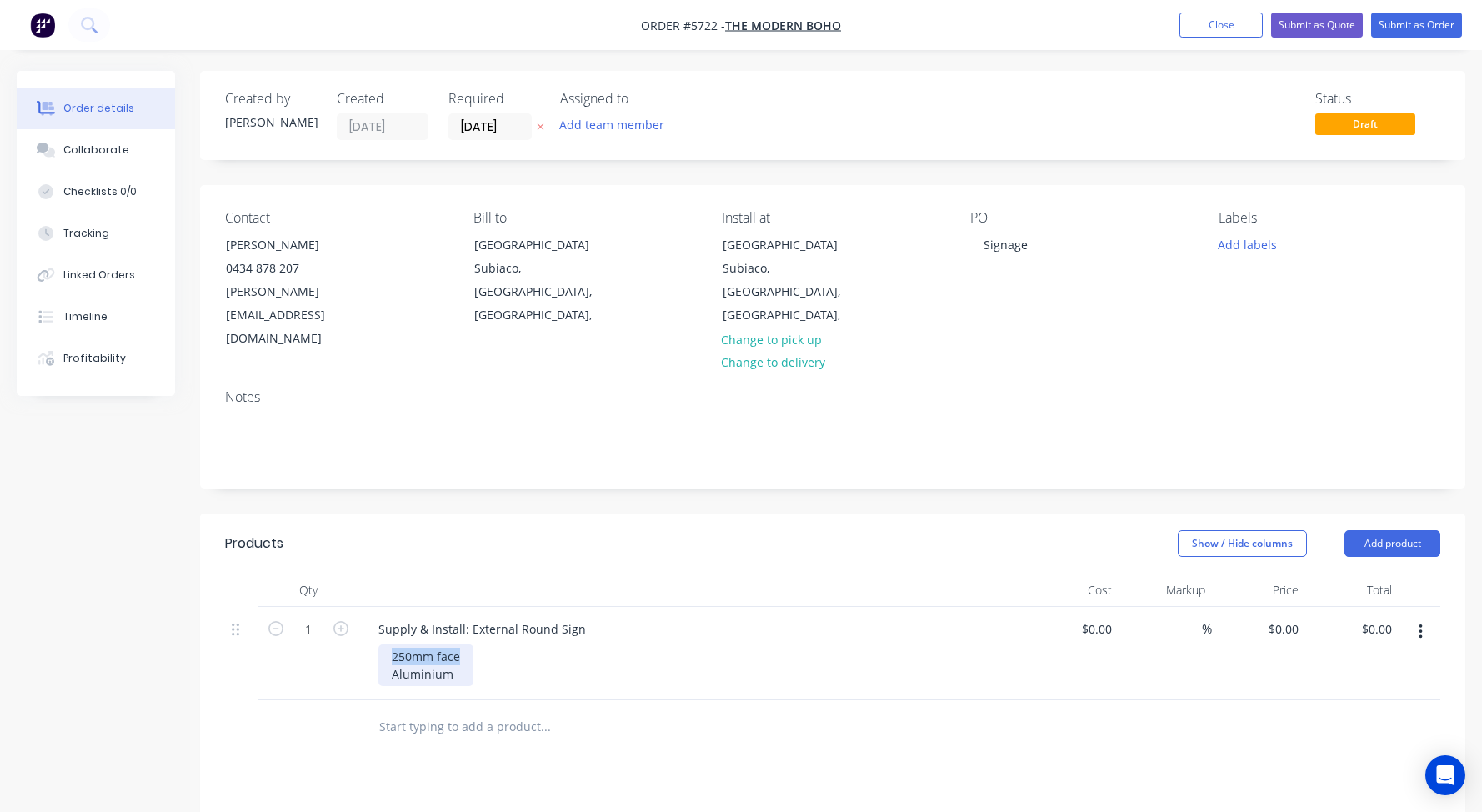
drag, startPoint x: 469, startPoint y: 601, endPoint x: 1400, endPoint y: 264, distance: 990.1
click at [1400, 264] on div "Created by [PERSON_NAME] Created [DATE] Required [DATE] Assigned to Add team me…" at bounding box center [833, 612] width 1265 height 1084
click at [459, 644] on div "250mm face Aluminium" at bounding box center [426, 665] width 95 height 42
click at [1106, 617] on input at bounding box center [1109, 629] width 19 height 24
type input "$790.00"
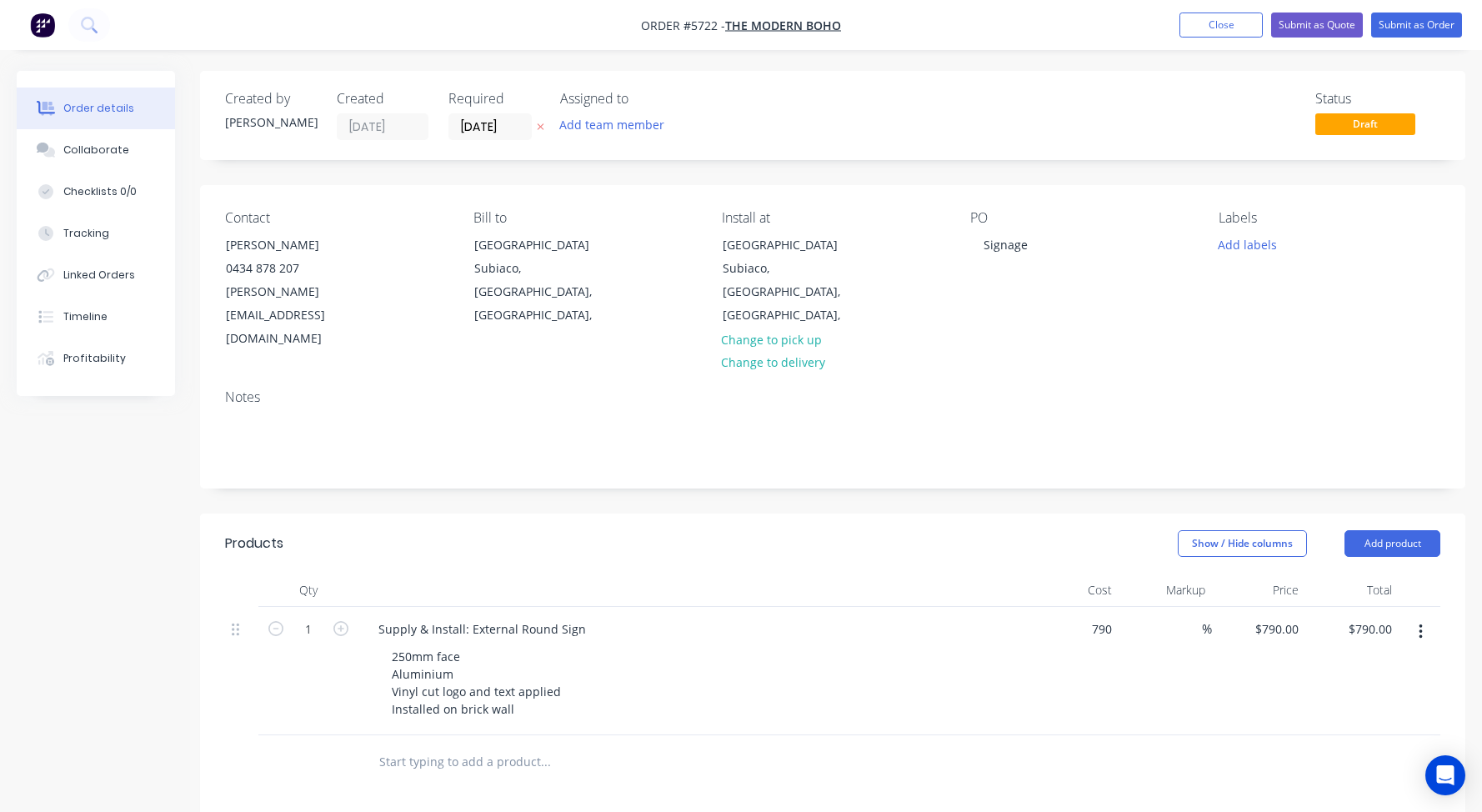
type input "$790.00"
click at [865, 644] on div "250mm face Aluminium Vinyl cut logo and text applied Installed on brick wall" at bounding box center [698, 683] width 640 height 77
click at [513, 666] on div "250mm face Aluminium Vinyl cut logo and text applied Installed on brick wall" at bounding box center [476, 683] width 196 height 77
drag, startPoint x: 475, startPoint y: 663, endPoint x: 349, endPoint y: 601, distance: 140.4
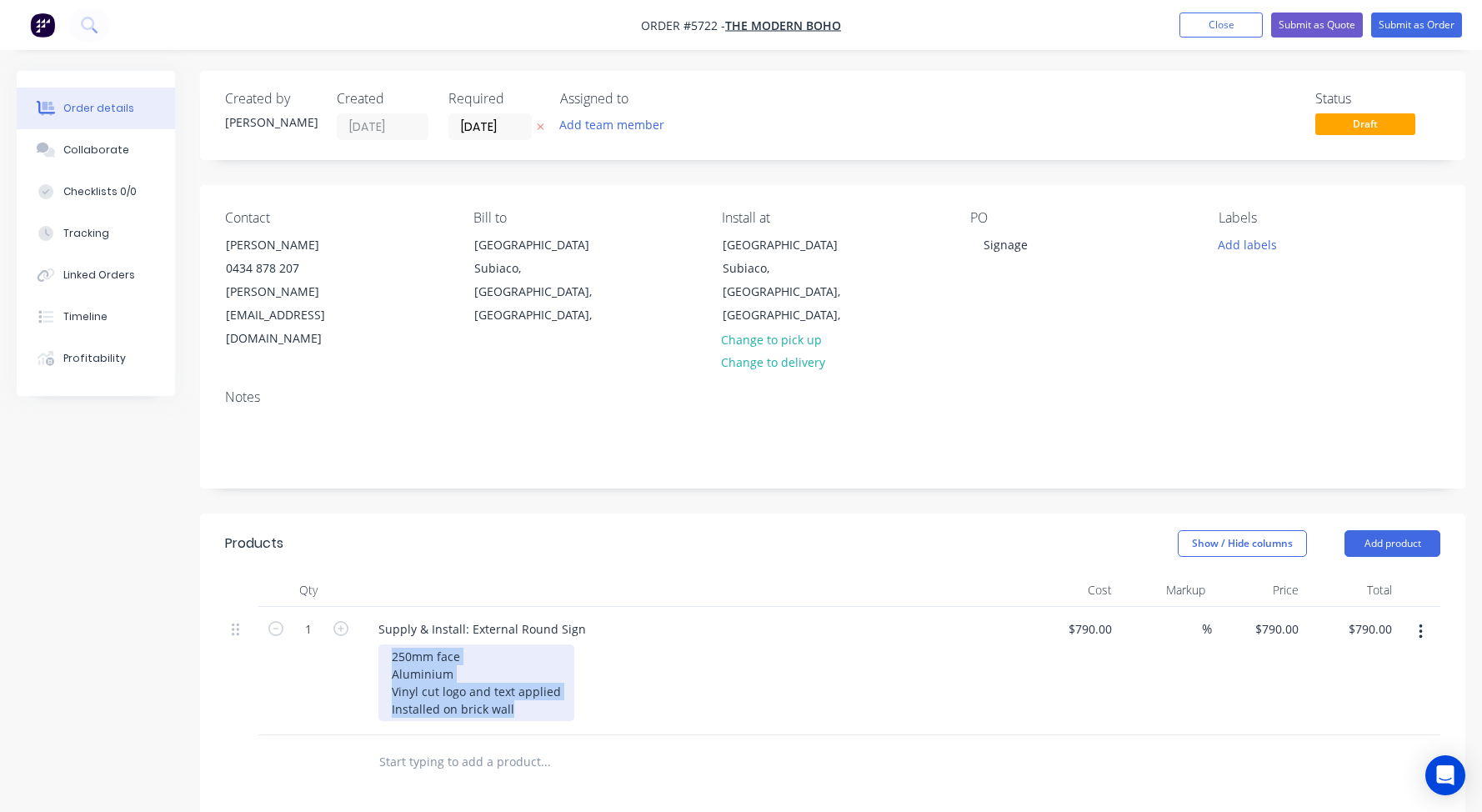
click at [349, 606] on div "1 Supply & Install: External Round Sign 250mm face Aluminium Vinyl cut logo and…" at bounding box center [833, 671] width 1216 height 128
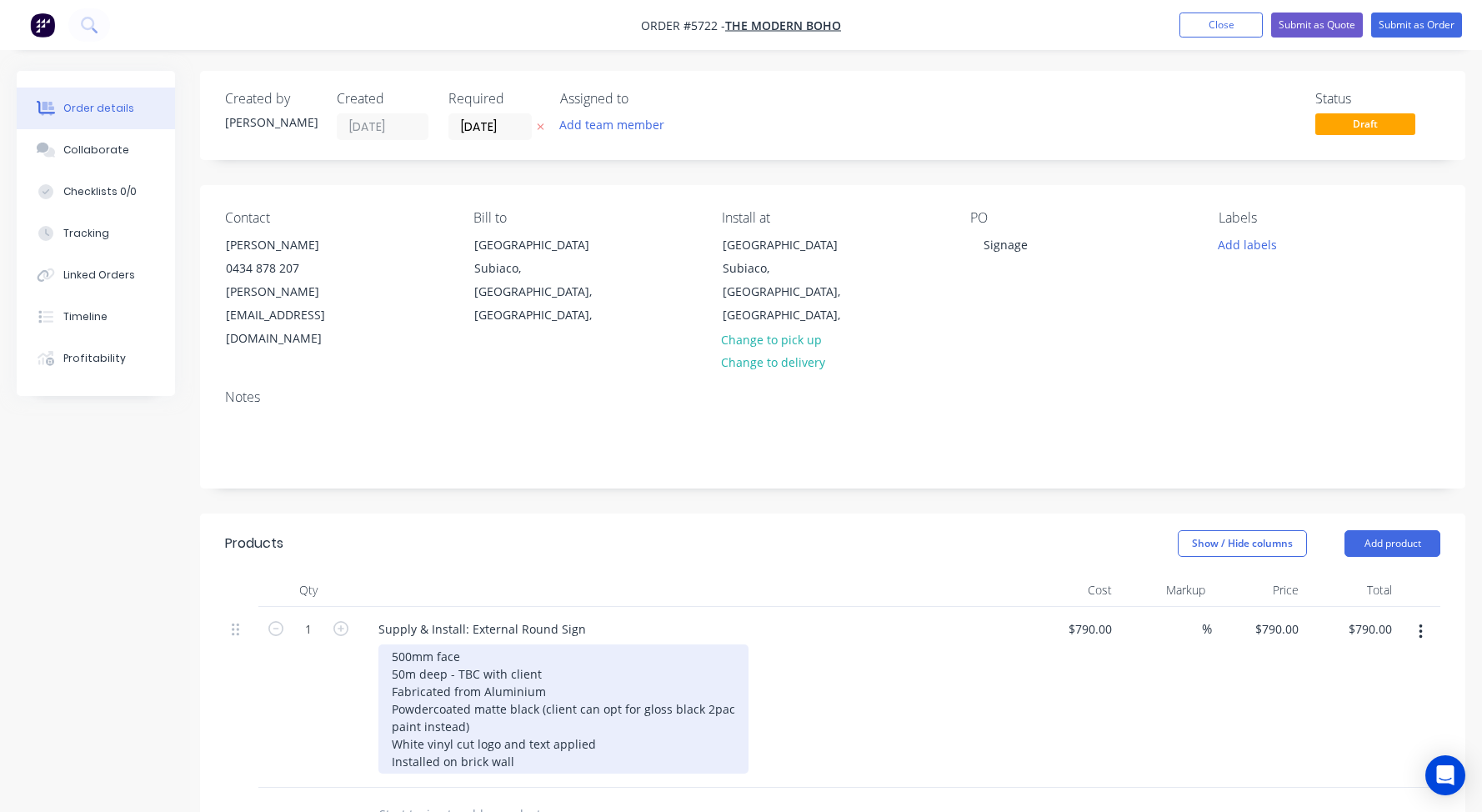
click at [537, 664] on div "500mm face 50m deep - TBC with client Fabricated from Aluminium Powdercoated ma…" at bounding box center [564, 708] width 370 height 129
drag, startPoint x: 490, startPoint y: 678, endPoint x: 541, endPoint y: 660, distance: 54.1
click at [541, 660] on div "500mm face 50m deep - TBC with client Fabricated from Aluminium Powdercoated ma…" at bounding box center [565, 708] width 372 height 129
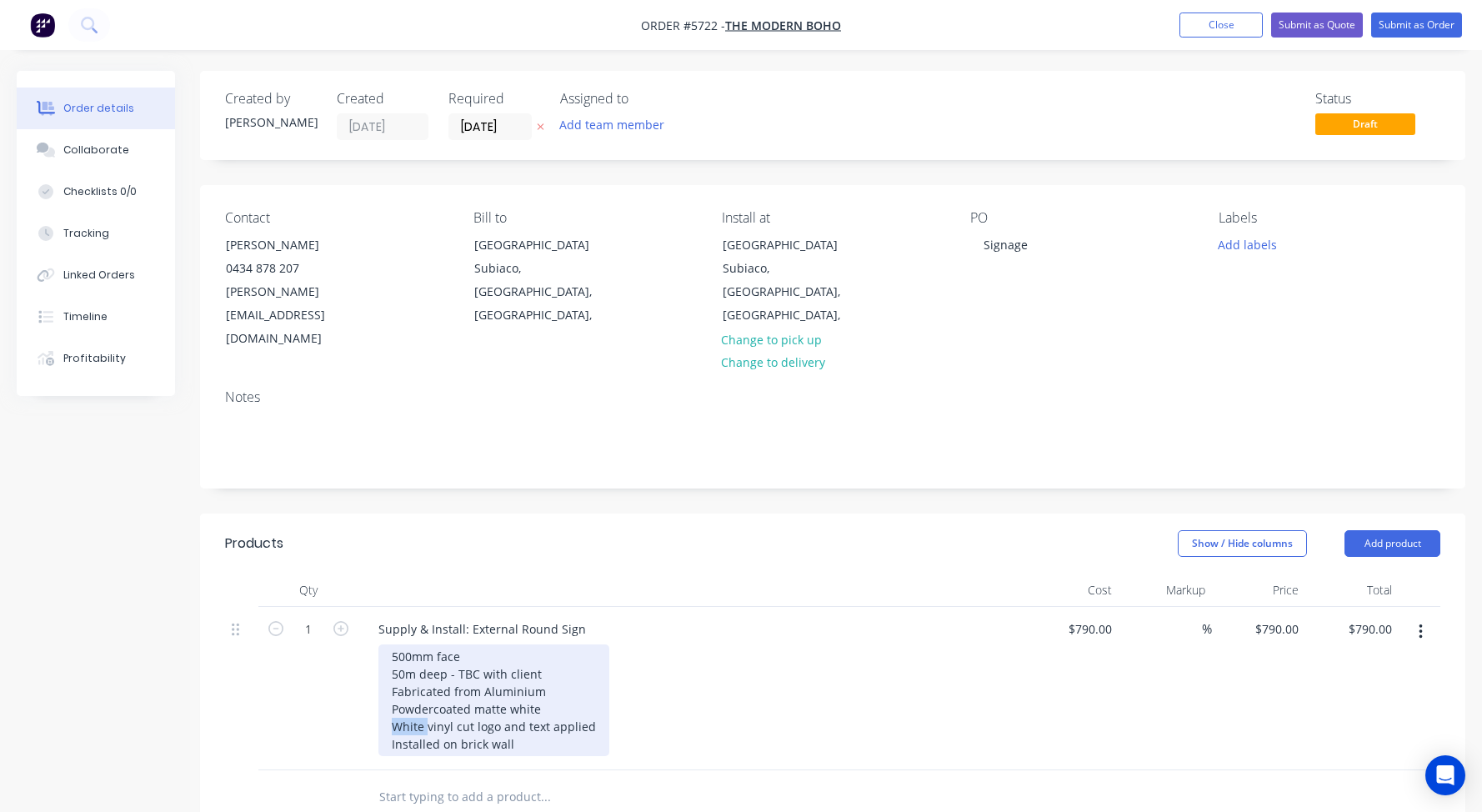
drag, startPoint x: 401, startPoint y: 678, endPoint x: 337, endPoint y: 678, distance: 64.0
click at [337, 678] on div "1 Supply & Install: External Round Sign 500mm face 50m deep - TBC with client F…" at bounding box center [833, 688] width 1216 height 164
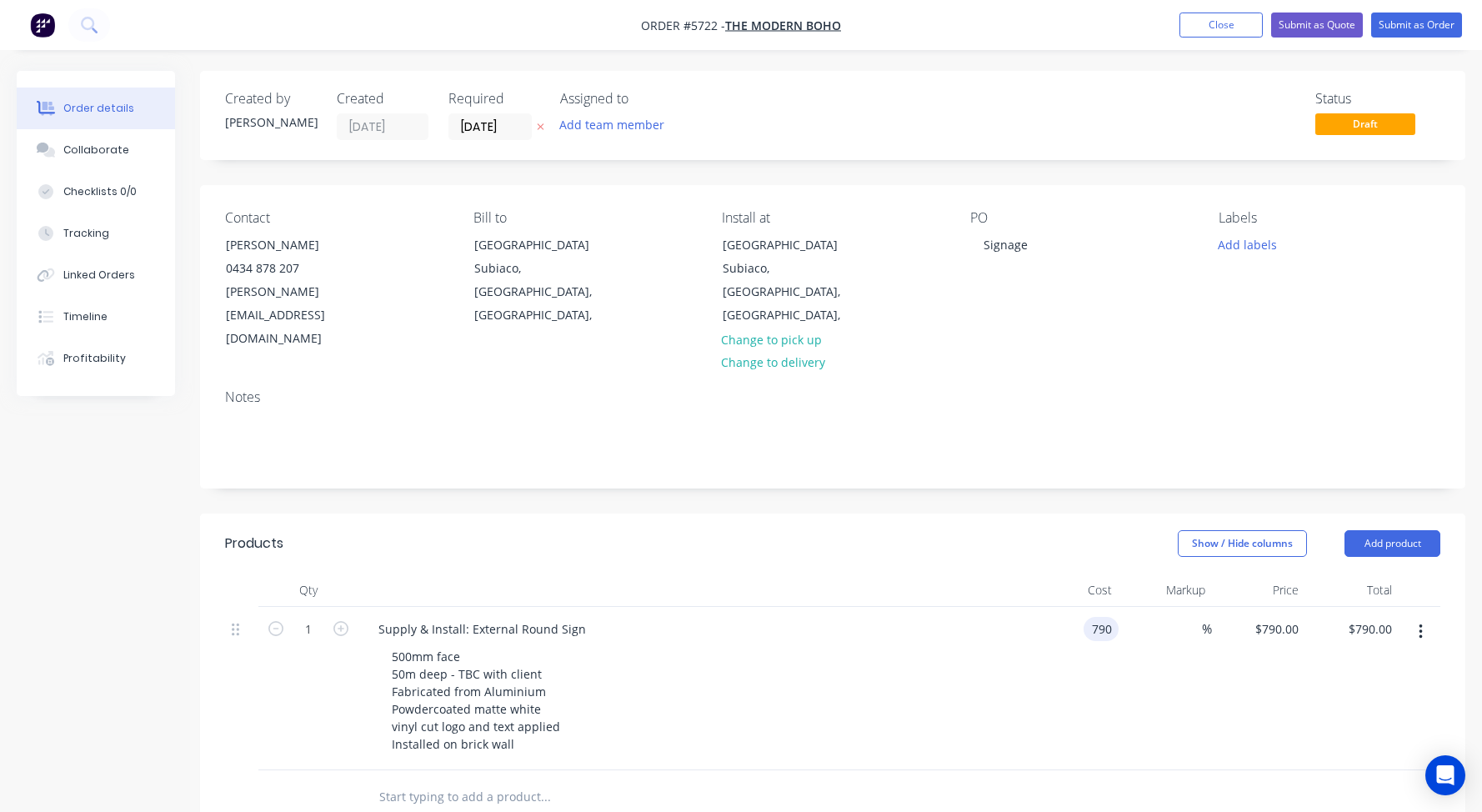
click at [1095, 617] on input "790" at bounding box center [1104, 629] width 28 height 24
type input "$1,590.00"
click at [784, 666] on div "500mm face 50m deep - TBC with client Fabricated from Aluminium Powdercoated ma…" at bounding box center [698, 700] width 640 height 111
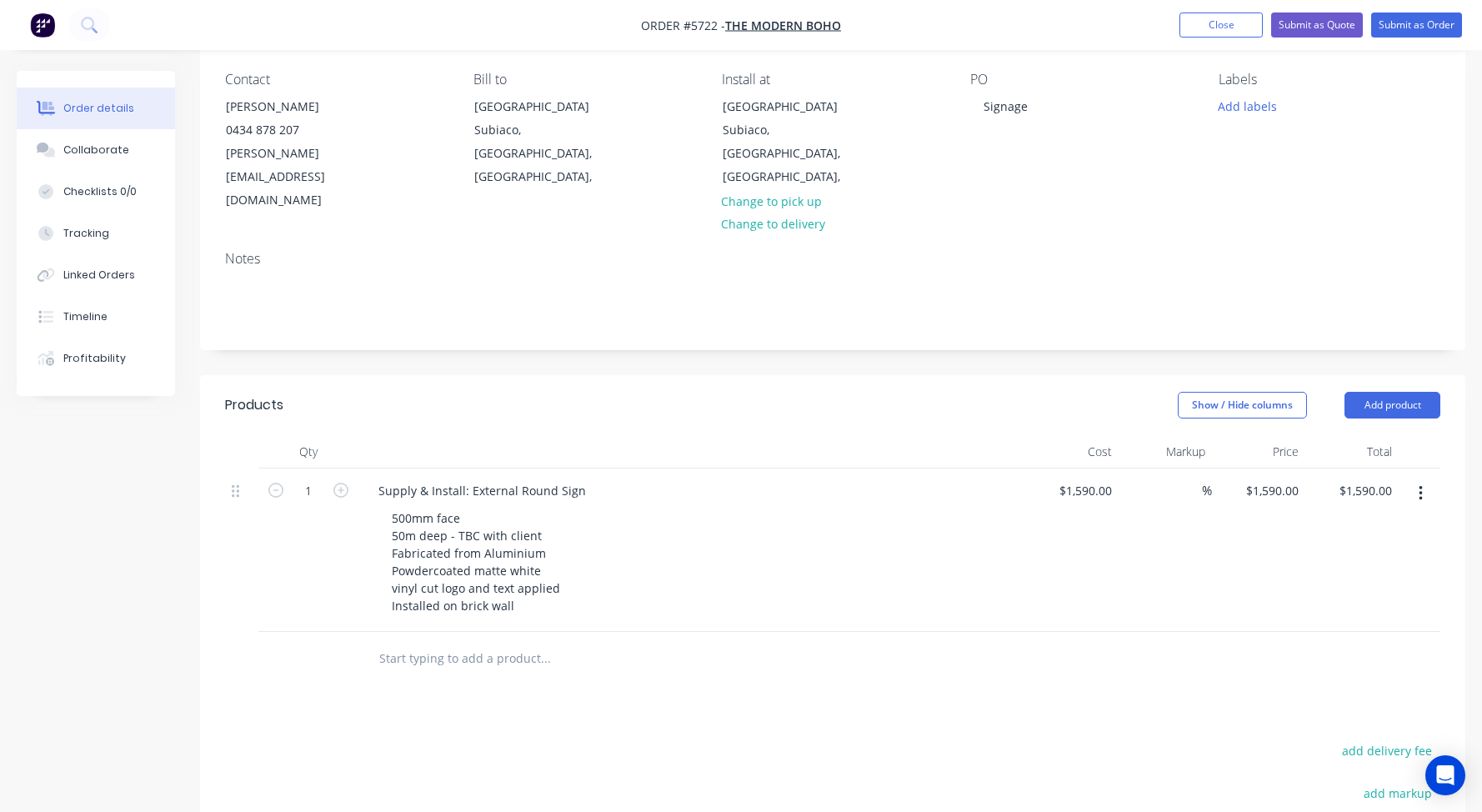
scroll to position [146, 0]
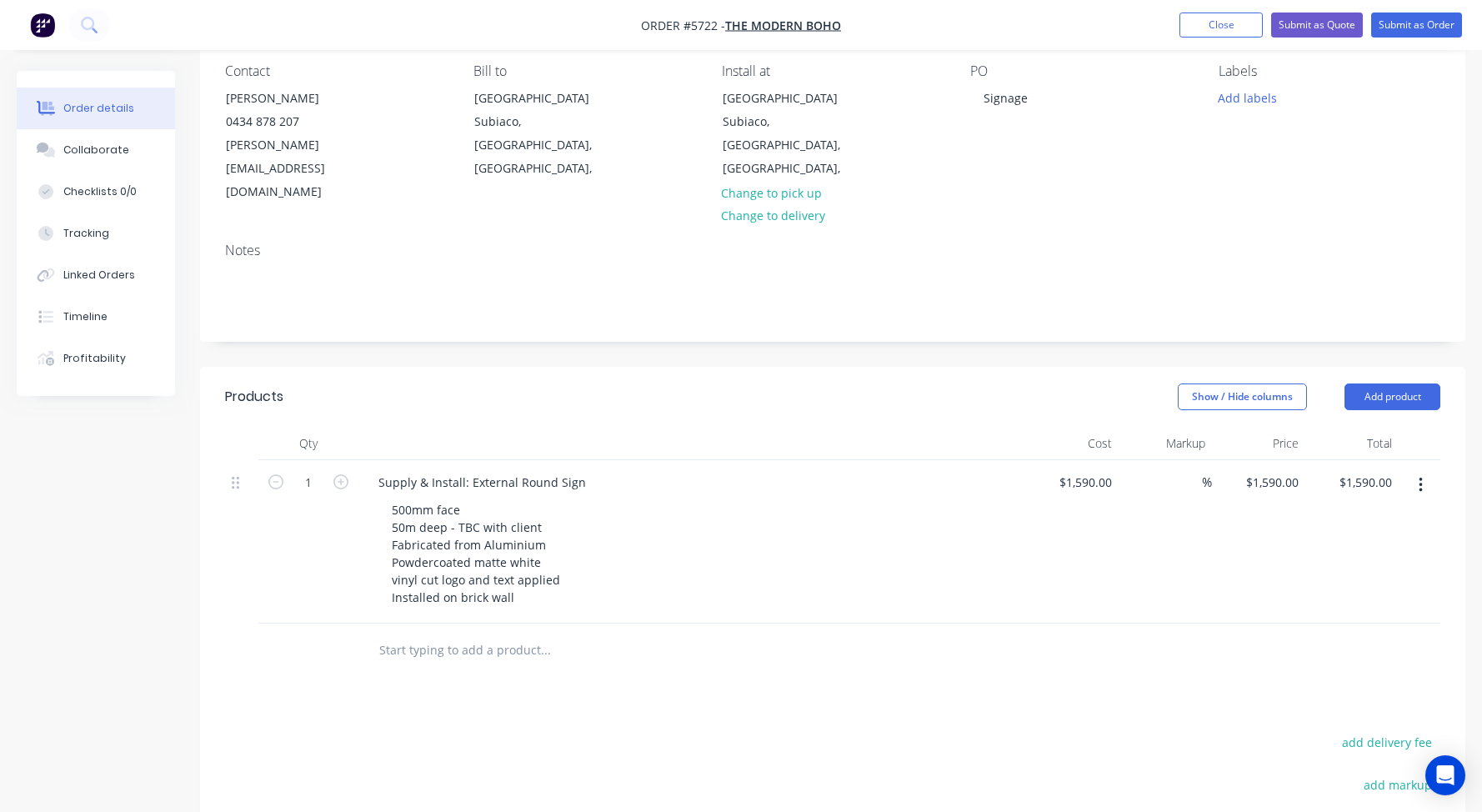
click at [405, 633] on input "text" at bounding box center [545, 649] width 333 height 33
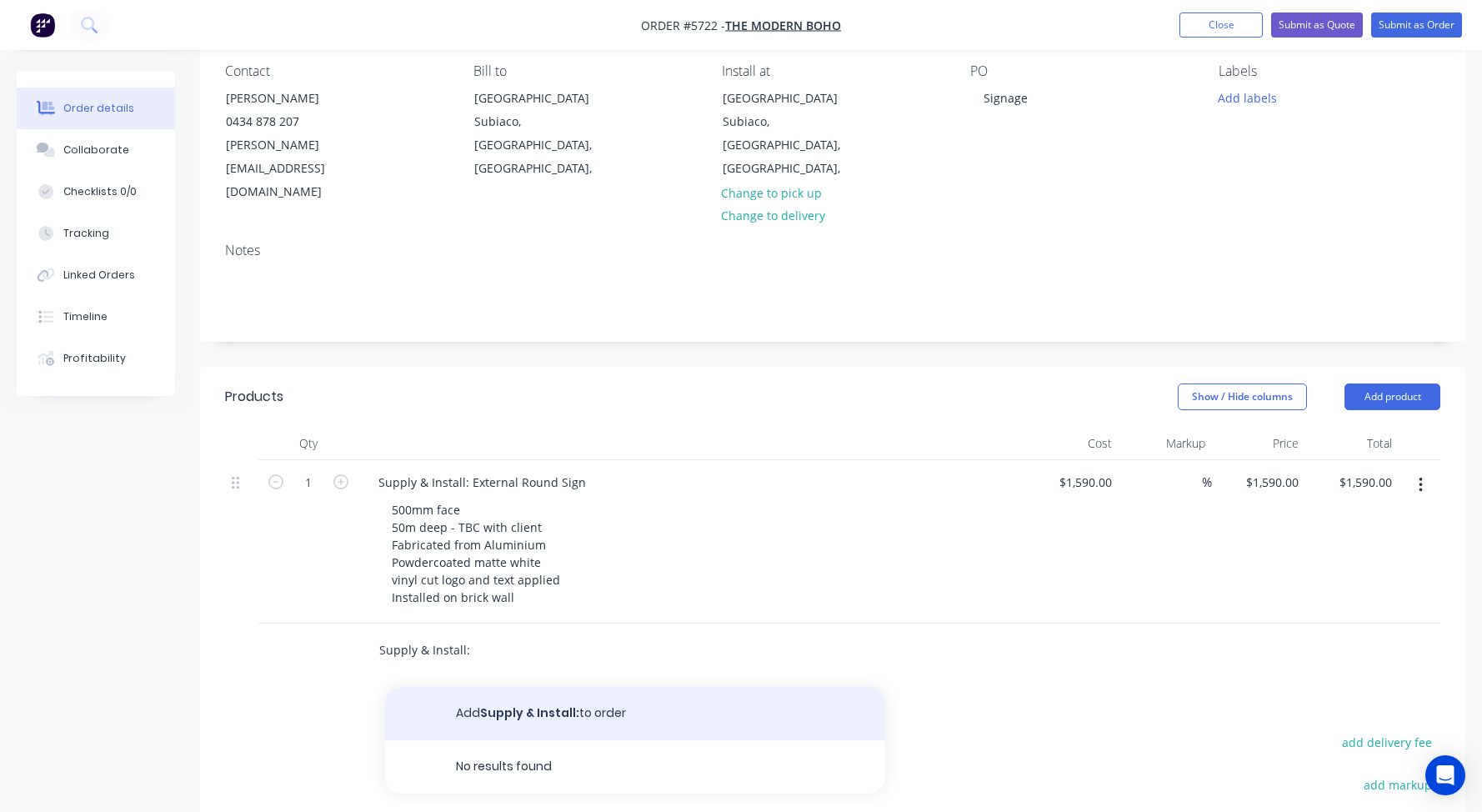
type input "Supply & Install:"
click at [498, 687] on button "Add Supply & Install: to order" at bounding box center [636, 713] width 500 height 53
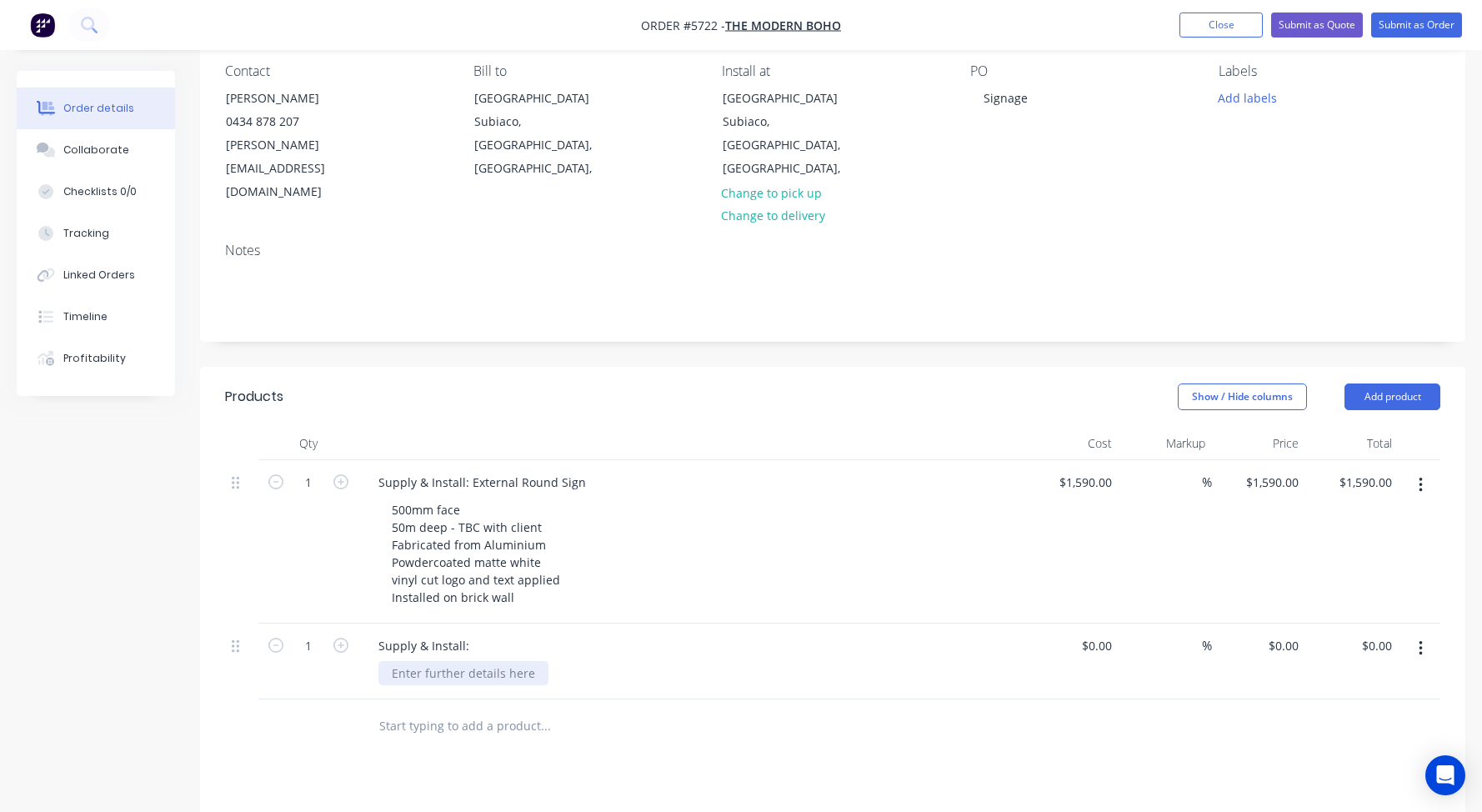
click at [447, 661] on div at bounding box center [463, 673] width 170 height 24
click at [398, 662] on div "Under awning hanging sign DOuble sided print only" at bounding box center [469, 690] width 182 height 59
click at [405, 661] on div "Under awning hanging sign DOuble sided Print only" at bounding box center [469, 690] width 182 height 59
click at [469, 662] on div "Under awning hanging sign Double sided Print only" at bounding box center [469, 690] width 182 height 59
click at [1089, 624] on div at bounding box center [1072, 688] width 93 height 128
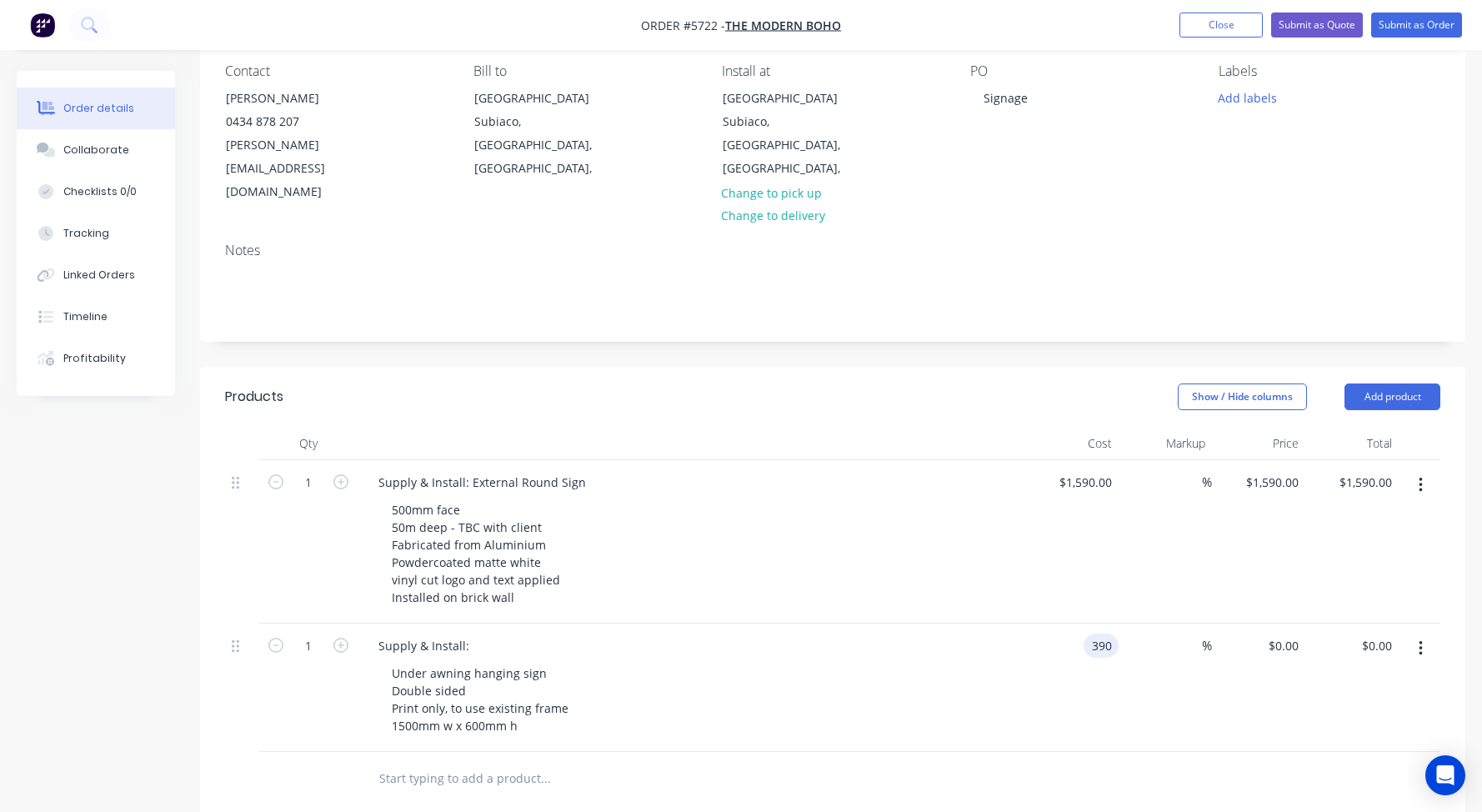
type input "$390.00"
click at [935, 661] on div "Under awning hanging sign Double sided Print only, to use existing frame 1500mm…" at bounding box center [698, 700] width 640 height 77
click at [575, 470] on div "Supply & Install: External Round Sign" at bounding box center [481, 482] width 234 height 24
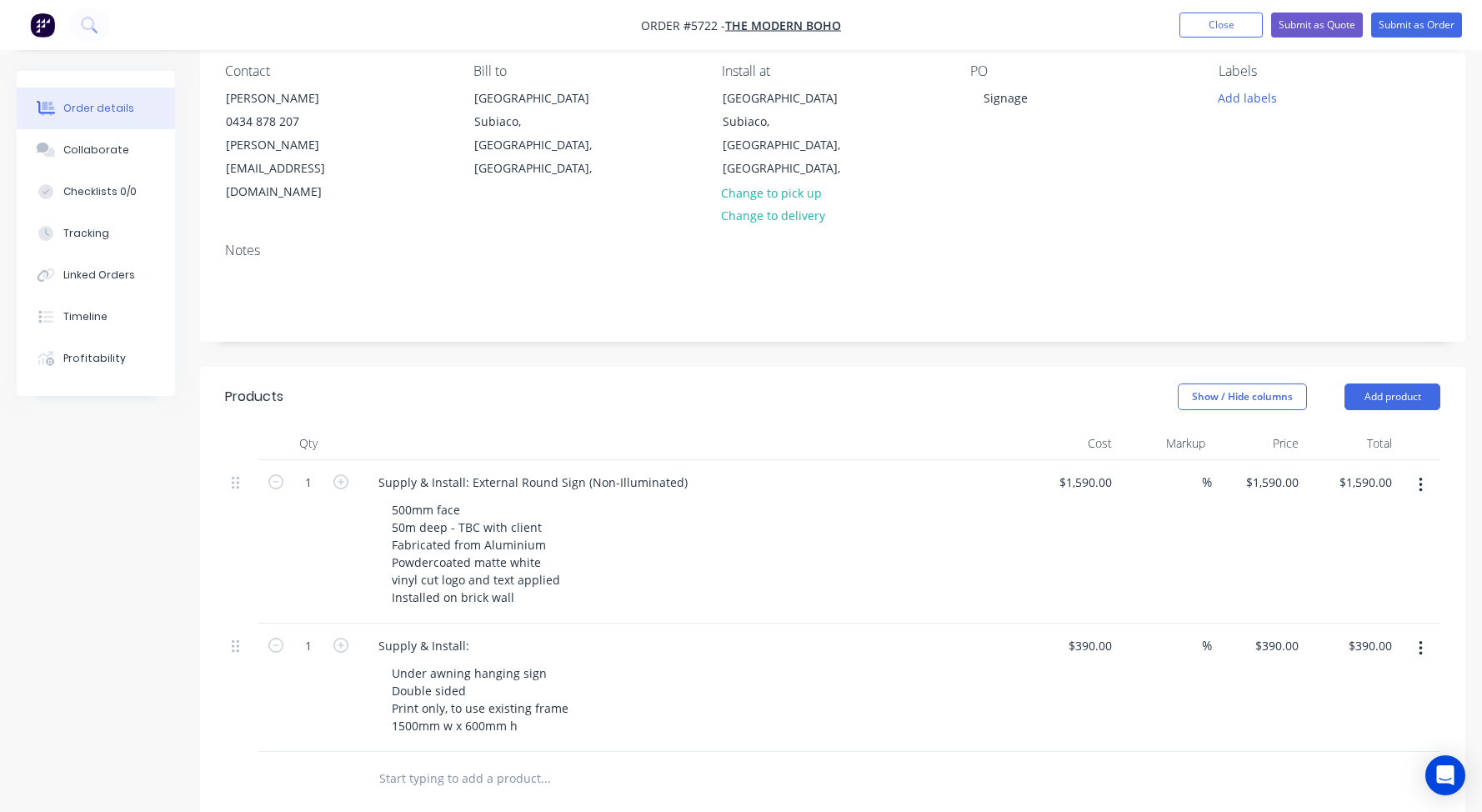
click at [432, 761] on input "text" at bounding box center [545, 778] width 333 height 33
type input "Remove Only"
click at [467, 789] on div at bounding box center [463, 801] width 170 height 24
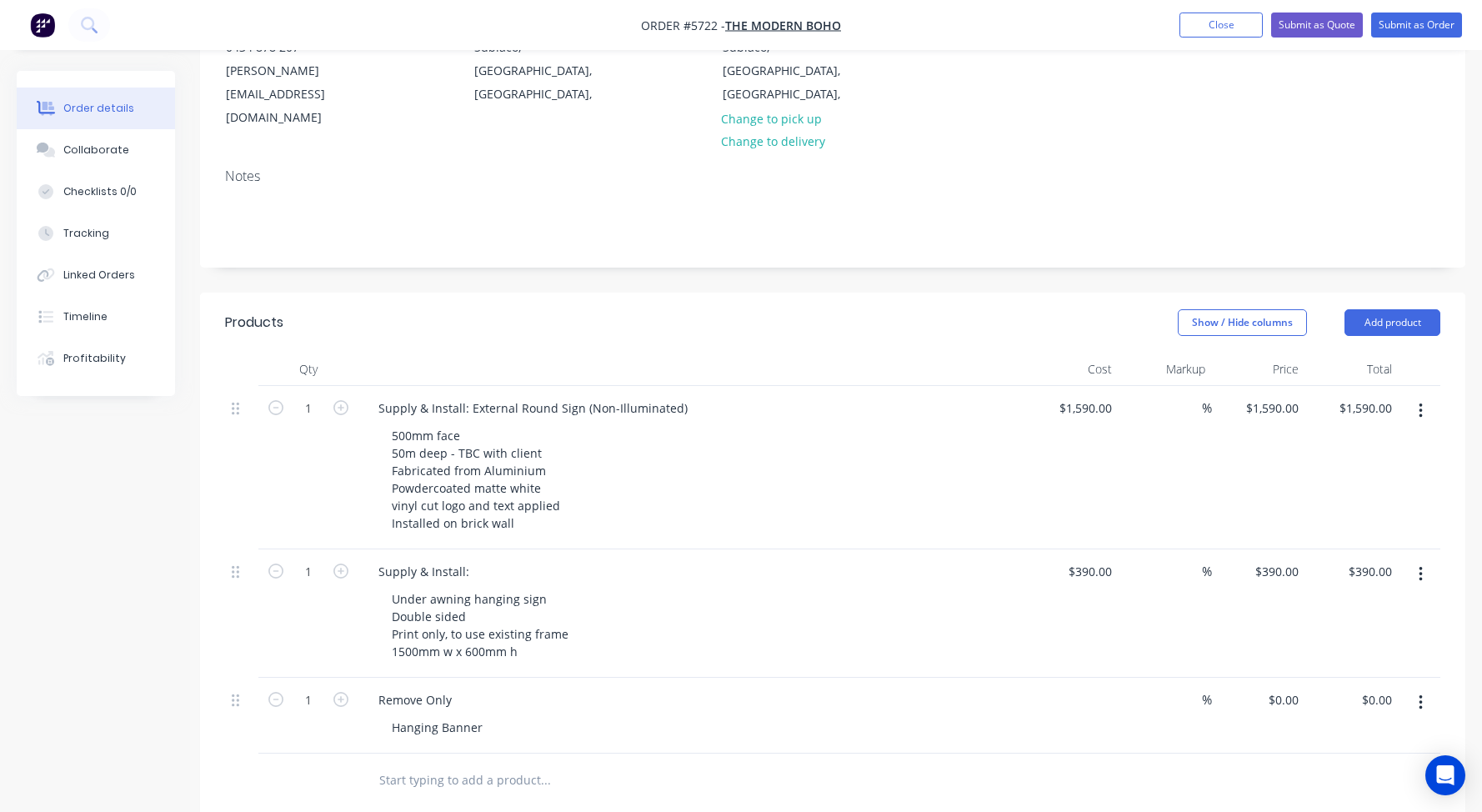
click at [1092, 678] on div "$0.00" at bounding box center [1072, 715] width 93 height 76
type input "$99.00"
click at [1037, 678] on div "$99.00 99" at bounding box center [1072, 715] width 93 height 76
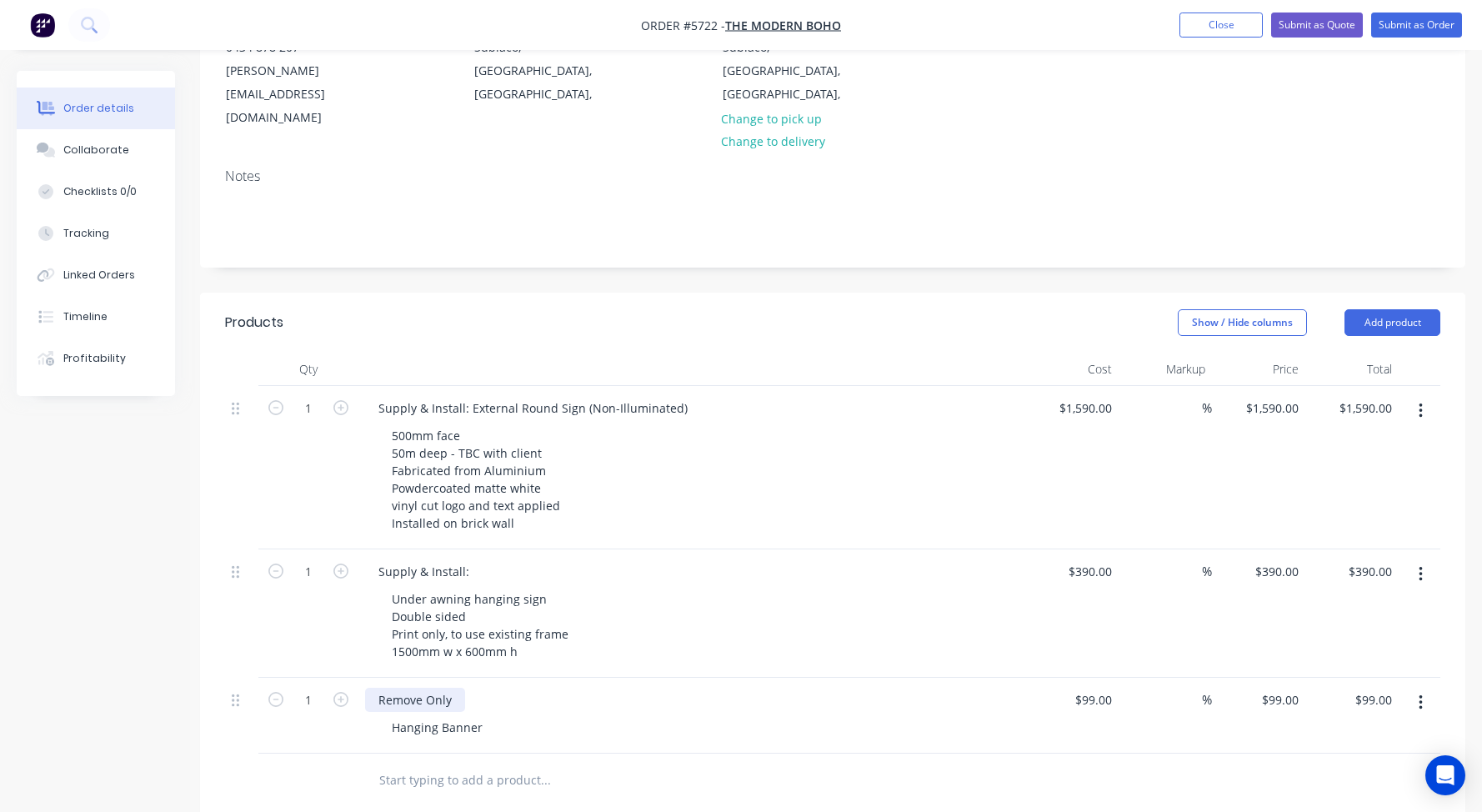
click at [457, 688] on div "Remove Only" at bounding box center [415, 700] width 100 height 24
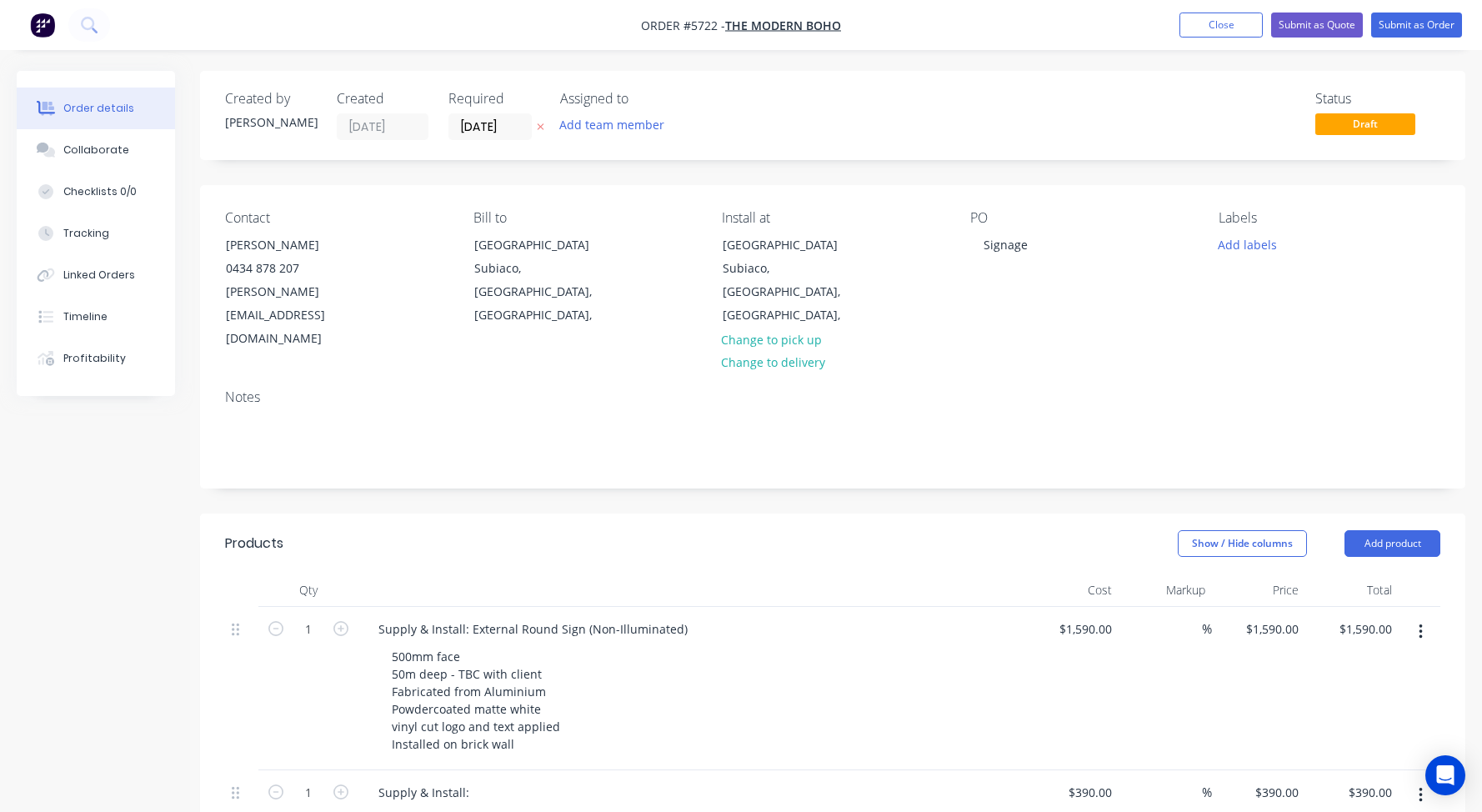
scroll to position [0, 0]
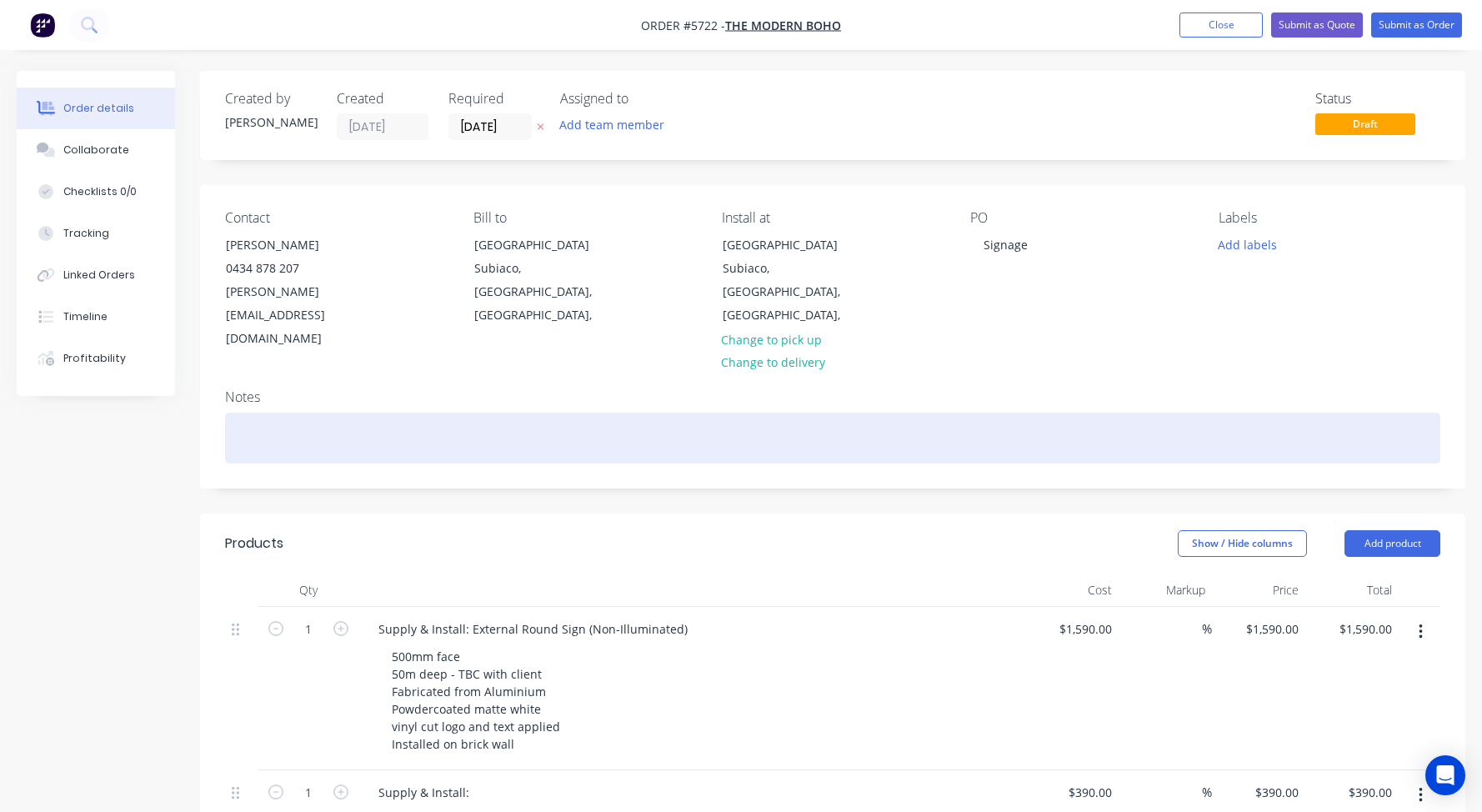
click at [276, 413] on div at bounding box center [833, 438] width 1216 height 51
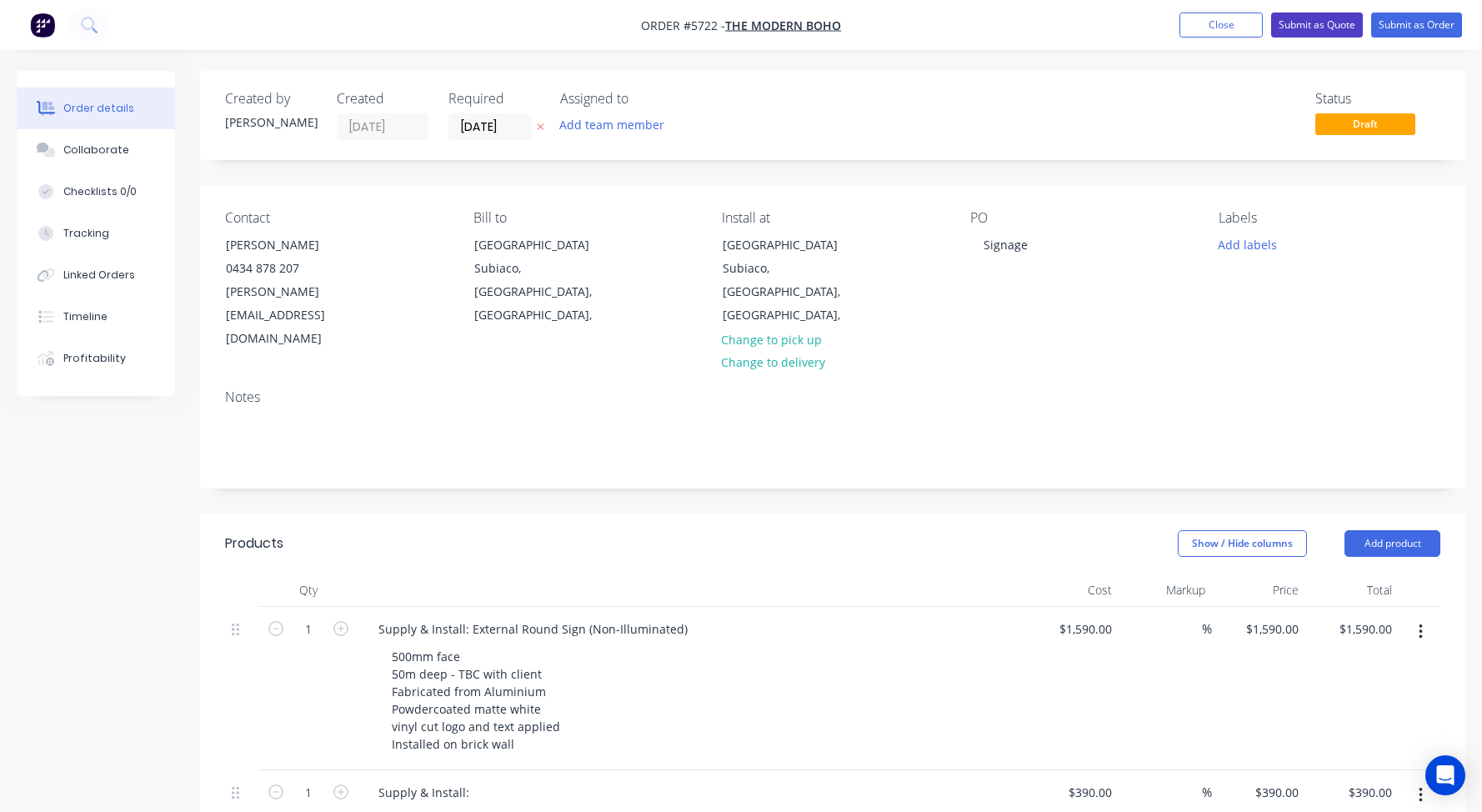
click at [1336, 26] on button "Submit as Quote" at bounding box center [1317, 25] width 92 height 25
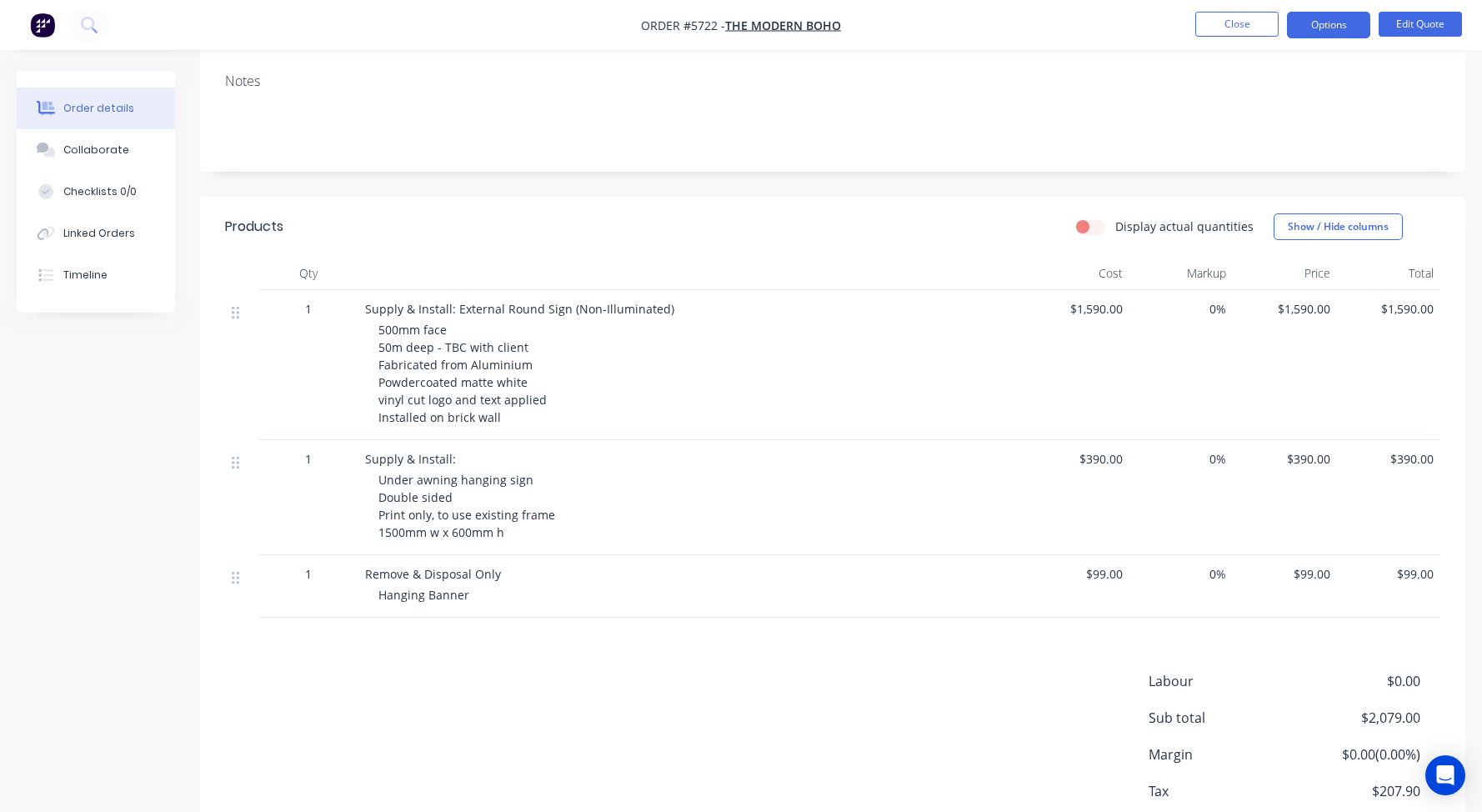
scroll to position [326, 0]
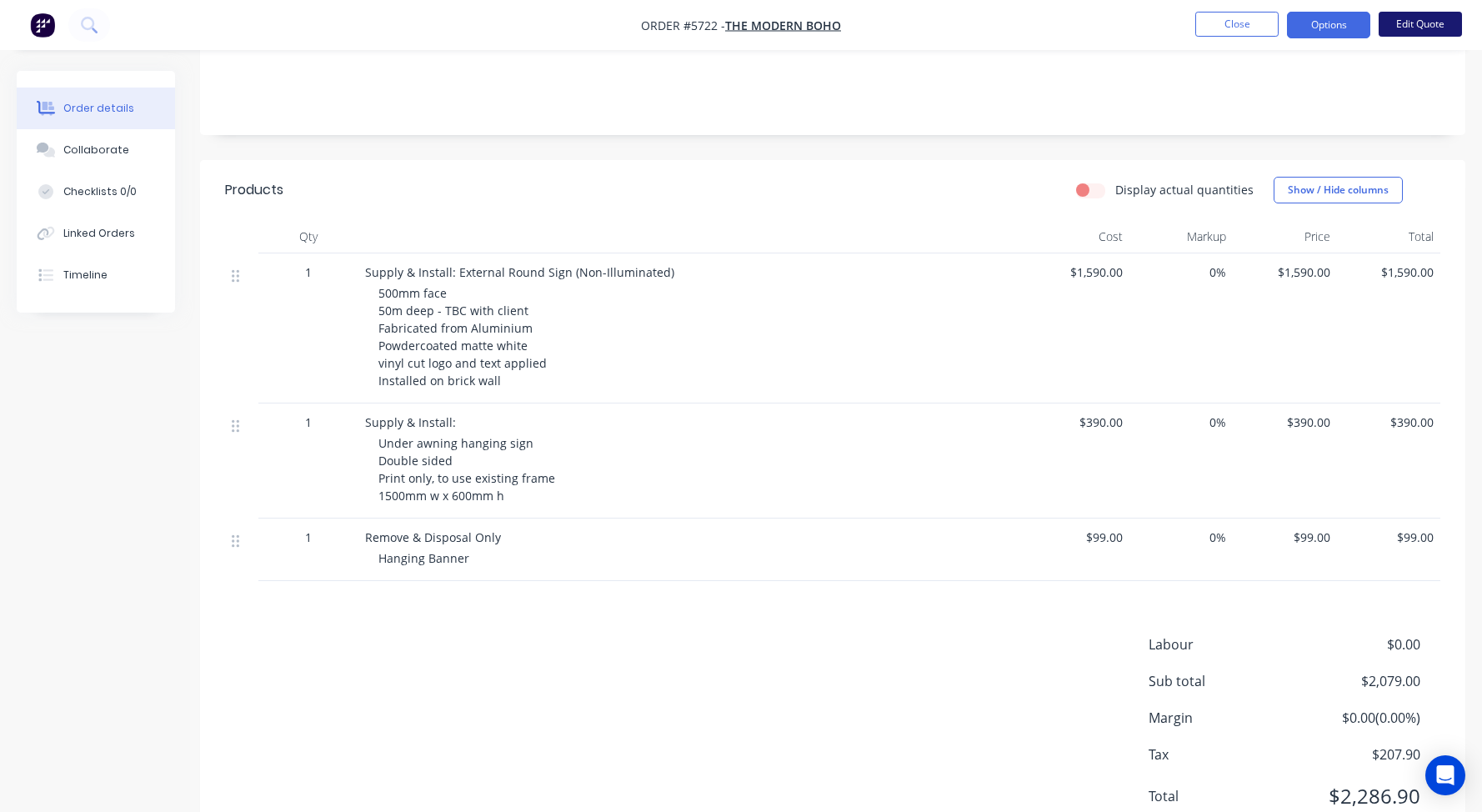
click at [1414, 26] on button "Edit Quote" at bounding box center [1419, 24] width 83 height 25
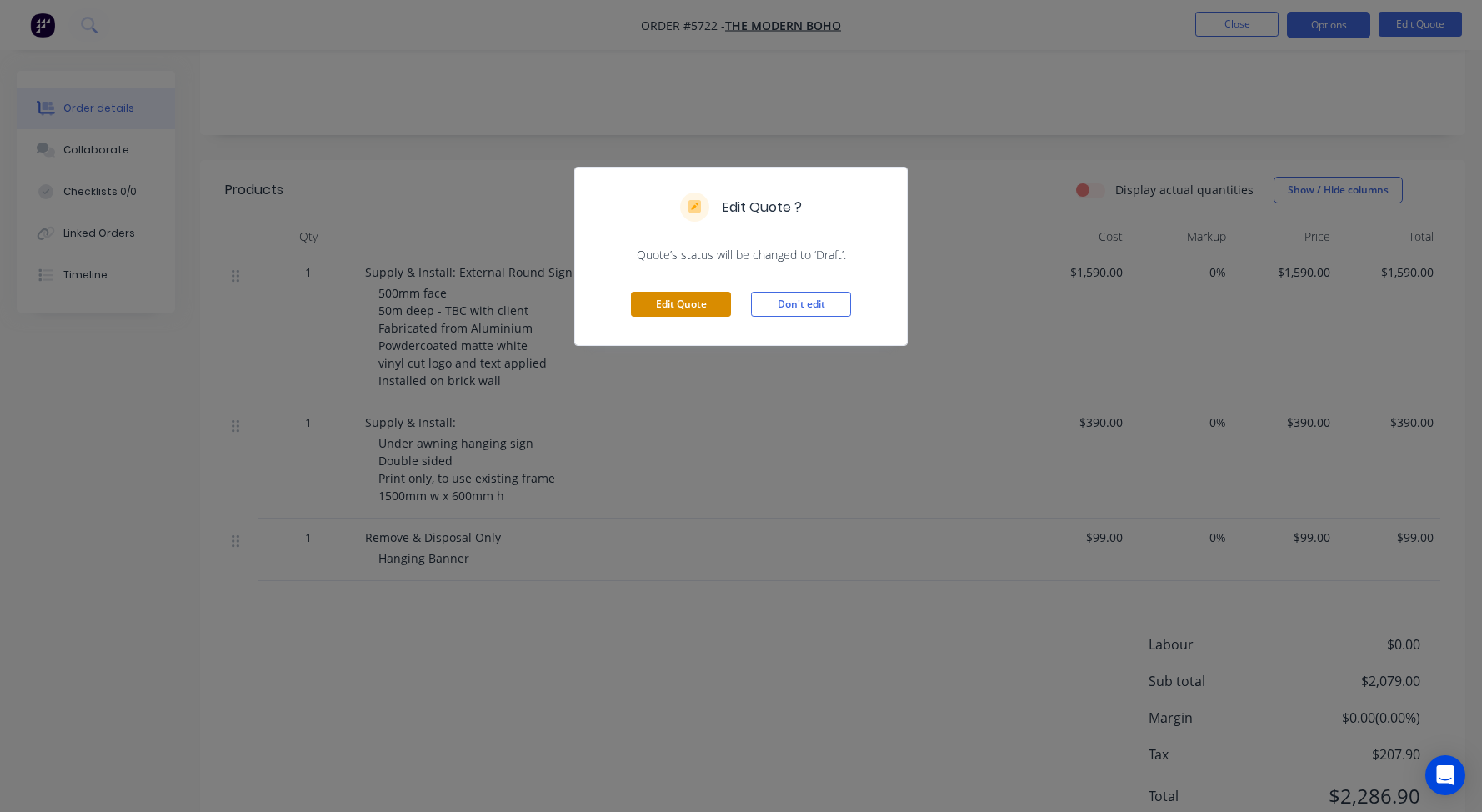
click at [662, 315] on button "Edit Quote" at bounding box center [681, 304] width 100 height 25
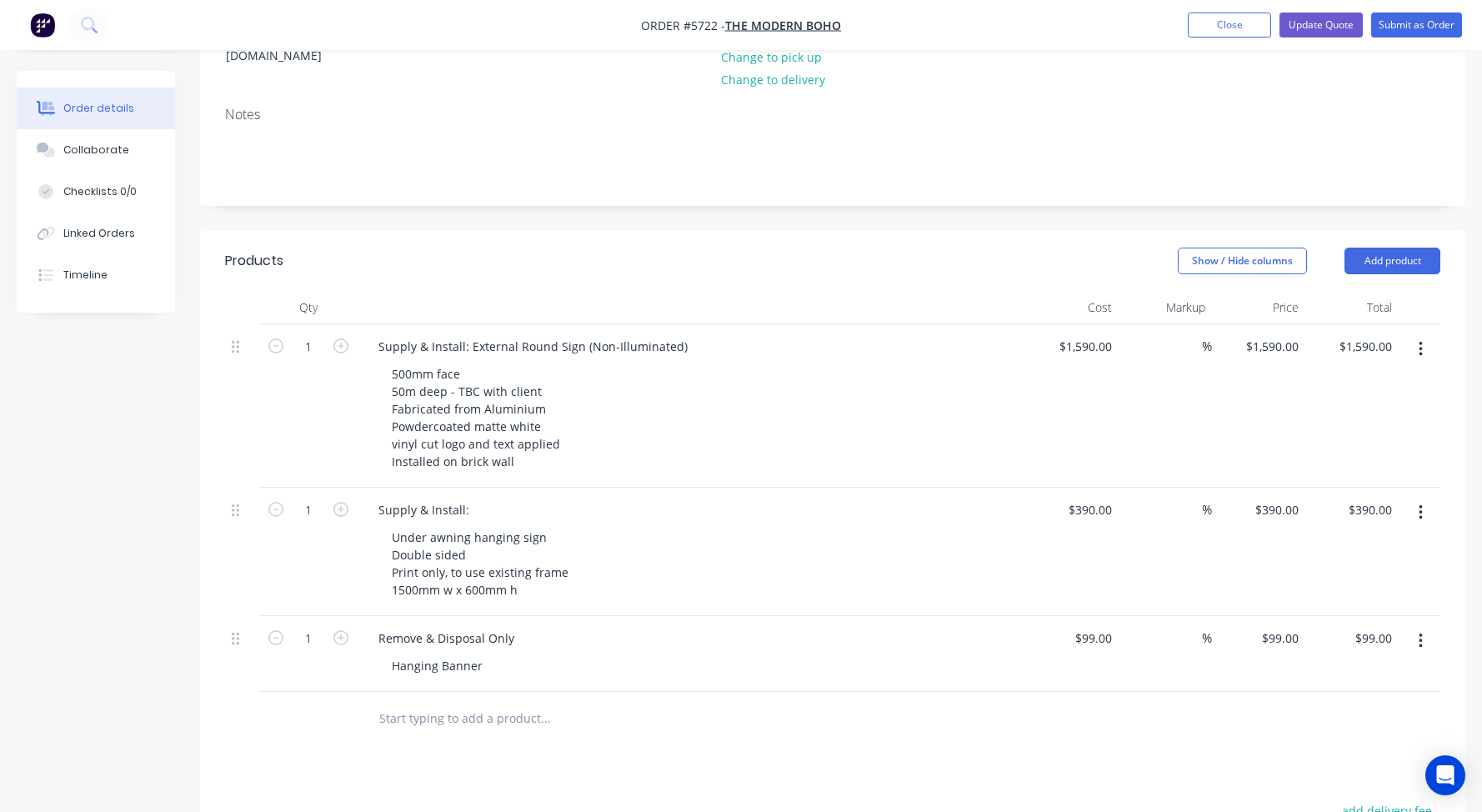
scroll to position [284, 0]
click at [426, 701] on input "text" at bounding box center [545, 717] width 333 height 33
type input "S"
drag, startPoint x: 455, startPoint y: 670, endPoint x: 271, endPoint y: 662, distance: 184.2
click at [271, 691] on div "Site Check Add Site Check to order Site Check Product Site Check Description Si…" at bounding box center [833, 718] width 1216 height 54
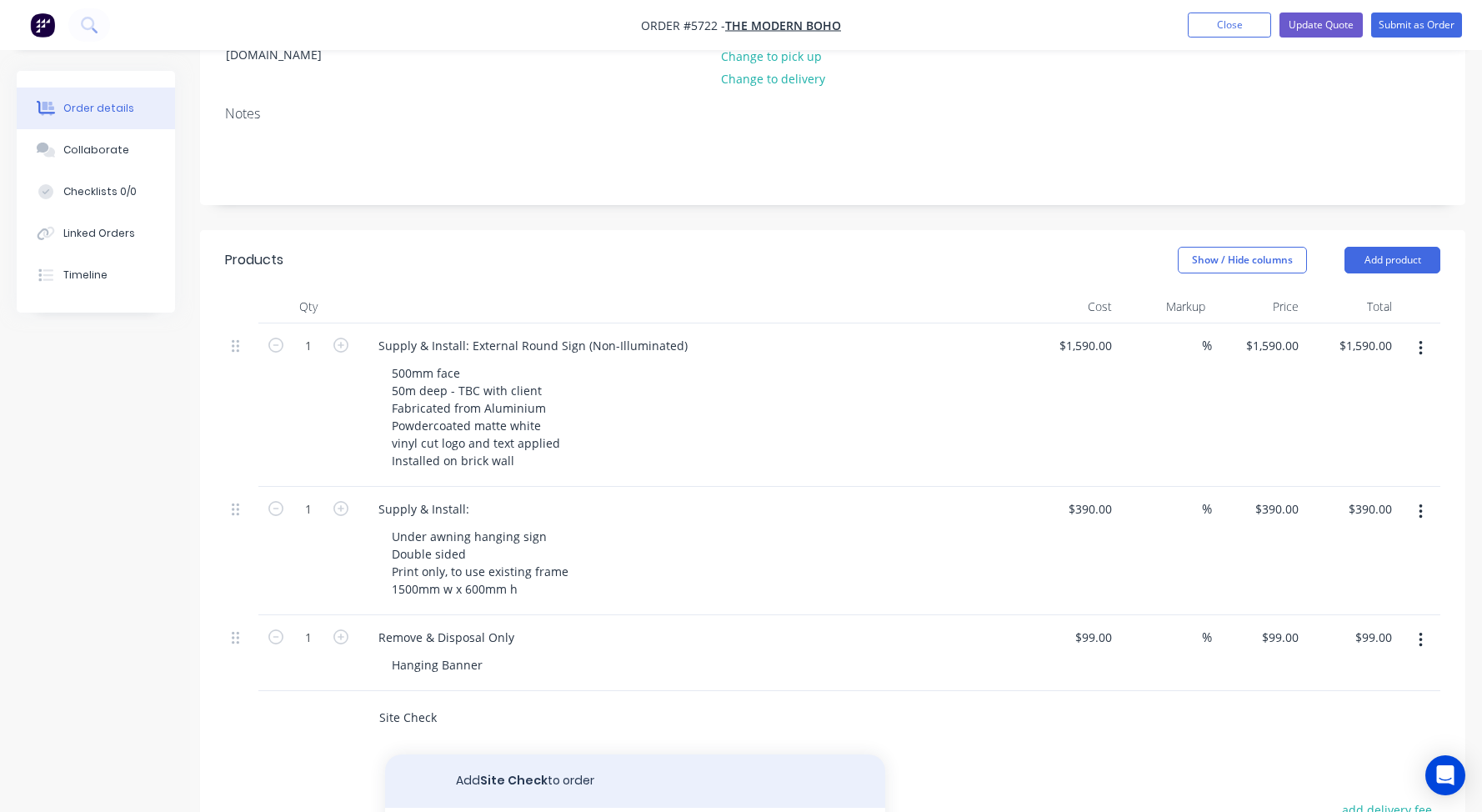
type input "Site Check"
click at [509, 755] on button "Add Site Check to order" at bounding box center [636, 781] width 500 height 53
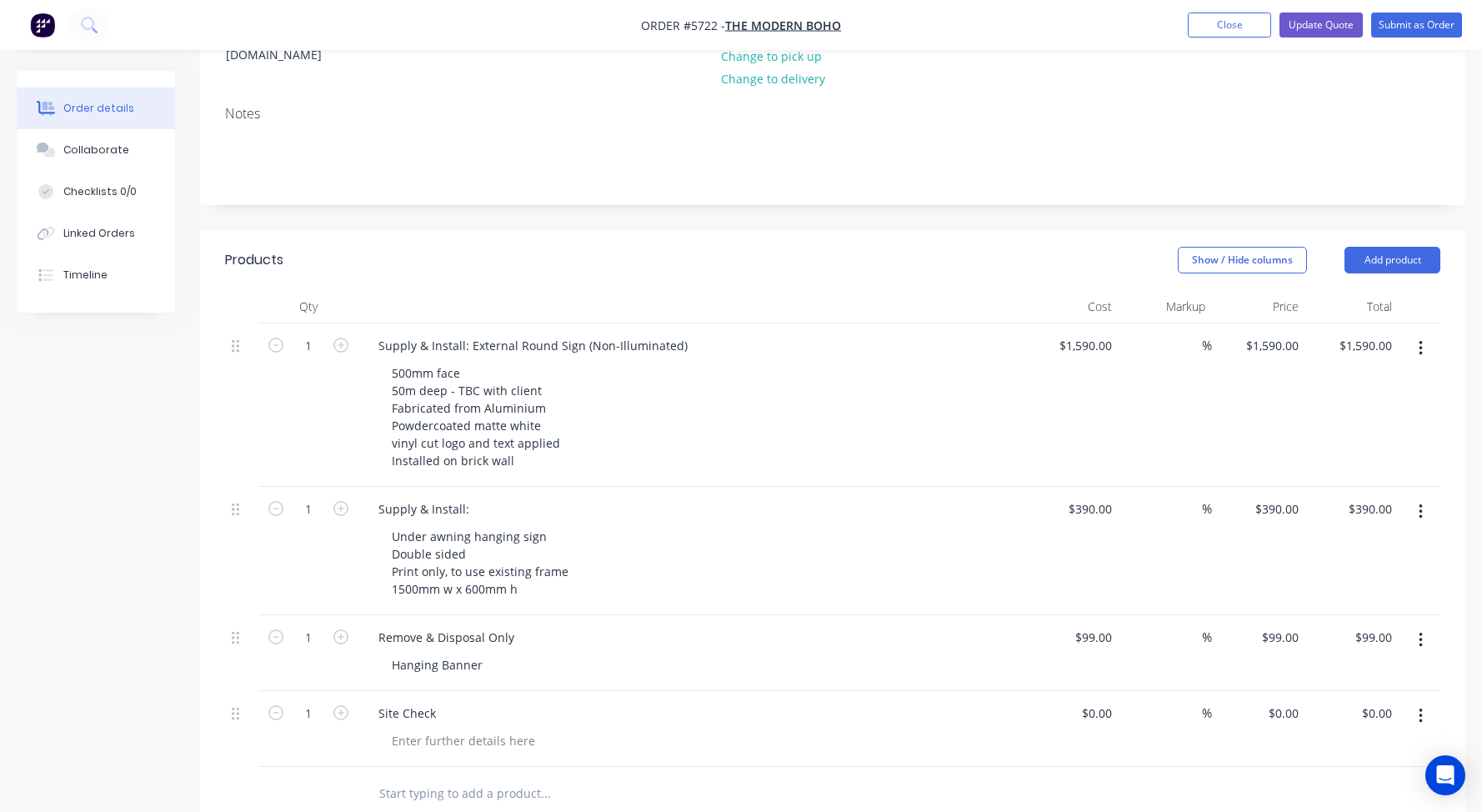
click at [1427, 701] on button "button" at bounding box center [1421, 715] width 39 height 30
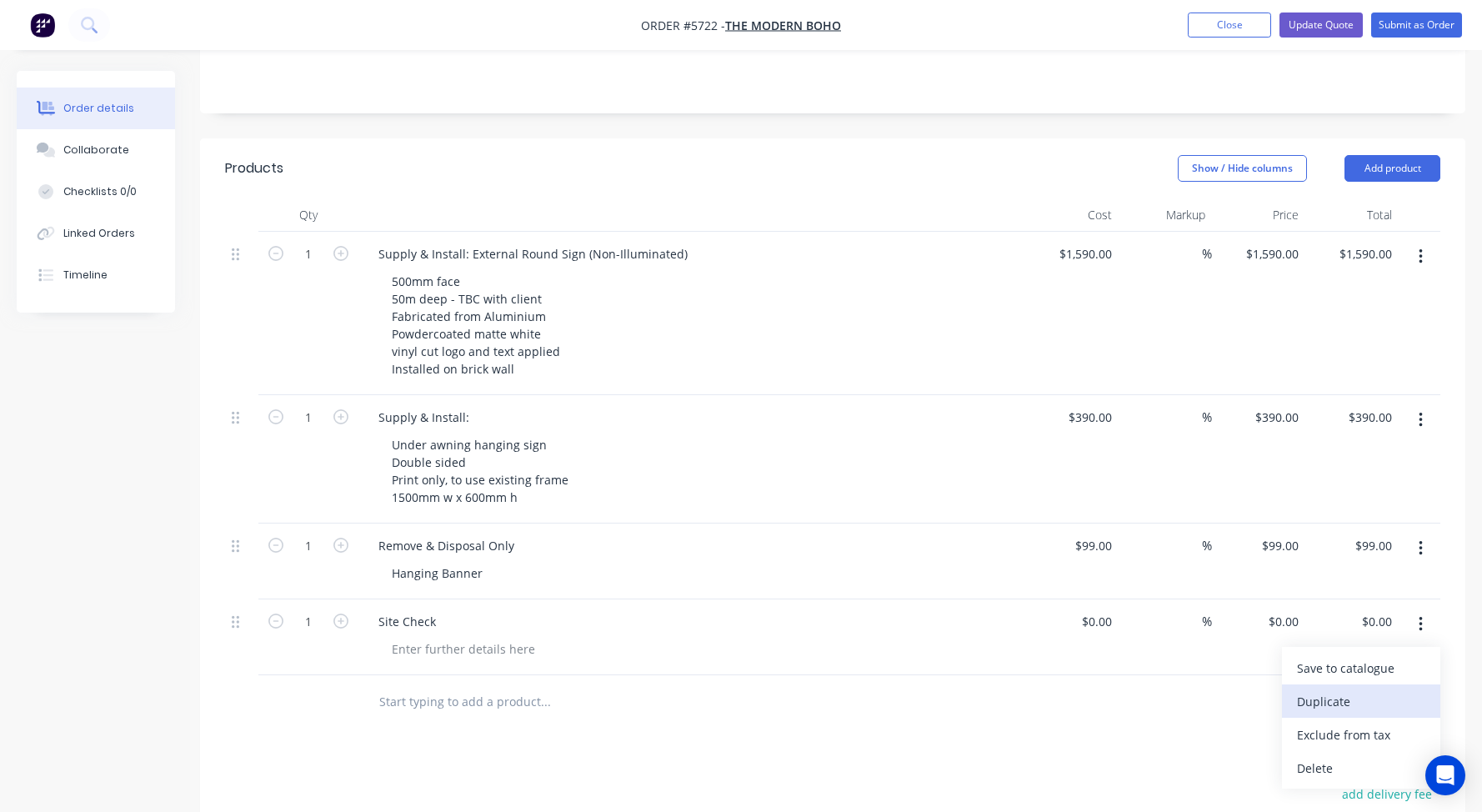
scroll to position [379, 0]
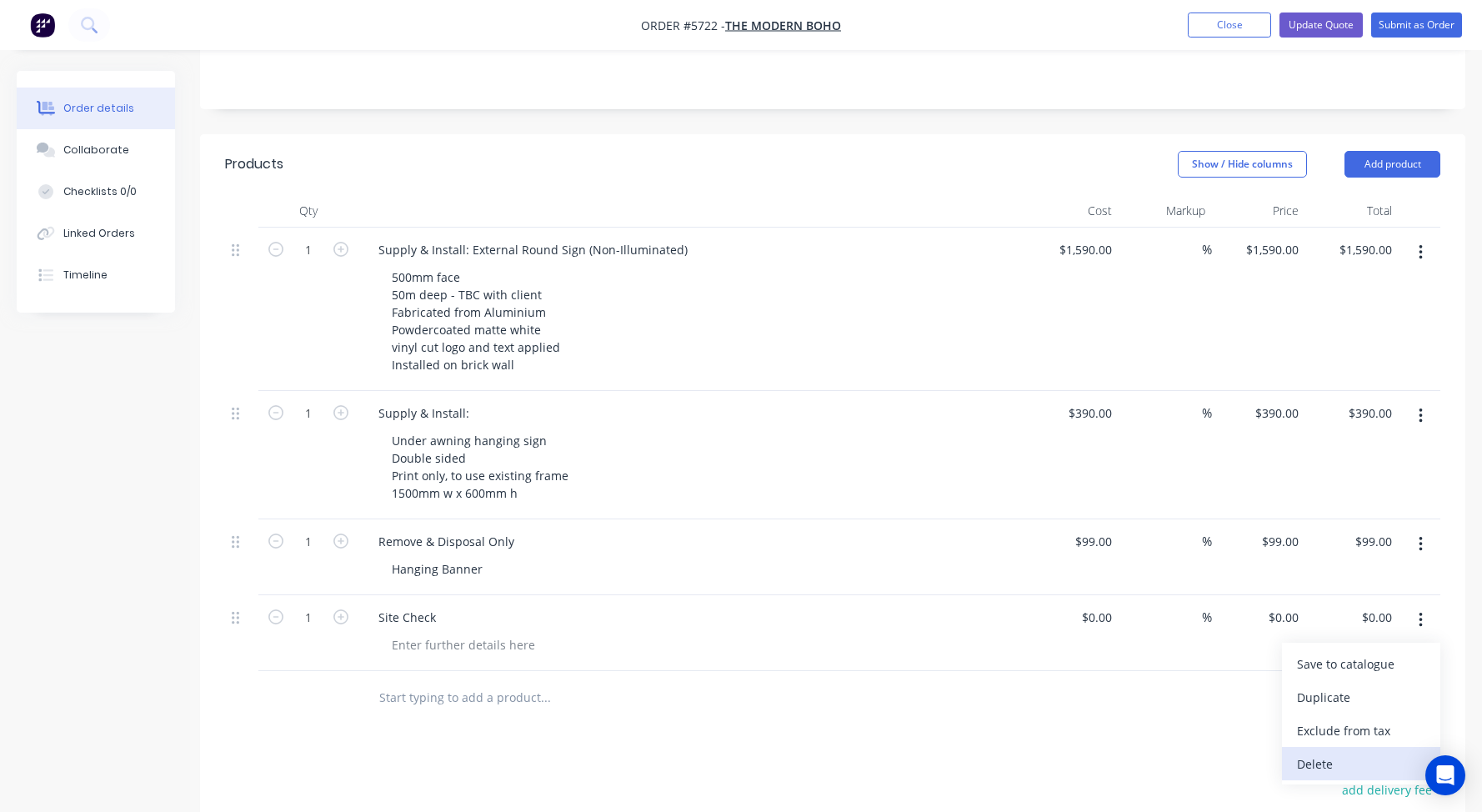
click at [1312, 752] on div "Delete" at bounding box center [1361, 764] width 128 height 24
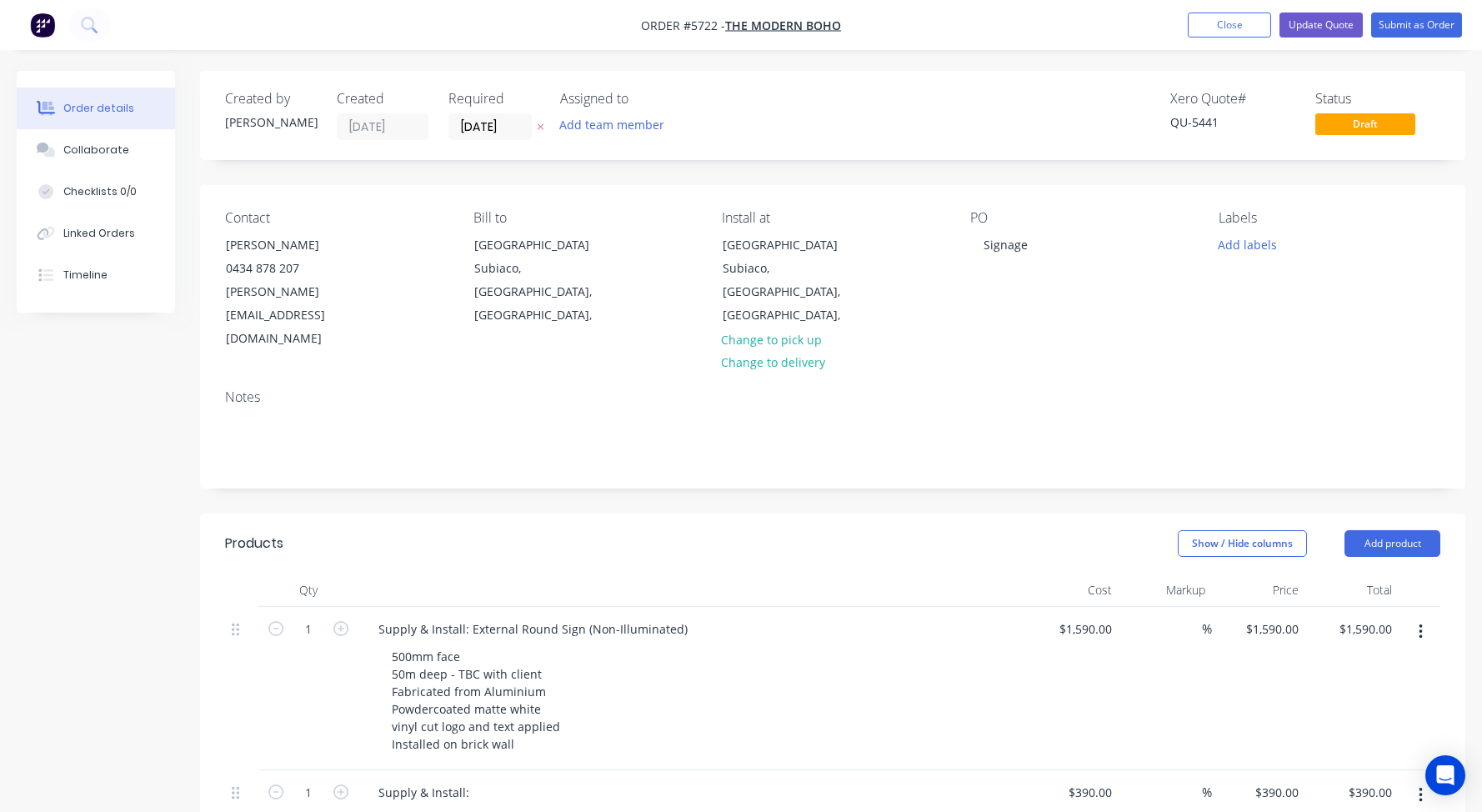
scroll to position [0, 0]
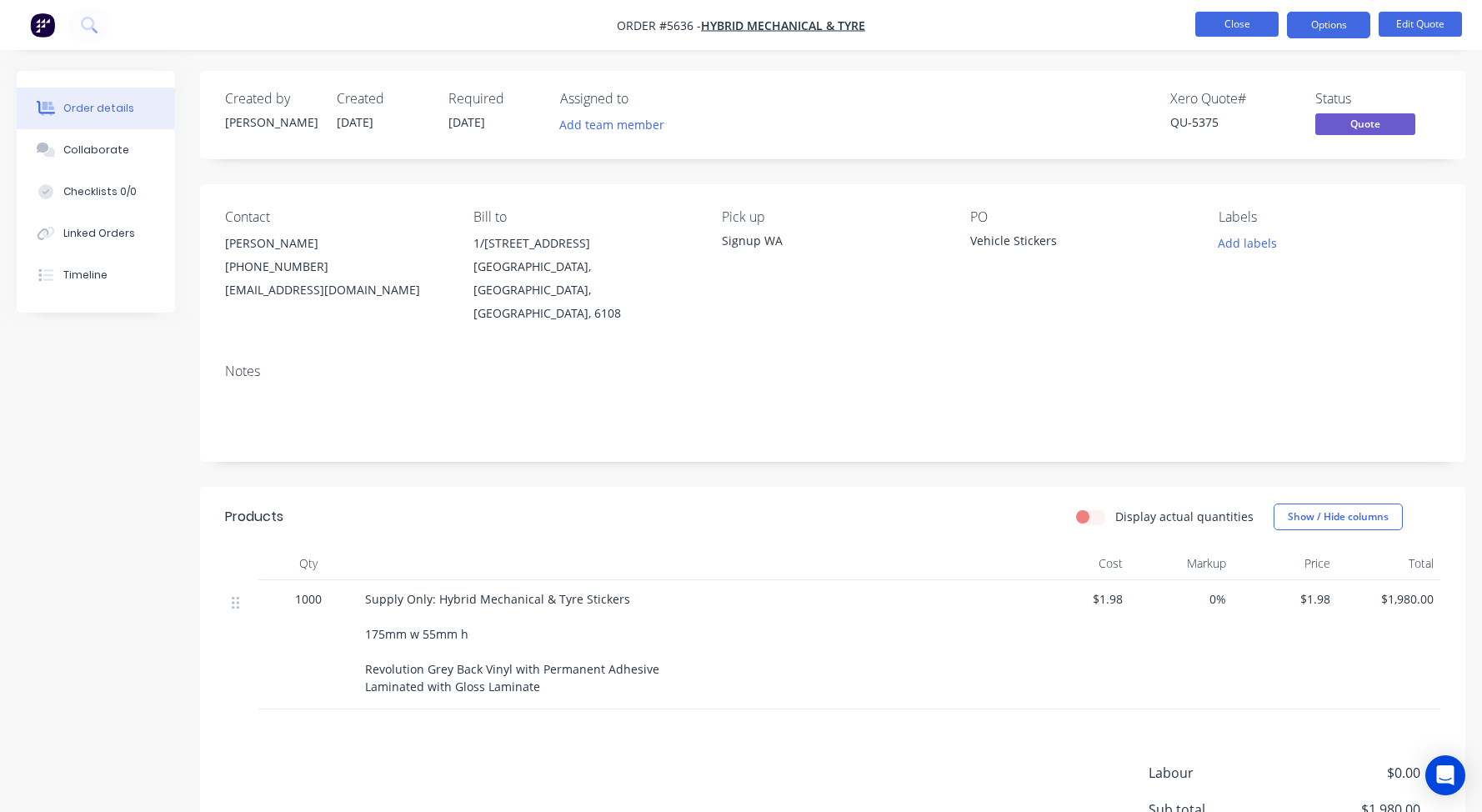
click at [1255, 27] on button "Close" at bounding box center [1236, 24] width 83 height 25
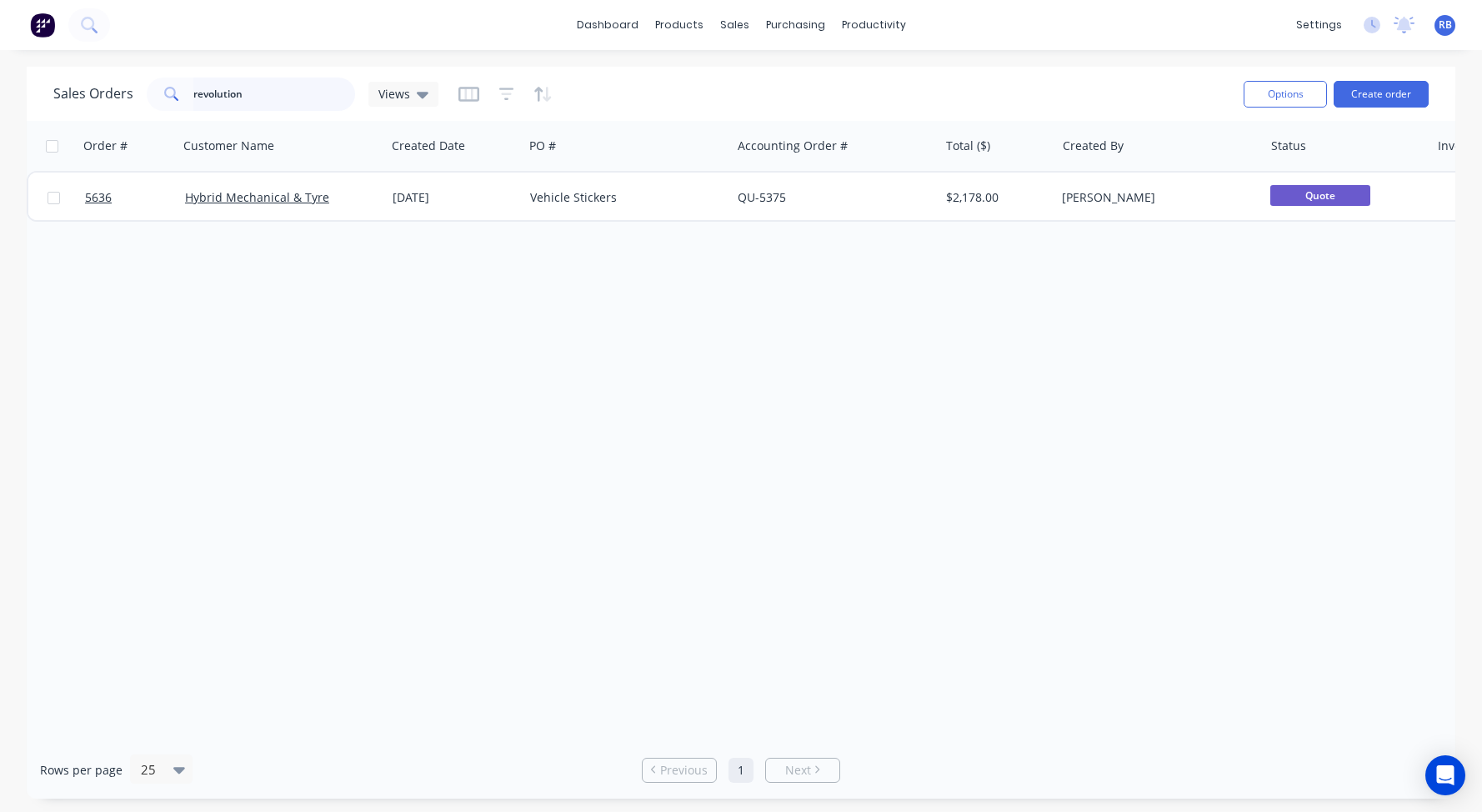
drag, startPoint x: 260, startPoint y: 93, endPoint x: 28, endPoint y: 91, distance: 232.0
click at [28, 91] on div "Sales Orders revolution Views Options Create order" at bounding box center [741, 93] width 1429 height 54
type input "flooring"
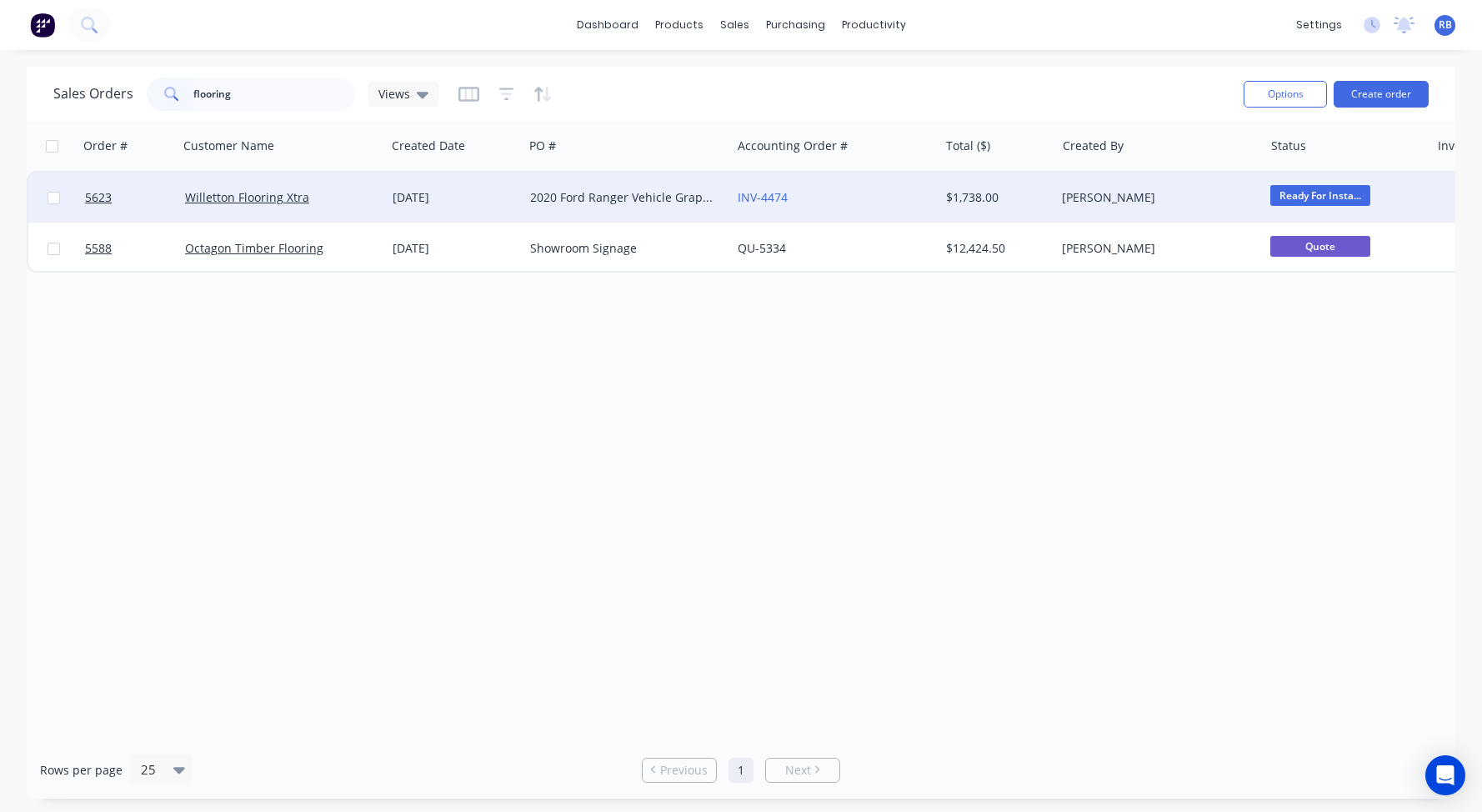
click at [593, 189] on div "2020 Ford Ranger Vehicle Graphics" at bounding box center [623, 197] width 185 height 16
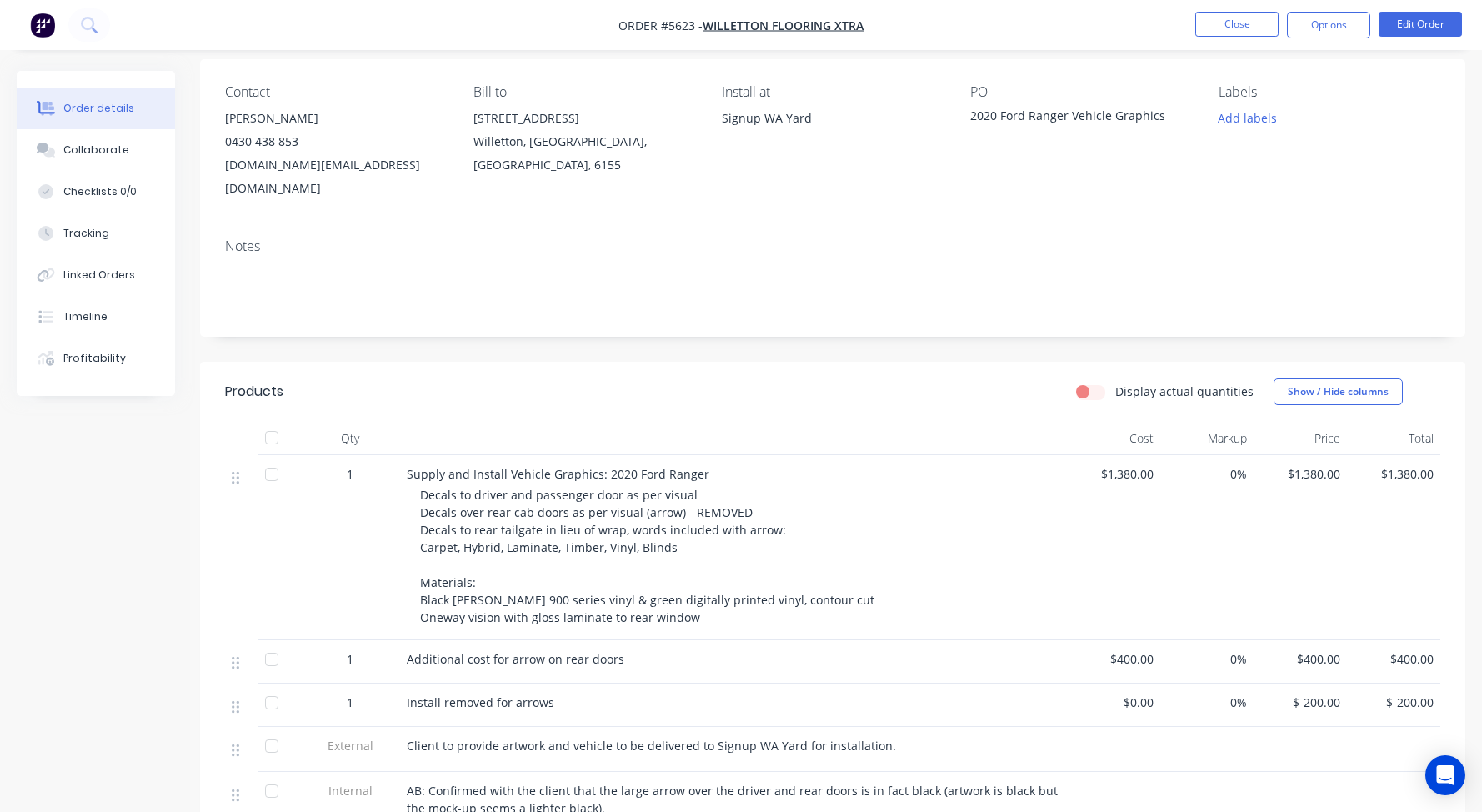
scroll to position [129, 0]
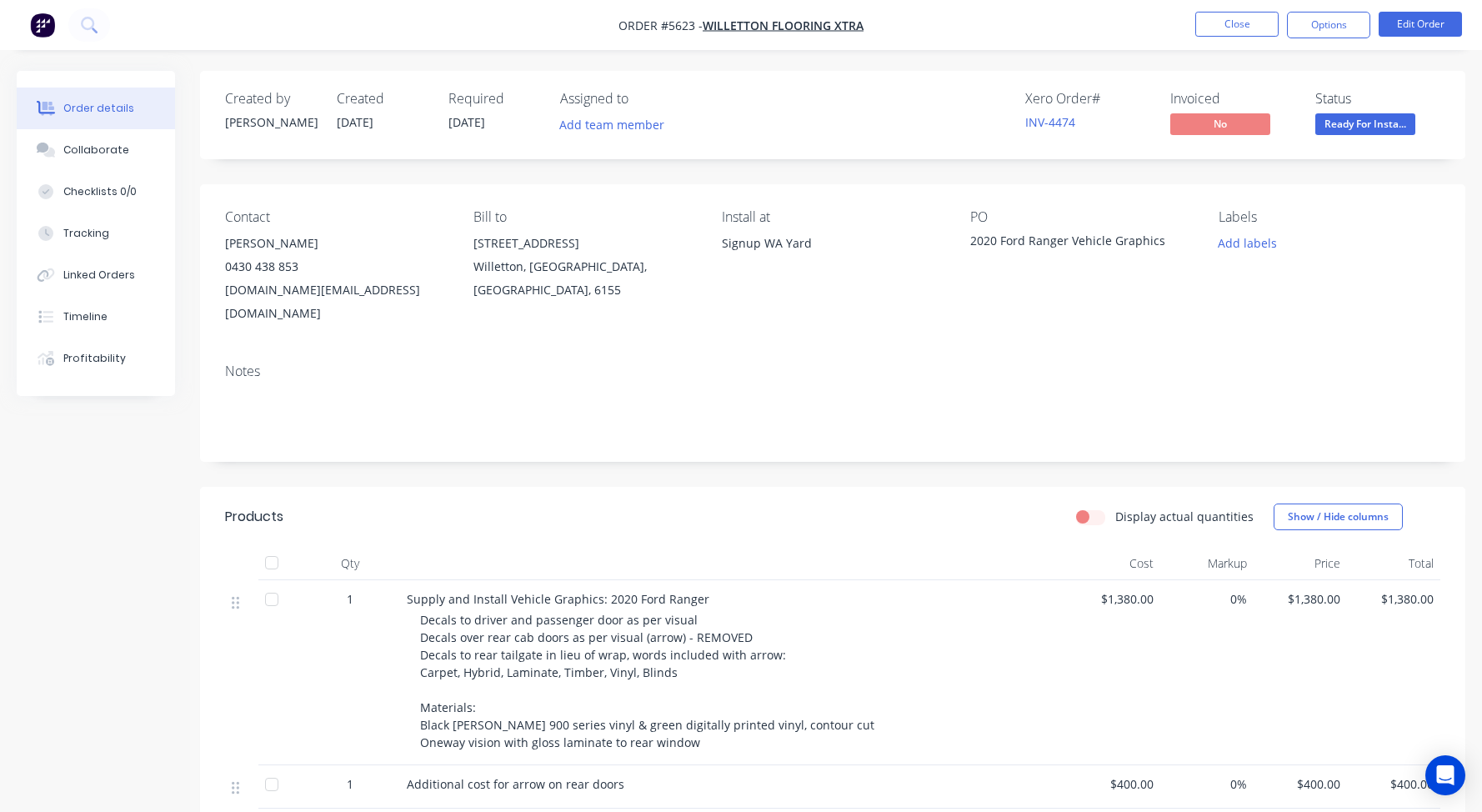
scroll to position [129, 0]
